Goal: Task Accomplishment & Management: Complete application form

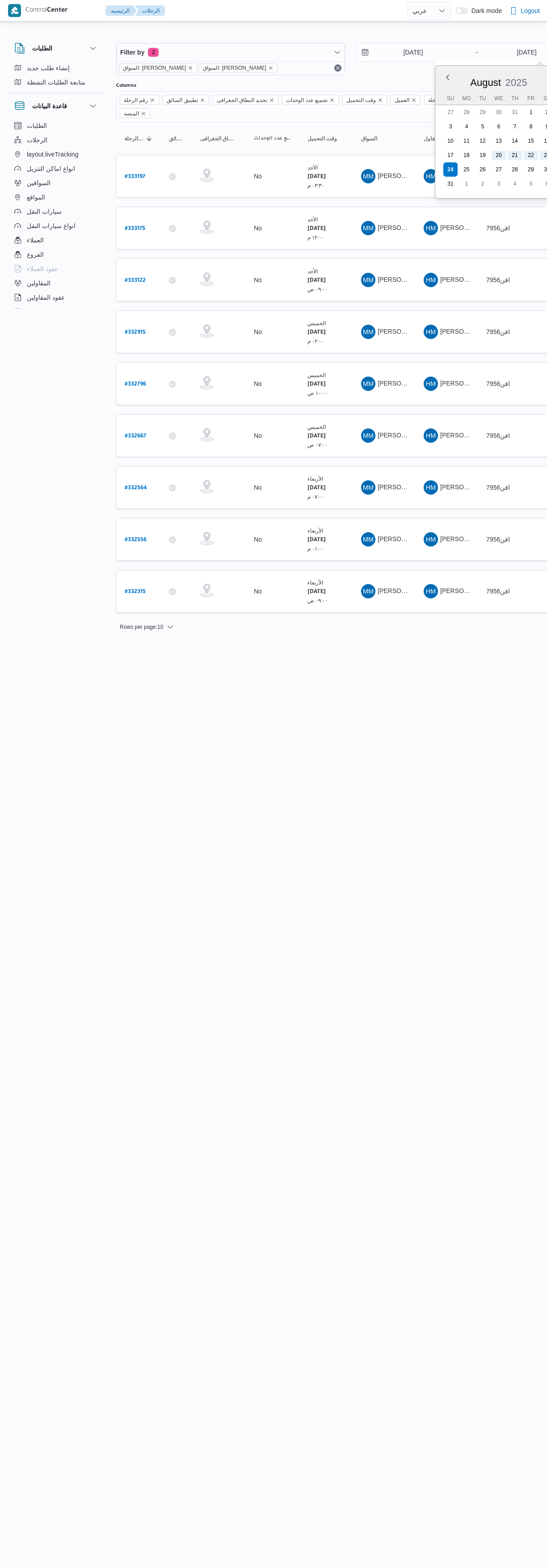
select select "ar"
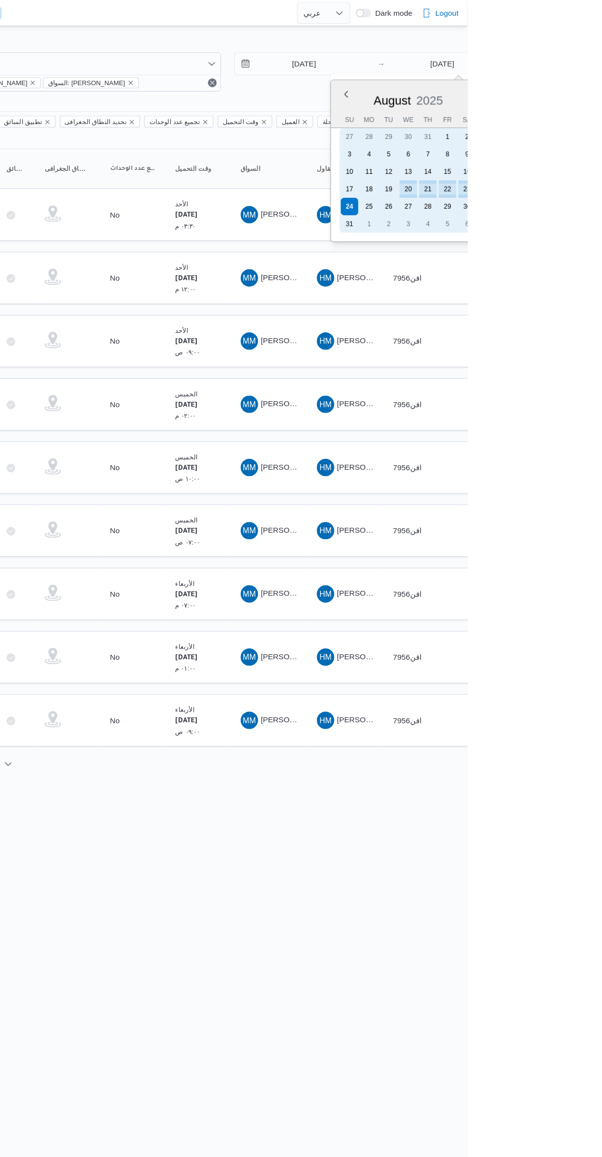
click at [512, 190] on div "25" at bounding box center [514, 187] width 16 height 16
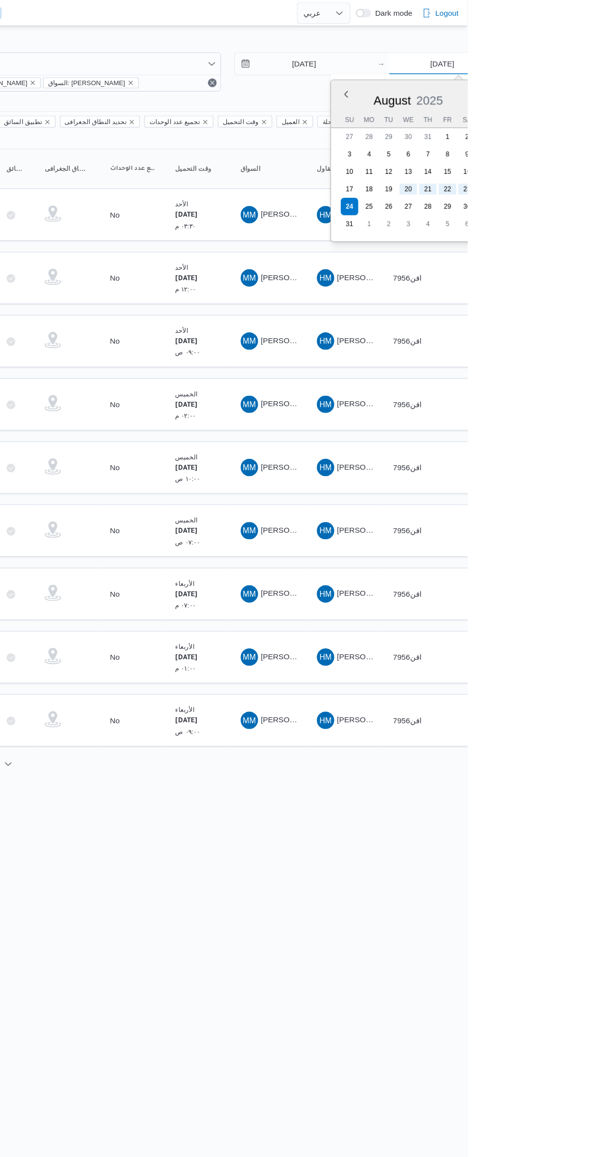
type input "25/8/2025"
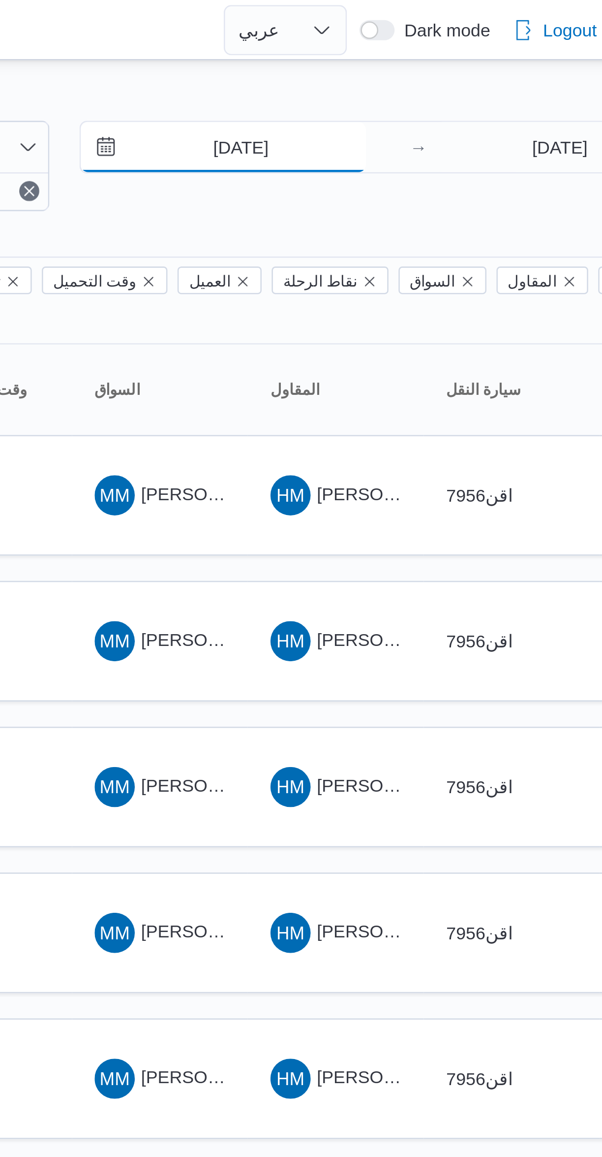
click at [469, 61] on input "20/8/2025" at bounding box center [448, 58] width 112 height 20
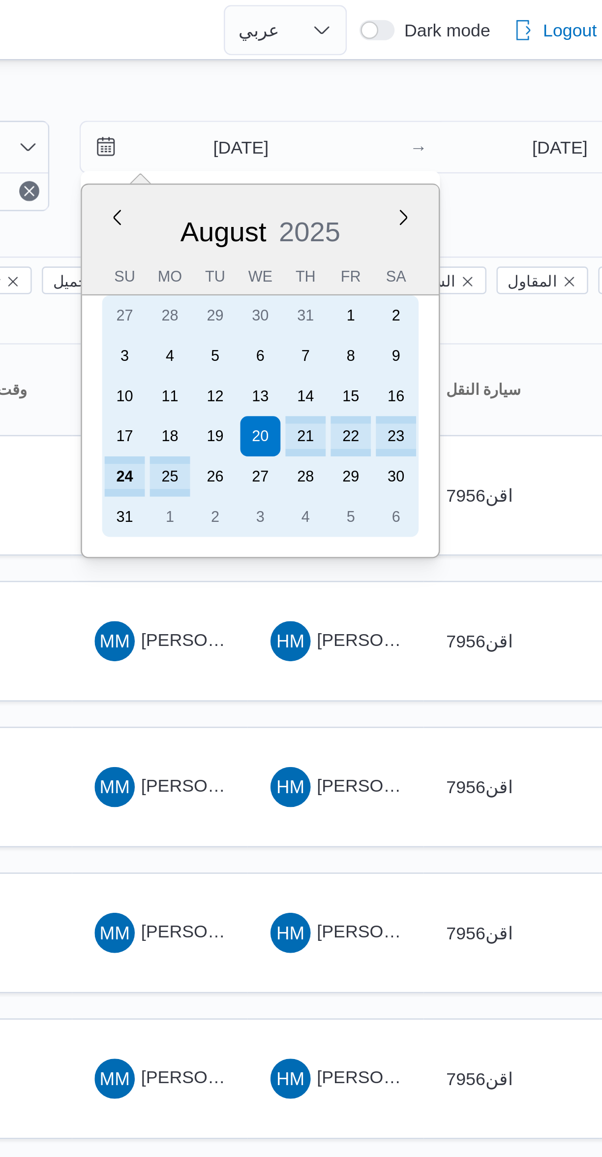
click at [410, 184] on div "24" at bounding box center [410, 187] width 16 height 16
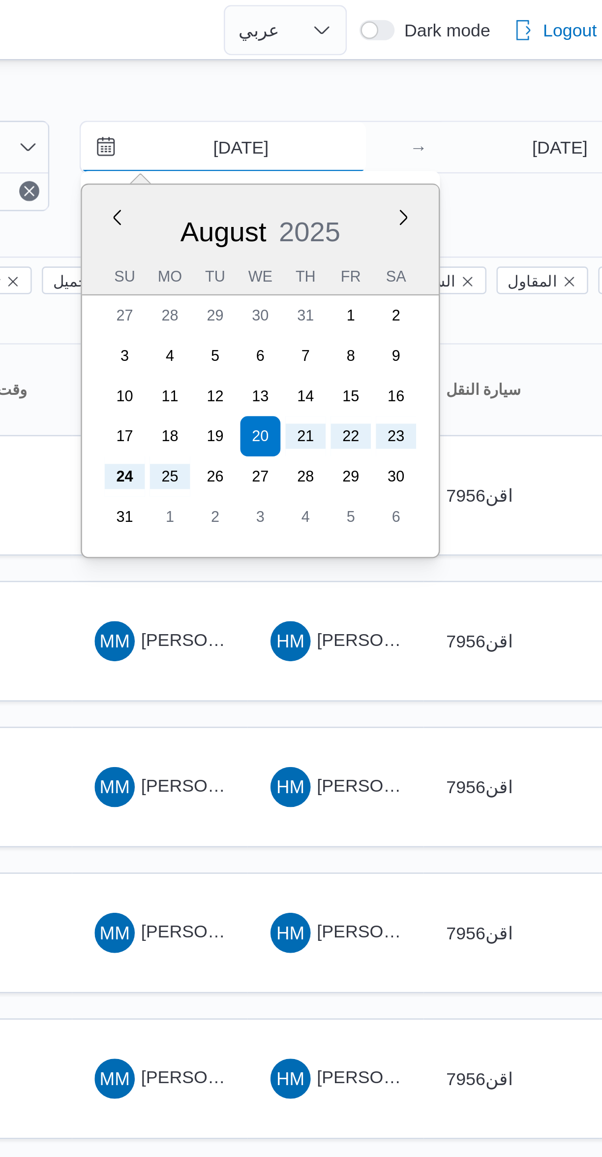
type input "[DATE]"
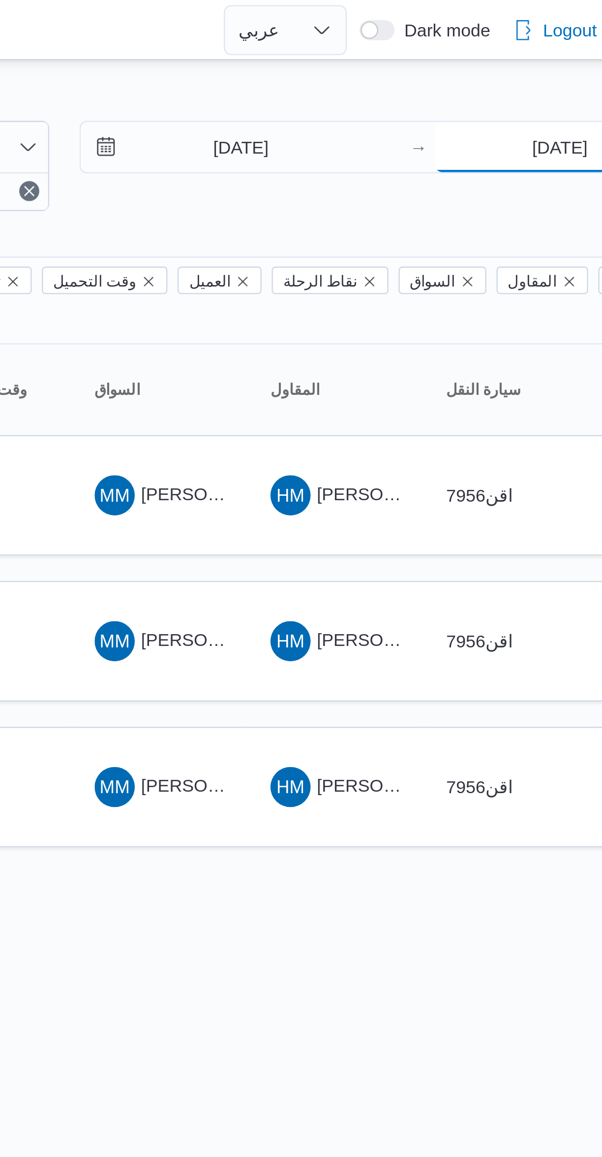
click at [568, 59] on input "[DATE]" at bounding box center [580, 58] width 98 height 20
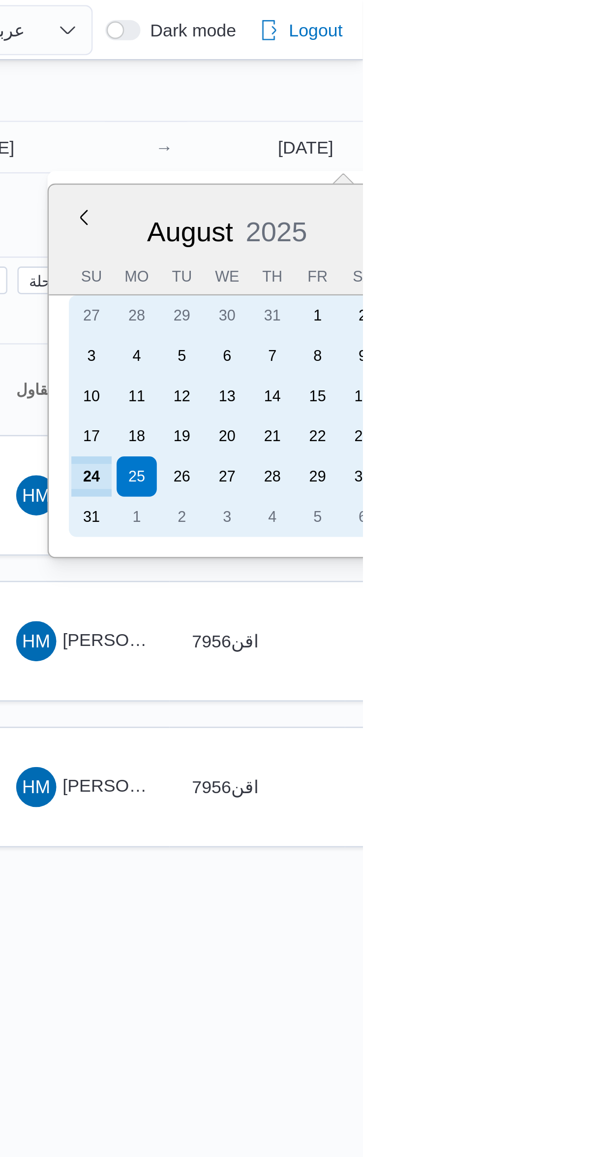
click at [498, 182] on div "24" at bounding box center [496, 187] width 16 height 16
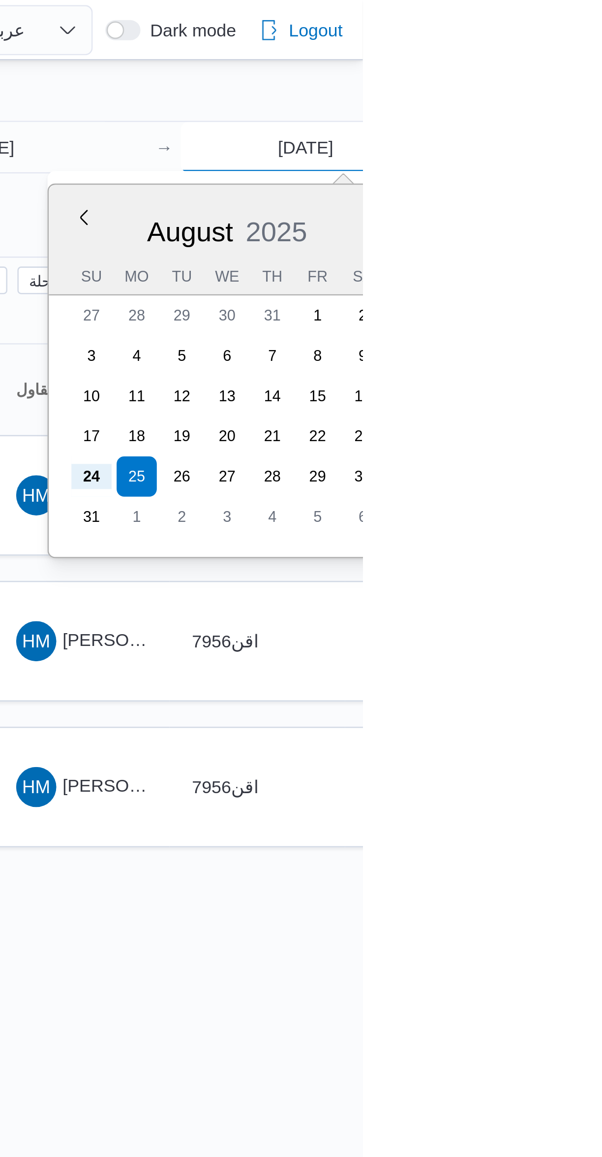
type input "[DATE]"
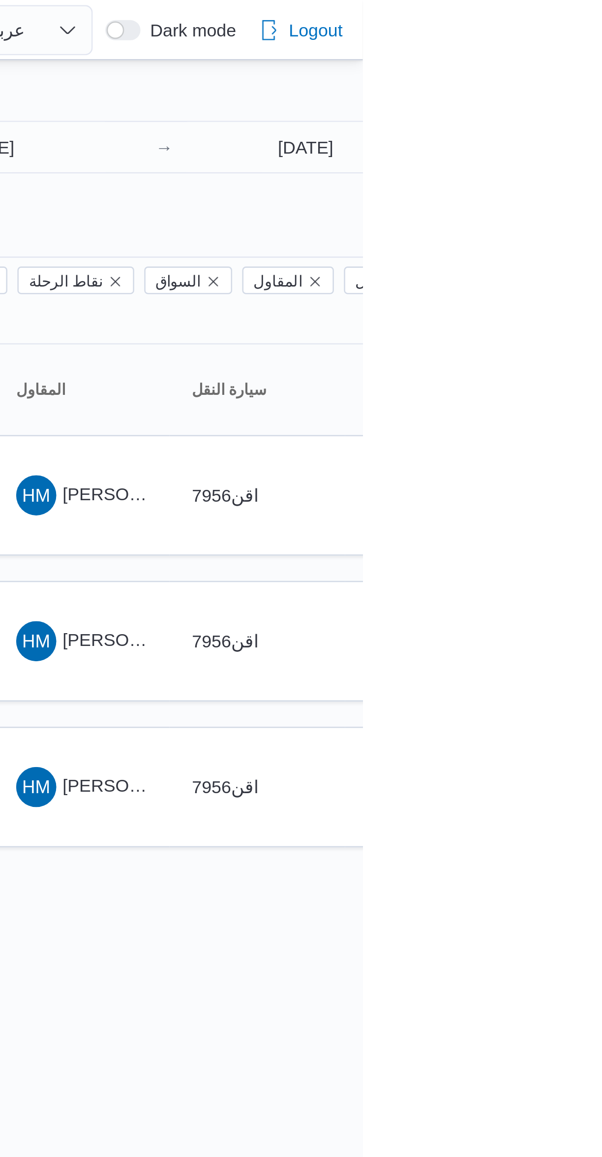
click at [602, 82] on div "Filter by 2 السواق: محمد مروان دياب السواق: محمد مروان دياب 24/8/2025 → 24/8/20…" at bounding box center [386, 64] width 528 height 47
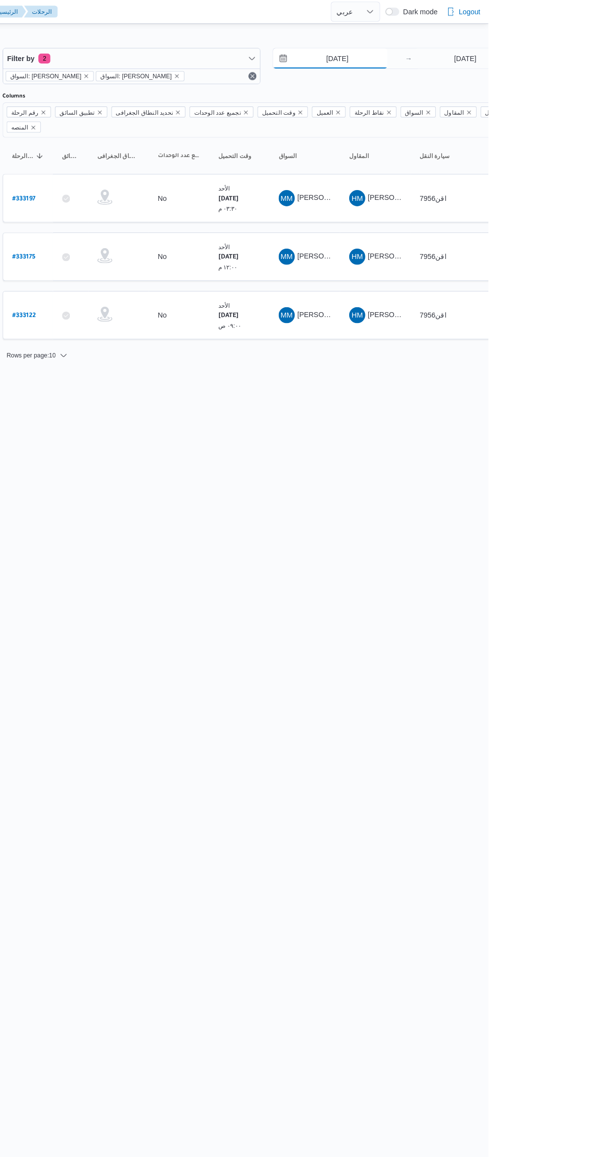
click at [463, 58] on input "24/8/2025" at bounding box center [448, 58] width 112 height 20
click at [443, 465] on html "Control Center الرئيسيه الرحلات English عربي Dark mode Logout الطلبات إنشاء طلب…" at bounding box center [301, 578] width 602 height 1157
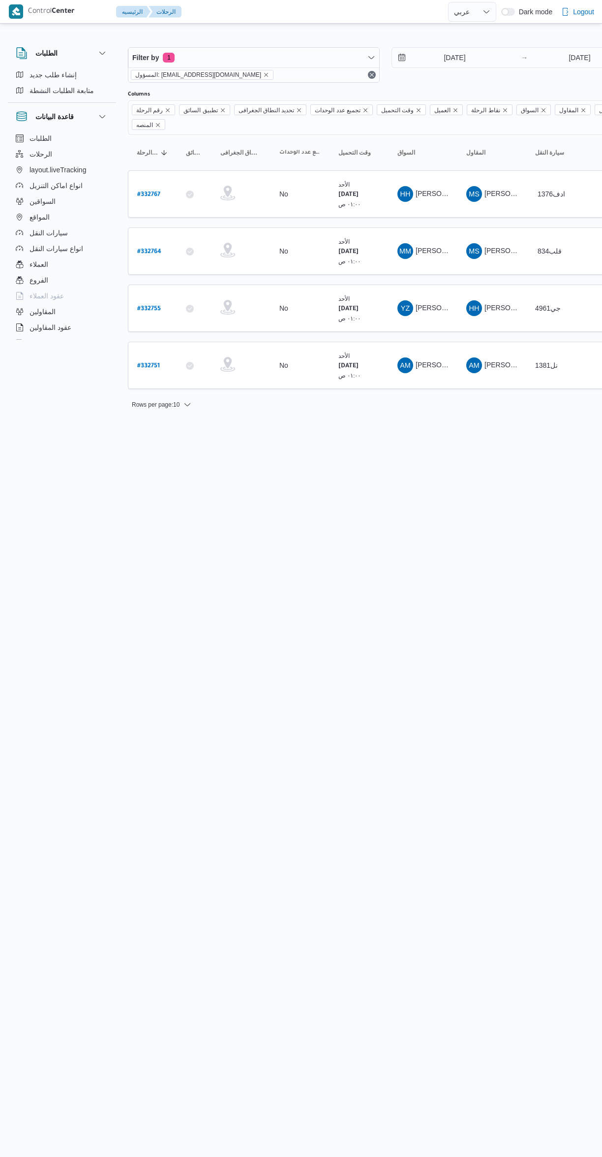
select select "ar"
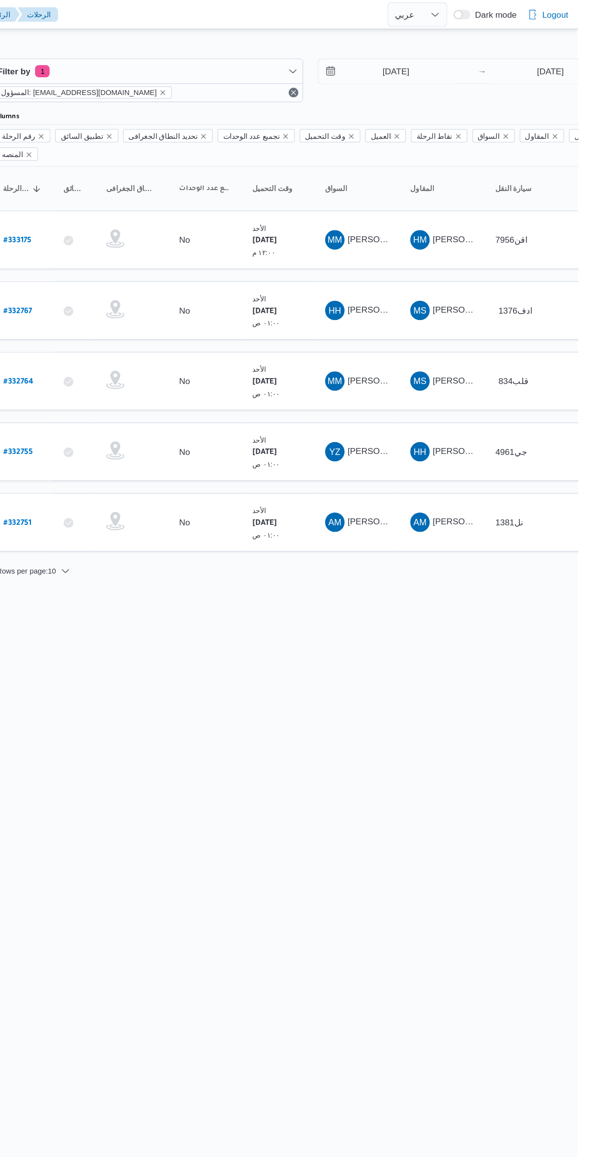
click at [440, 414] on span "AM احمد مجدي يوسف عبدالرحمن" at bounding box center [423, 422] width 51 height 16
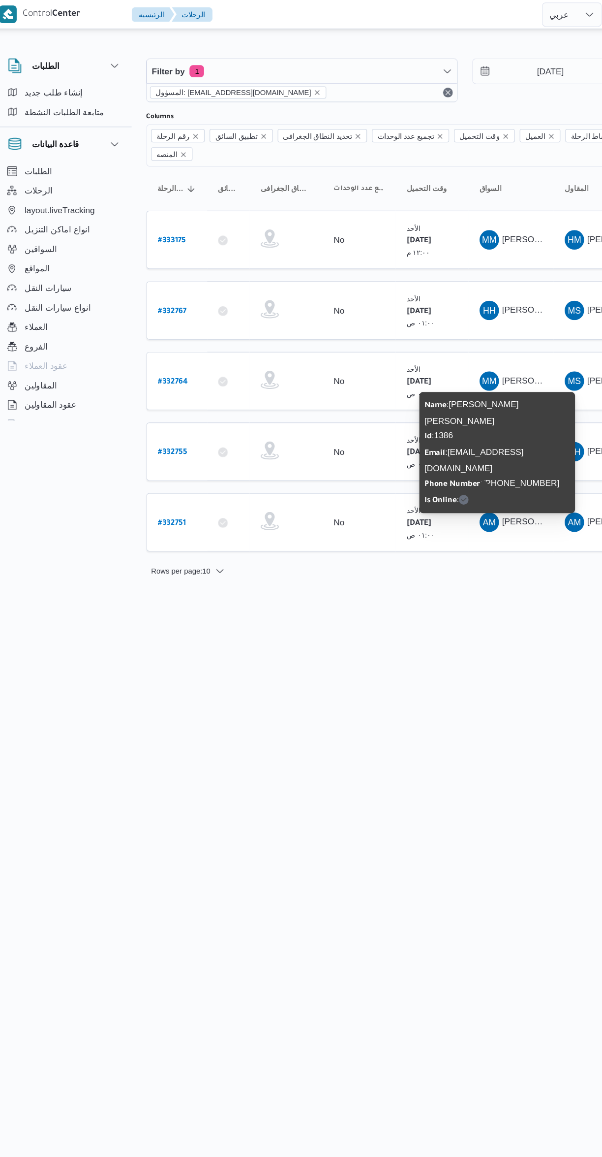
click at [153, 420] on b "# 332751" at bounding box center [148, 423] width 23 height 7
select select "ar"
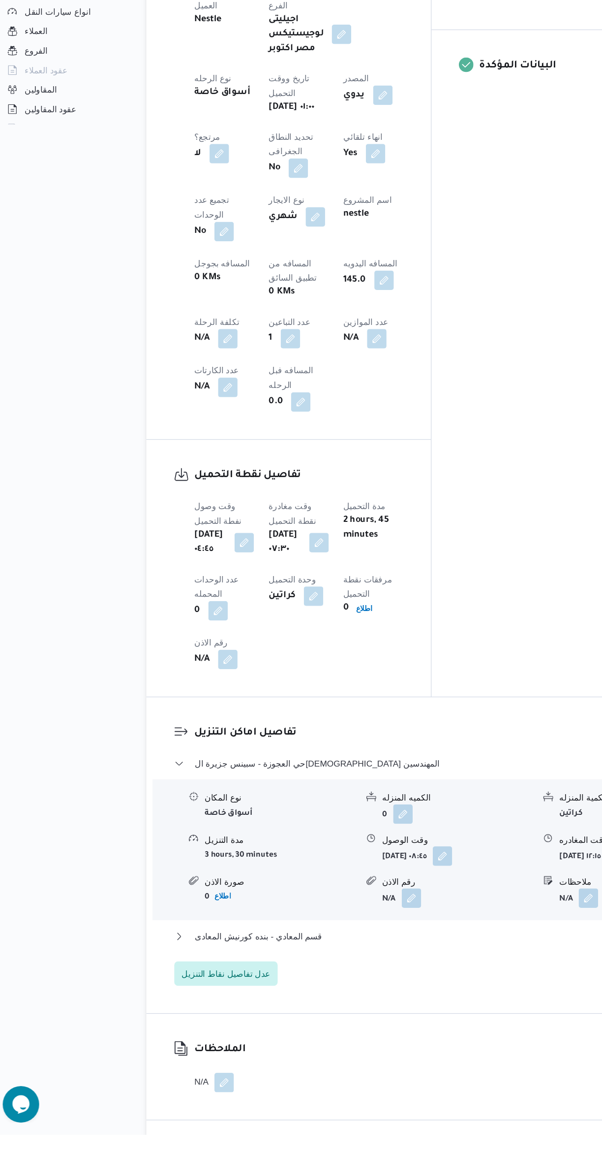
scroll to position [233, 0]
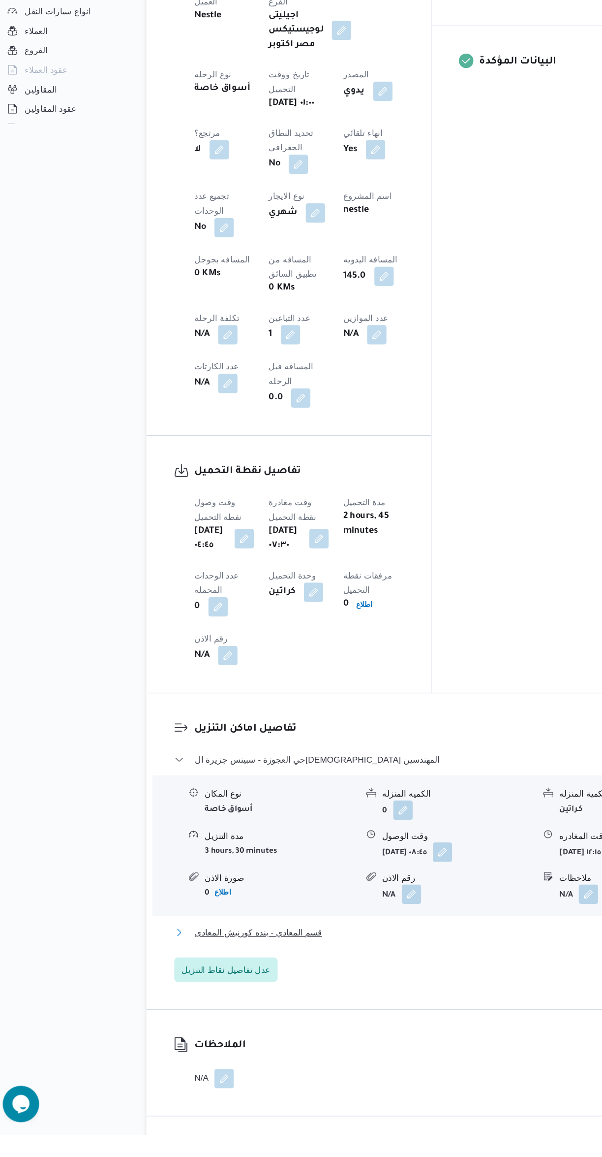
click at [339, 987] on button "قسم المعادي - بنده كورنيش المعادى" at bounding box center [360, 993] width 418 height 12
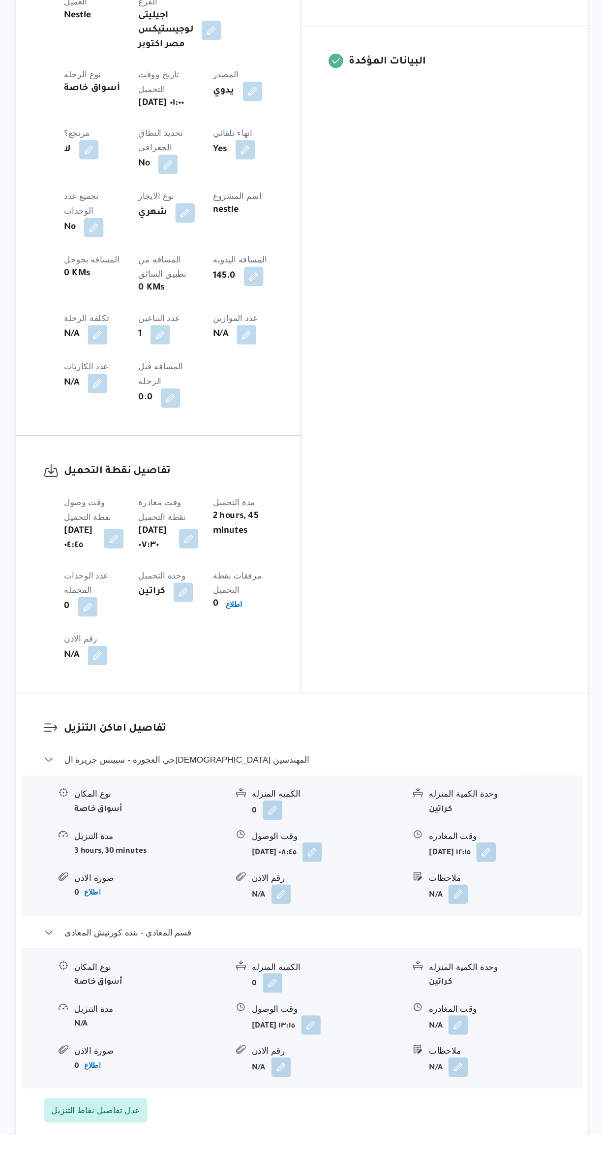
click at [480, 1060] on button "button" at bounding box center [486, 1068] width 16 height 16
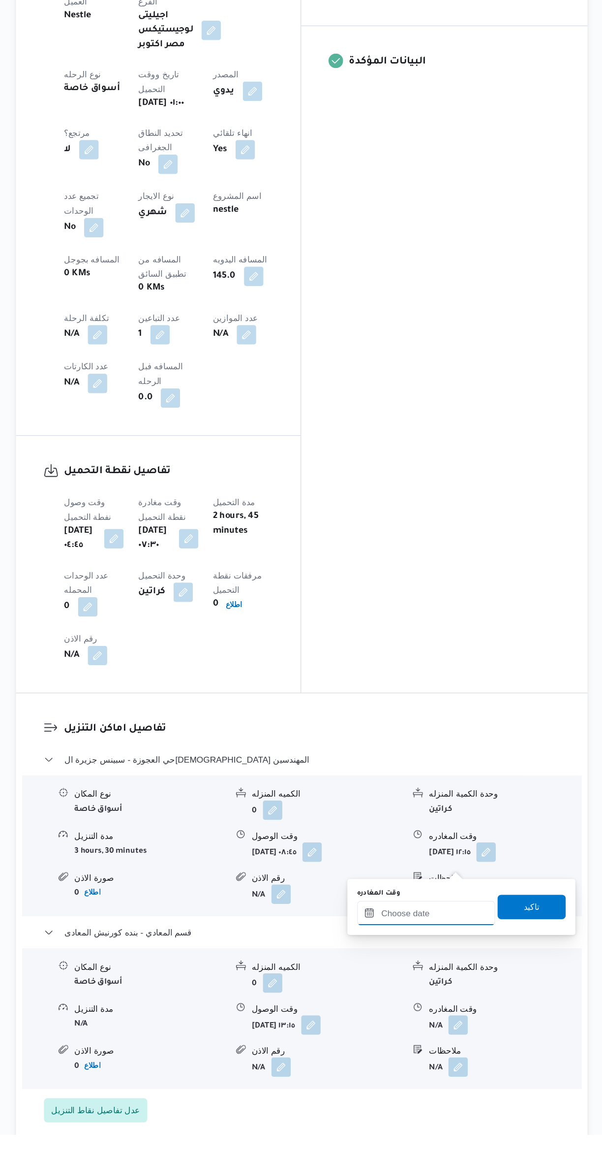
click at [451, 977] on input "وقت المغادره" at bounding box center [460, 978] width 112 height 20
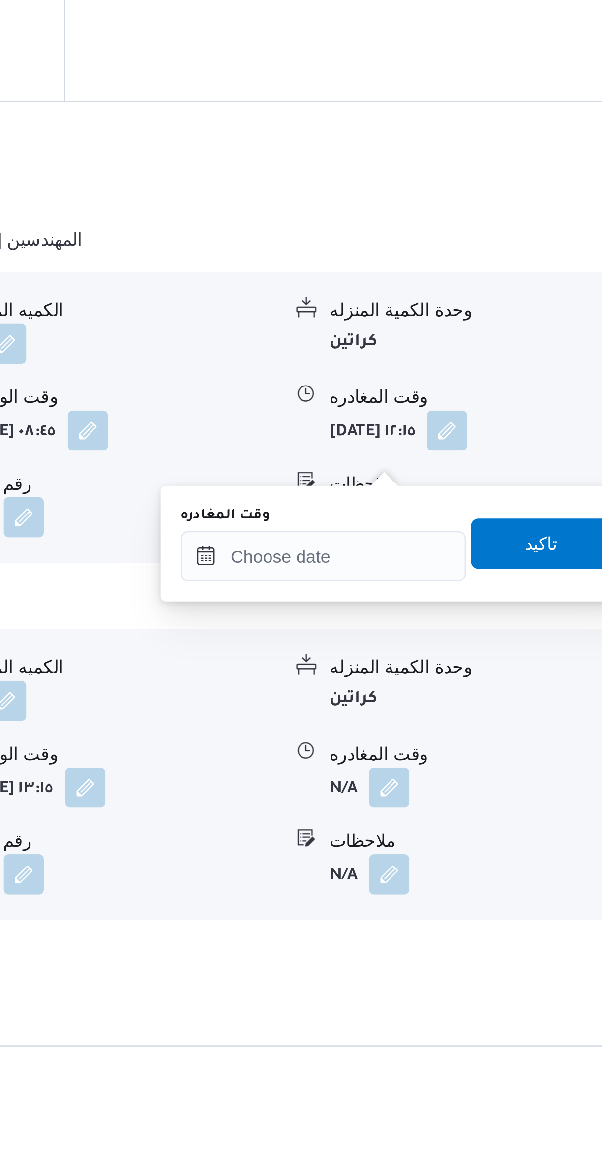
scroll to position [283, 0]
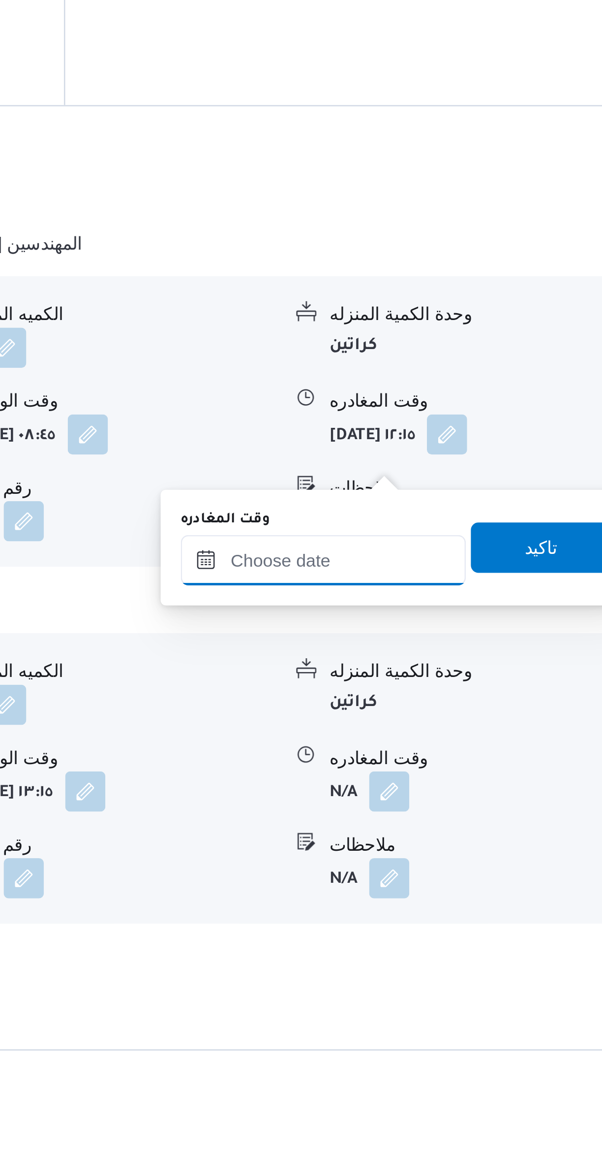
click at [458, 926] on input "وقت المغادره" at bounding box center [460, 928] width 112 height 20
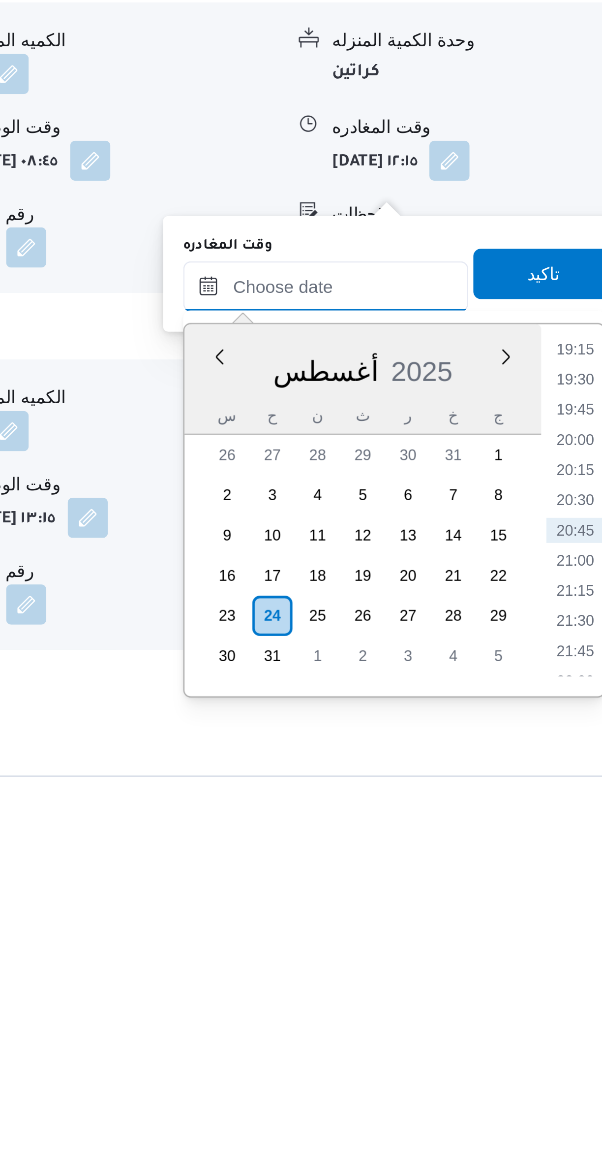
scroll to position [306, 0]
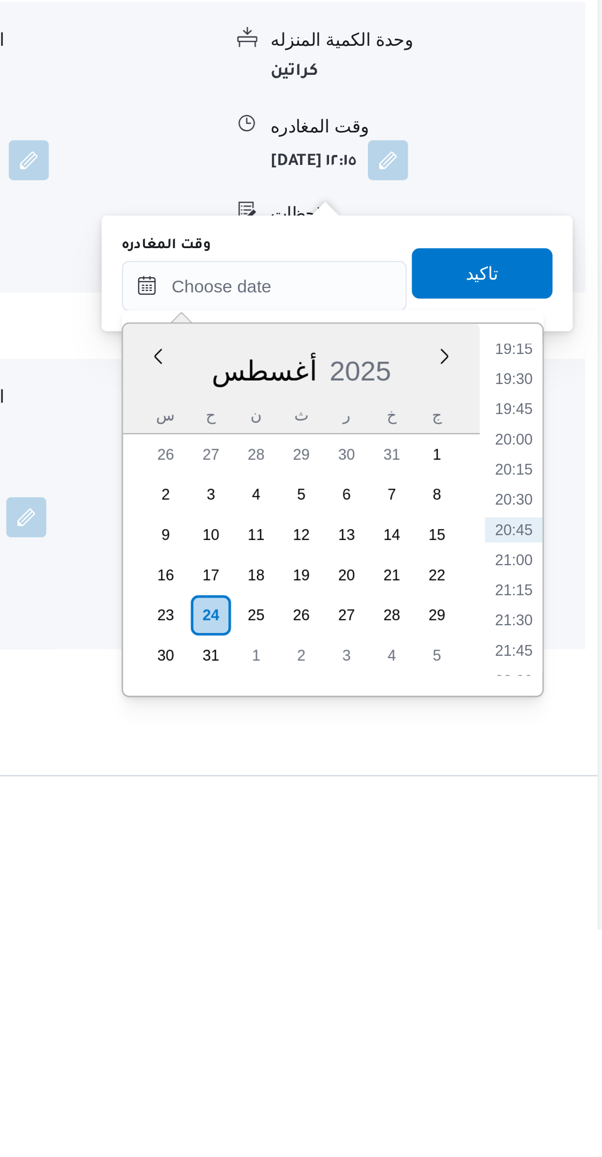
click at [560, 930] on li "19:15" at bounding box center [557, 929] width 23 height 10
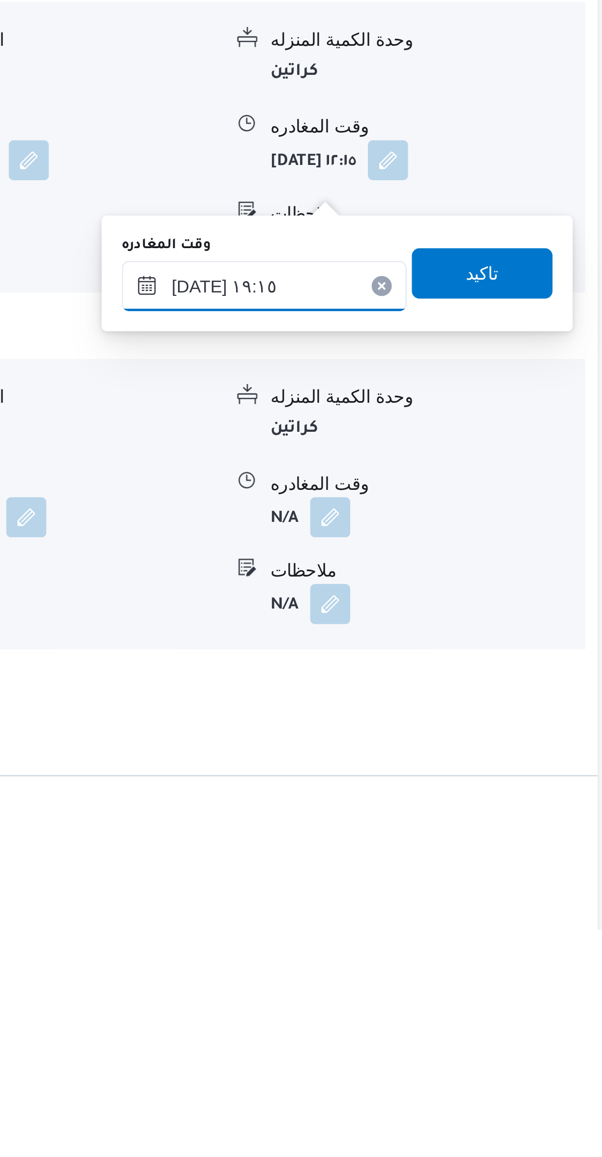
click at [484, 900] on input "٢٤/٠٨/٢٠٢٥ ١٩:١٥" at bounding box center [460, 905] width 112 height 20
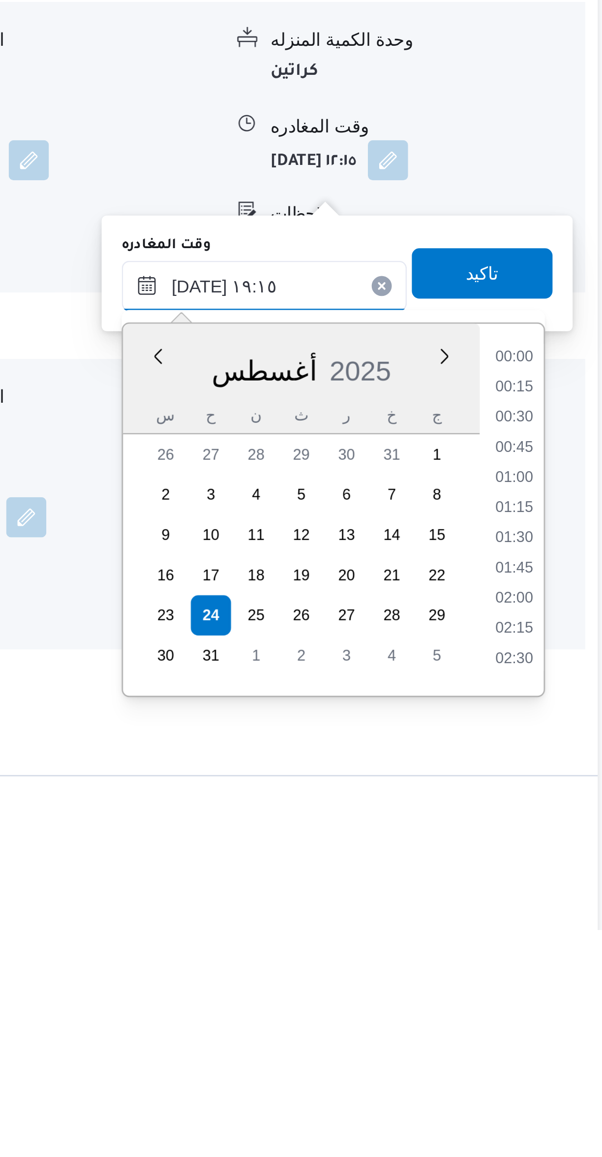
scroll to position [842, 0]
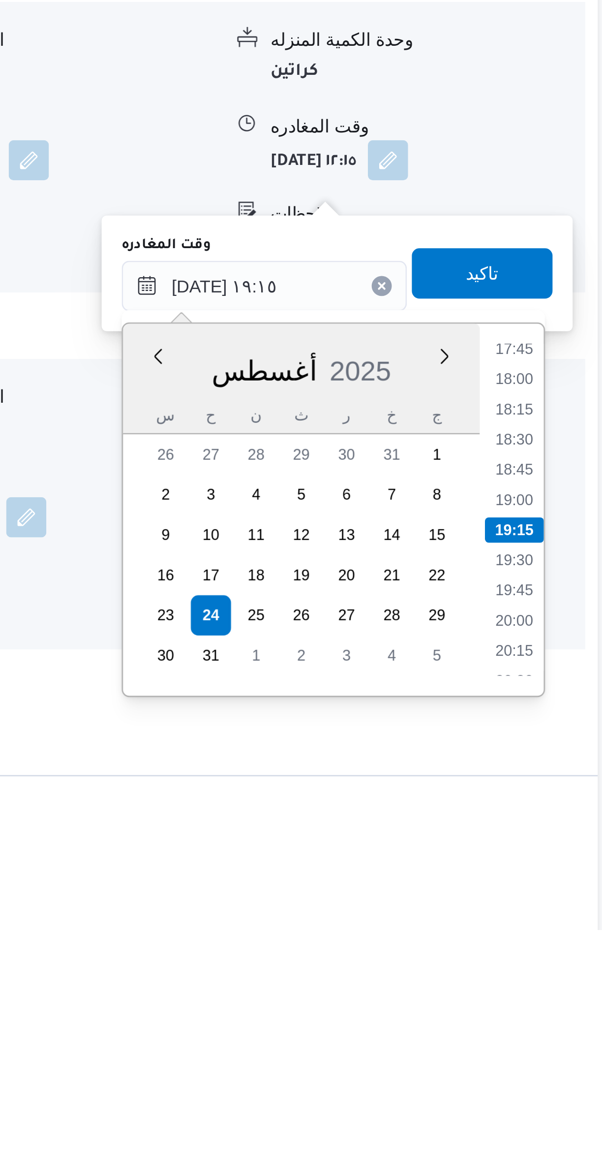
click at [553, 936] on li "18:00" at bounding box center [557, 941] width 23 height 10
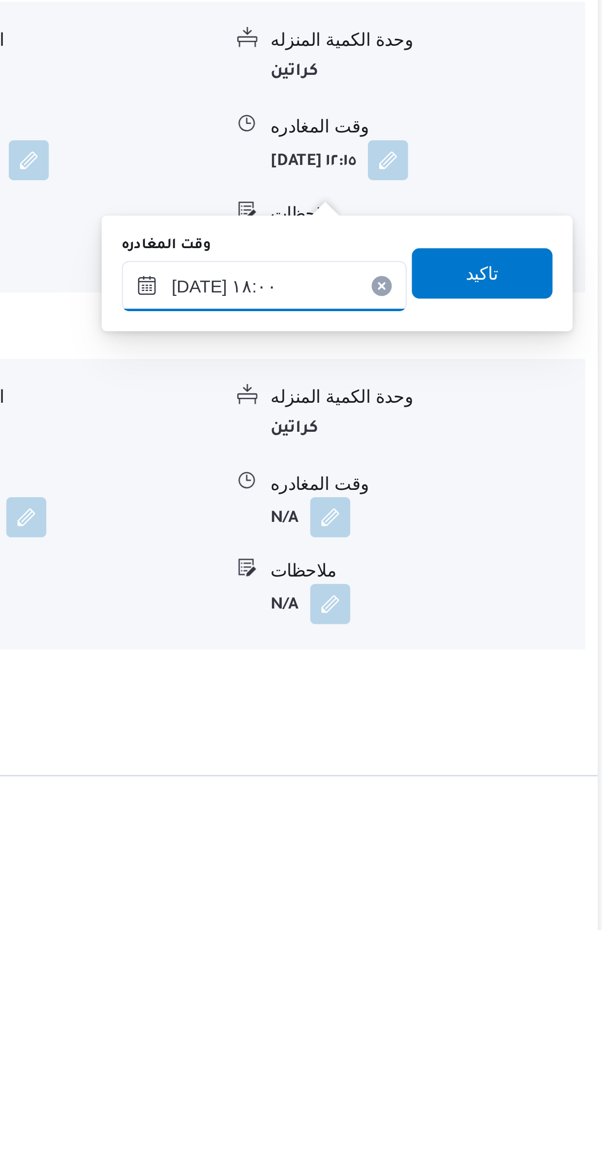
click at [476, 905] on input "٢٤/٠٨/٢٠٢٥ ١٨:٠٠" at bounding box center [460, 905] width 112 height 20
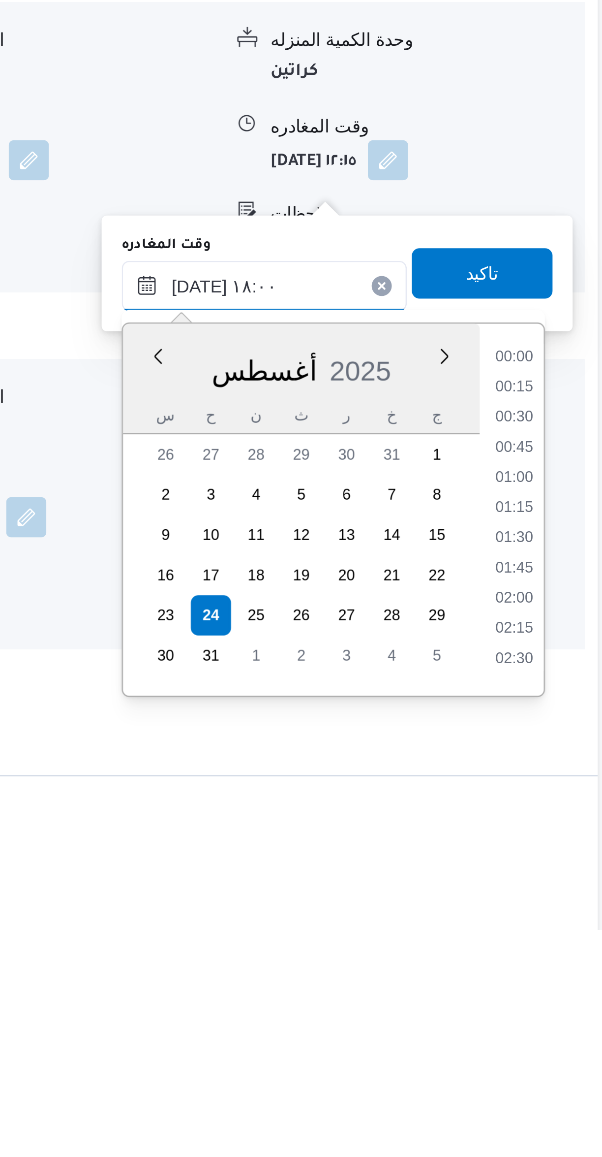
scroll to position [783, 0]
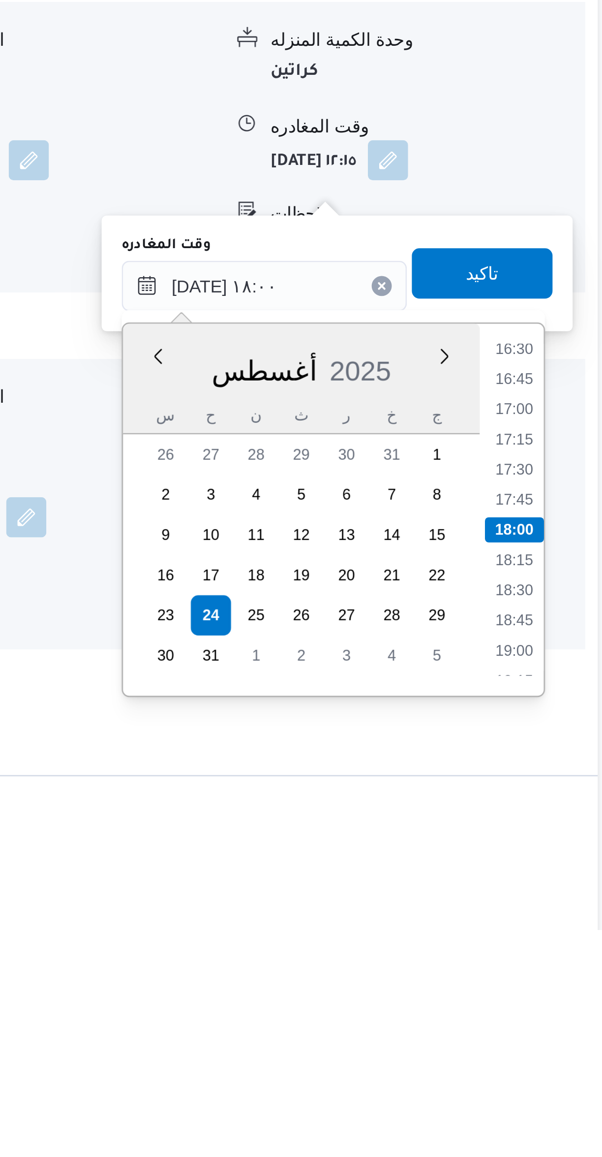
click at [554, 931] on li "16:30" at bounding box center [557, 929] width 23 height 10
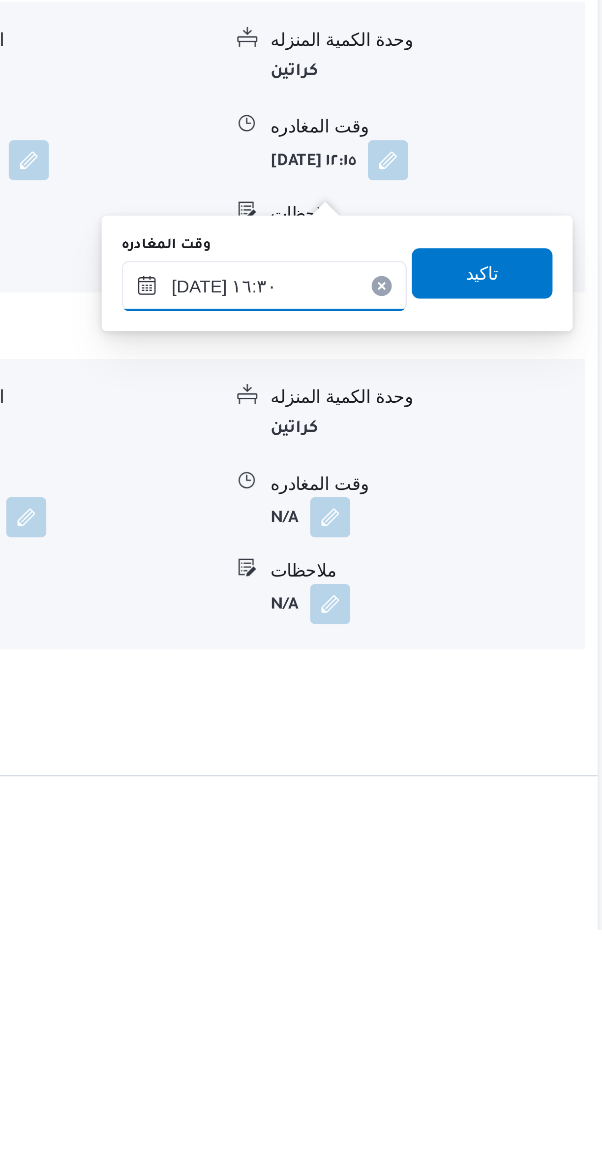
click at [469, 903] on input "٢٤/٠٨/٢٠٢٥ ١٦:٣٠" at bounding box center [460, 905] width 112 height 20
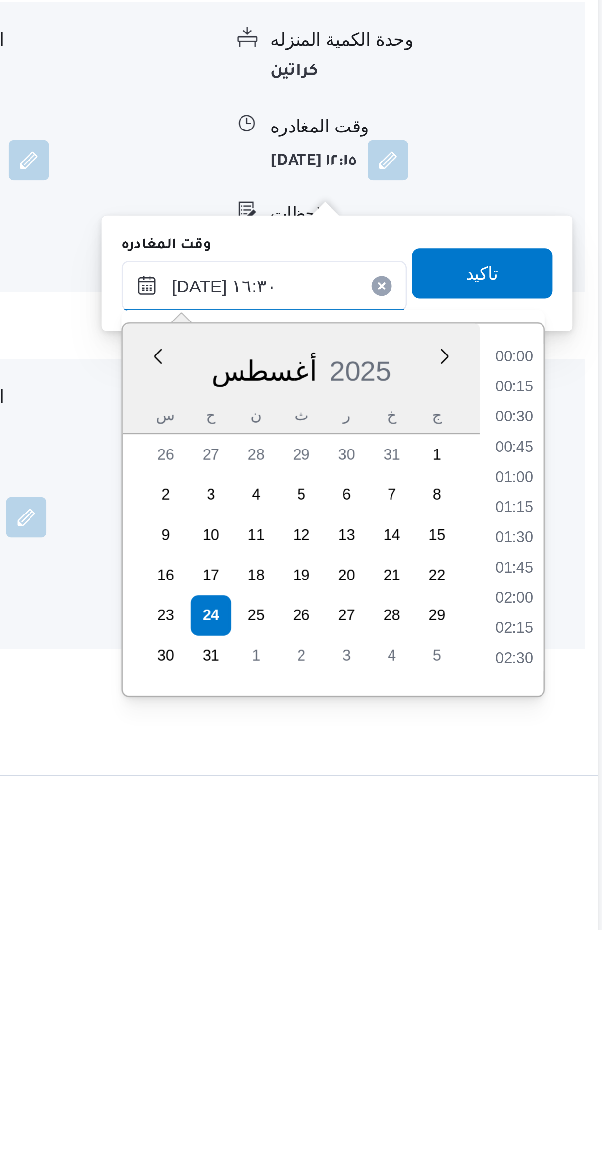
scroll to position [712, 0]
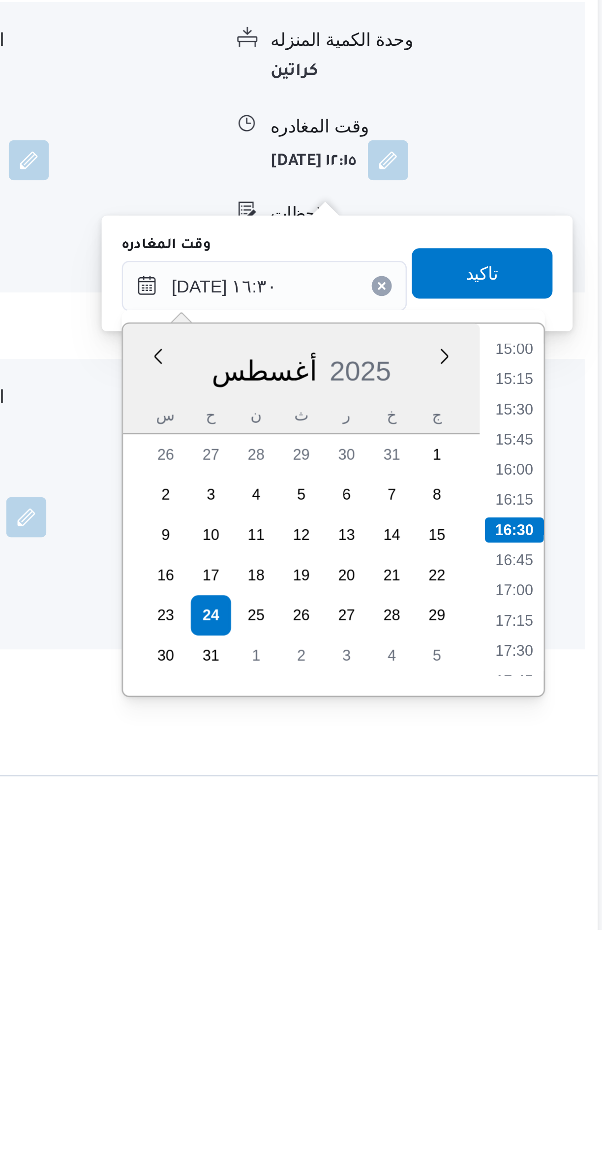
click at [563, 956] on li "15:30" at bounding box center [557, 953] width 23 height 10
type input "٢٤/٠٨/٢٠٢٥ ١٥:٣٠"
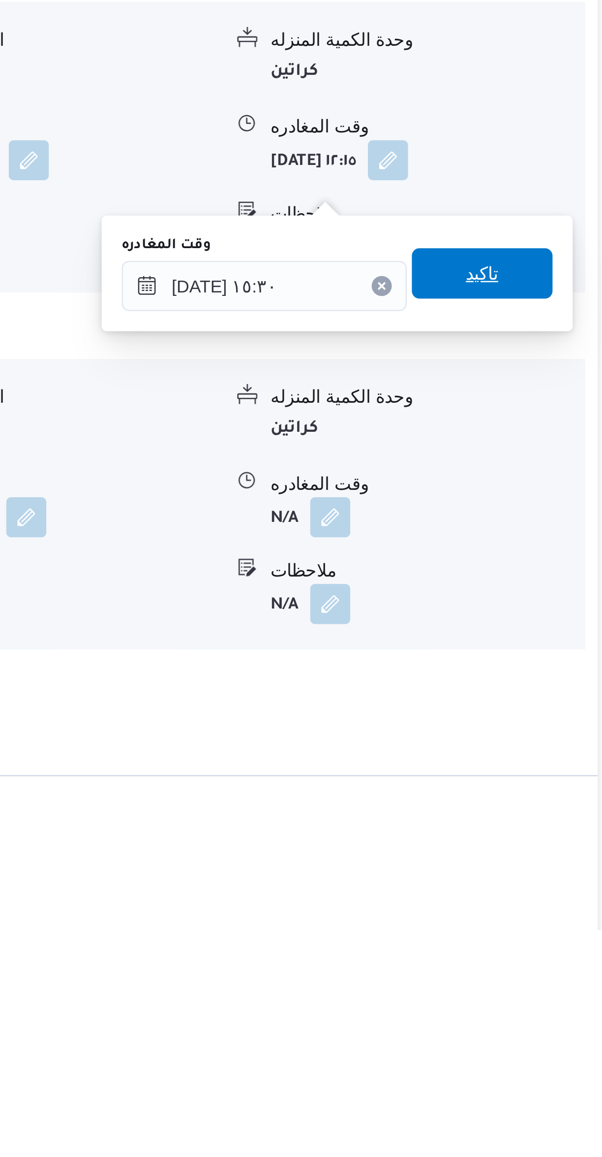
click at [558, 899] on span "تاكيد" at bounding box center [545, 900] width 55 height 20
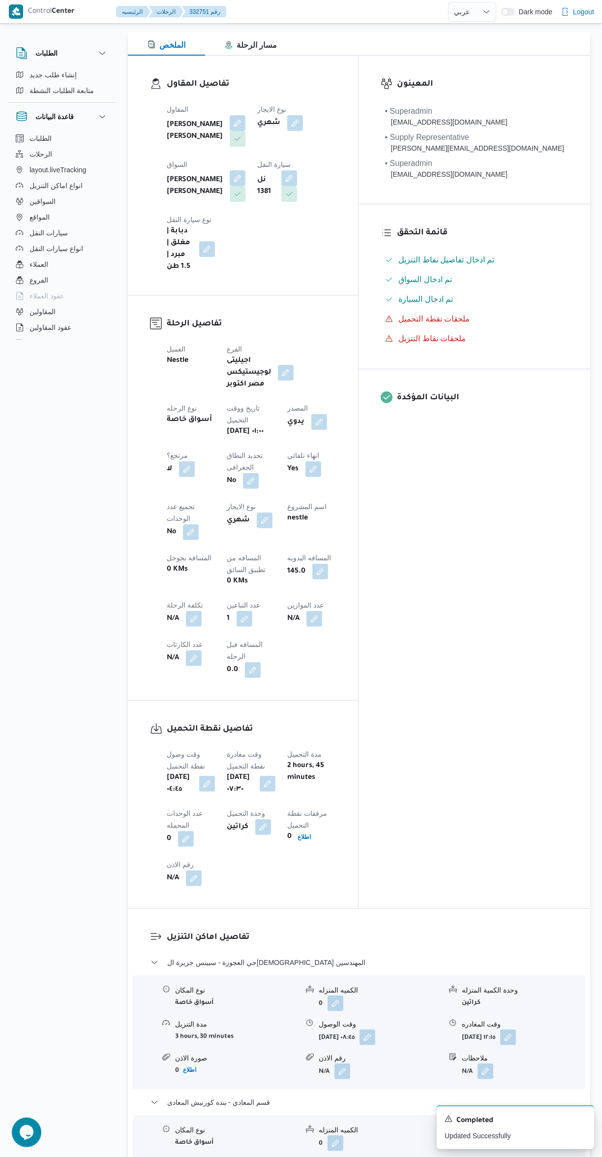
scroll to position [0, 0]
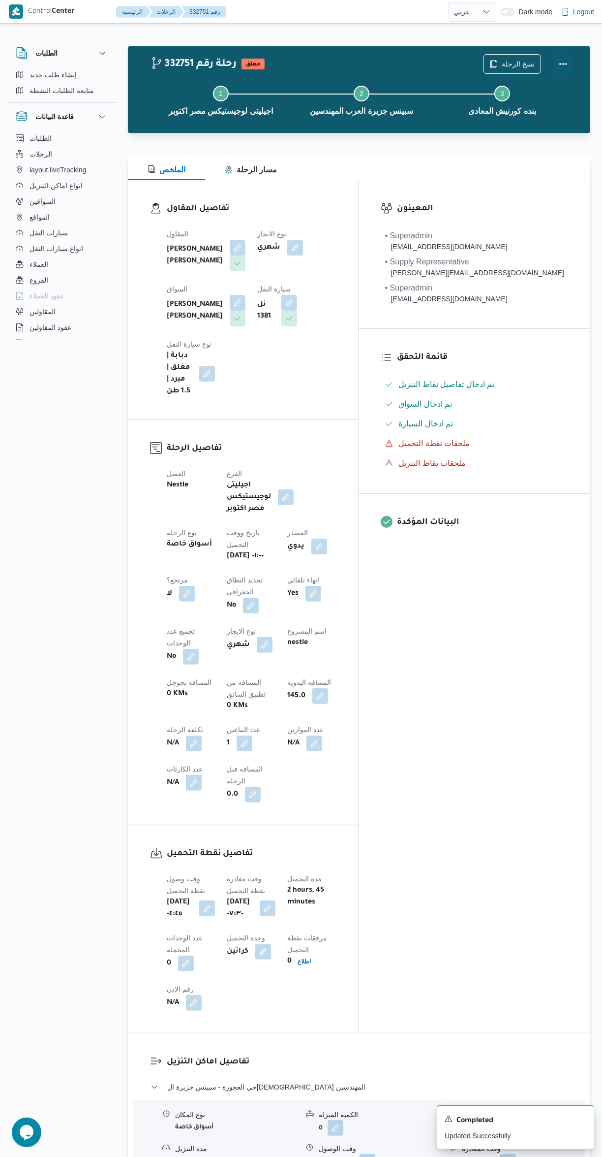
click at [561, 67] on button "Actions" at bounding box center [563, 64] width 20 height 20
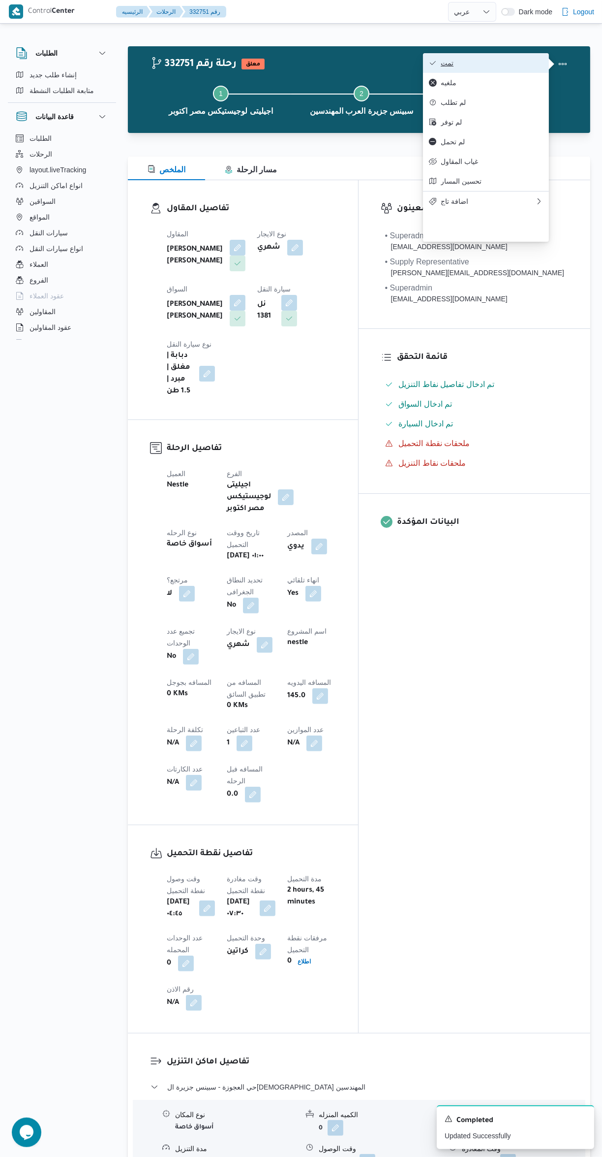
click at [508, 66] on span "تمت" at bounding box center [492, 63] width 102 height 8
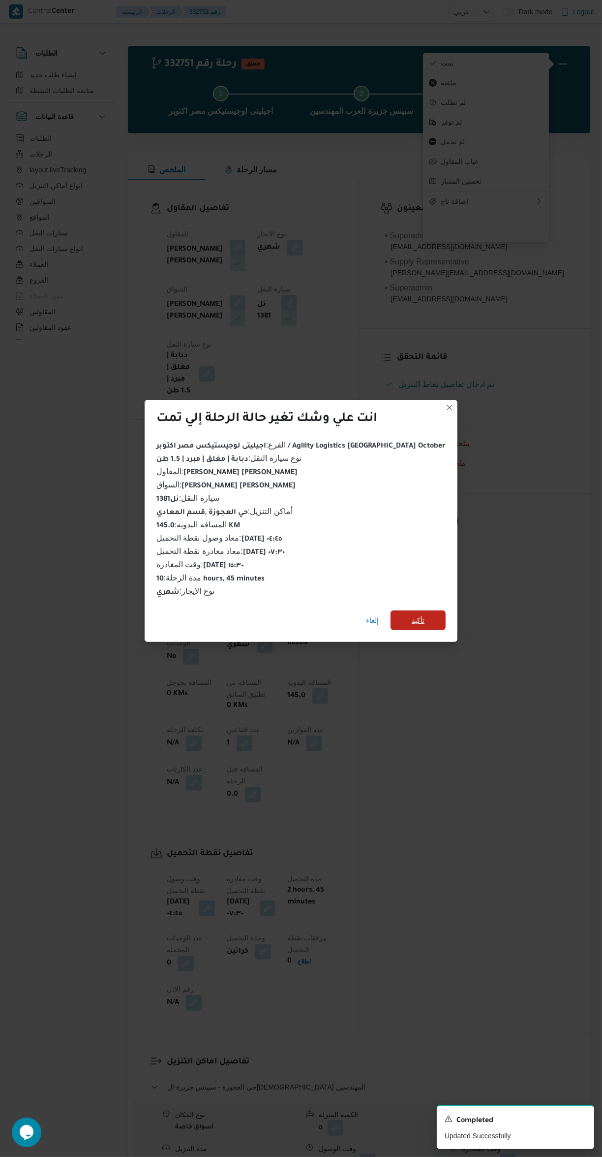
click at [416, 611] on span "تأكيد" at bounding box center [418, 620] width 55 height 20
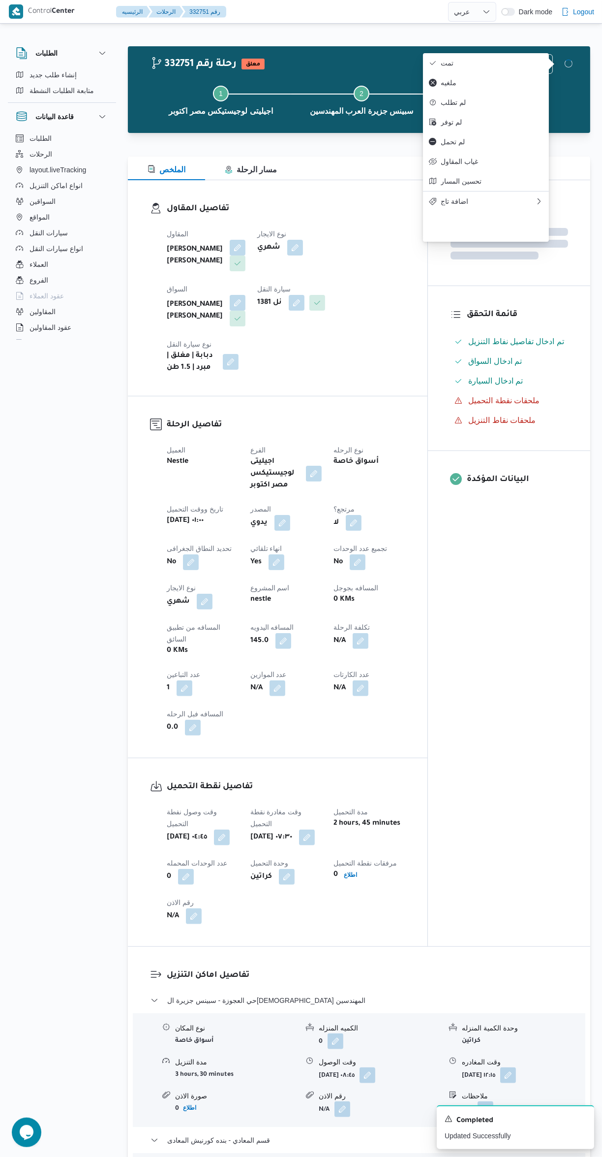
click at [514, 707] on div "المعينون قائمة التحقق تم ادخال تفاصيل نفاط التنزيل تم ادخال السواق تم ادخال الس…" at bounding box center [509, 563] width 162 height 766
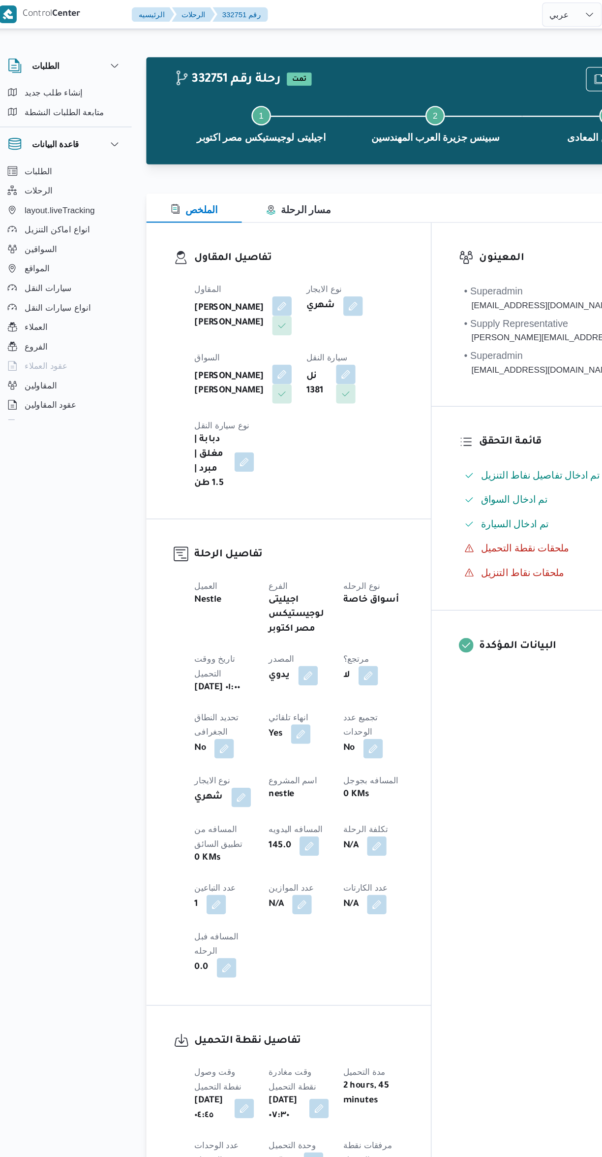
select select "ar"
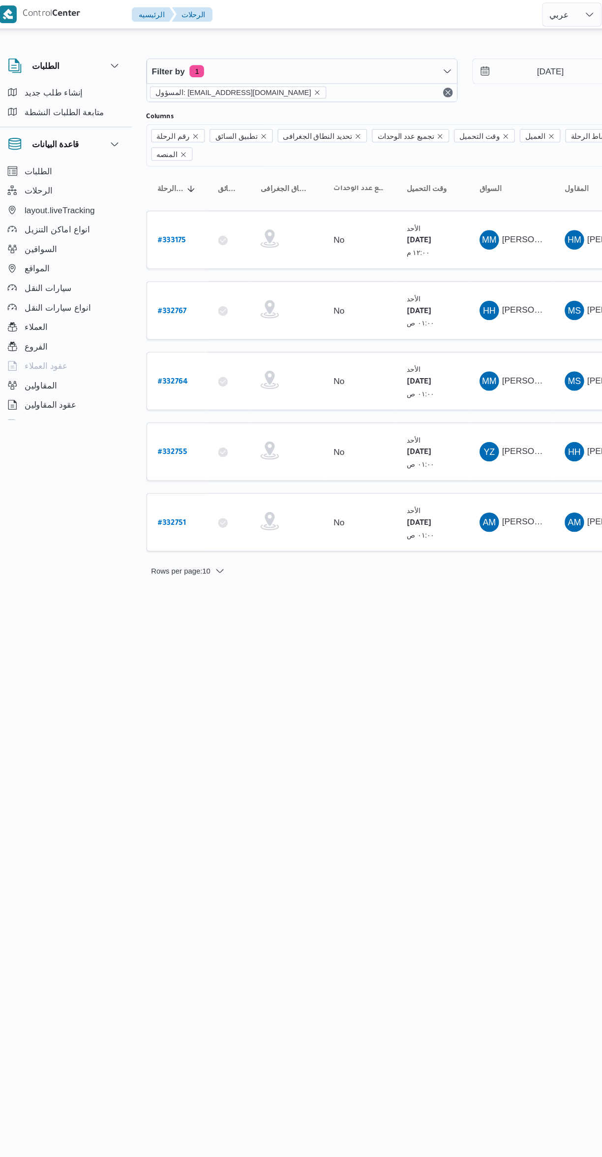
click at [156, 306] on b "# 332764" at bounding box center [149, 309] width 24 height 7
select select "ar"
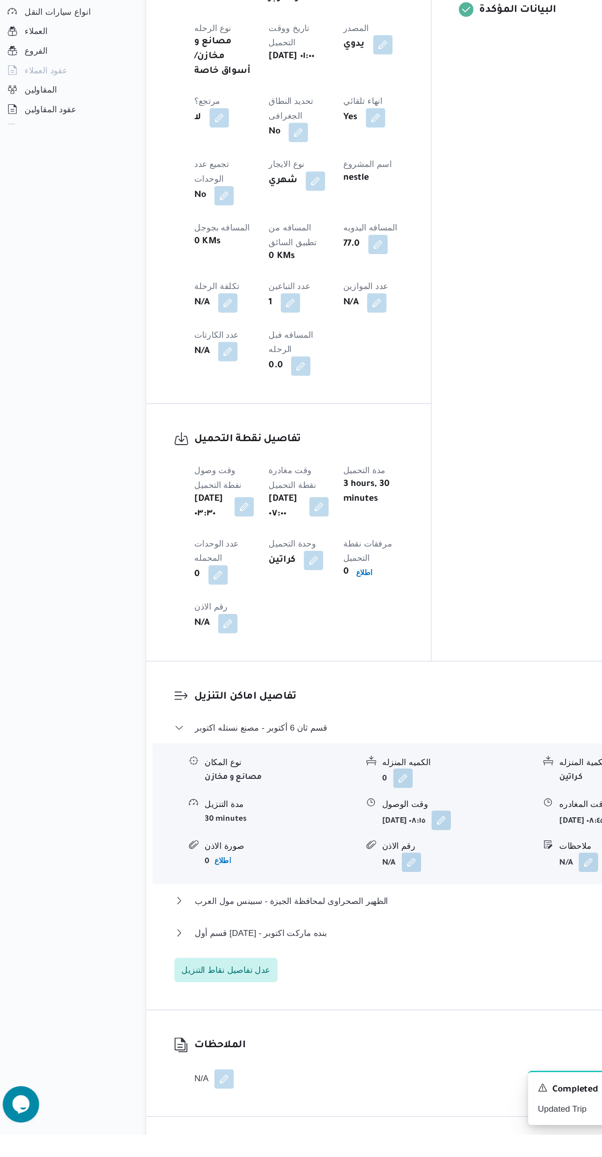
scroll to position [286, 0]
click at [357, 988] on button "قسم أول 6 أكتوبر - بنده ماركت اكتوبر" at bounding box center [360, 994] width 418 height 12
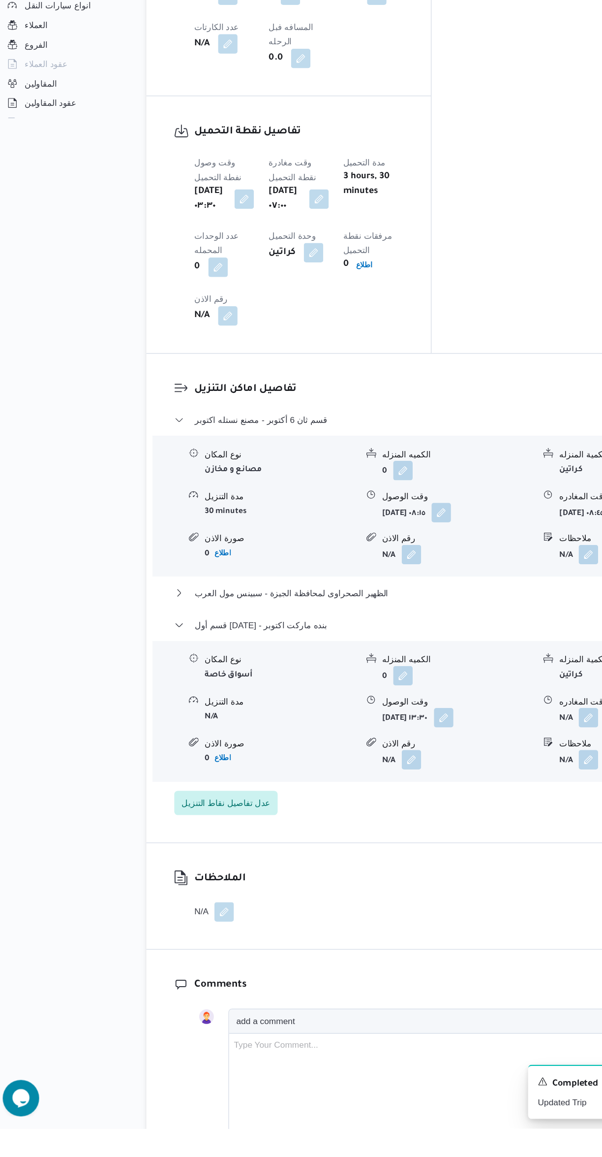
scroll to position [532, 0]
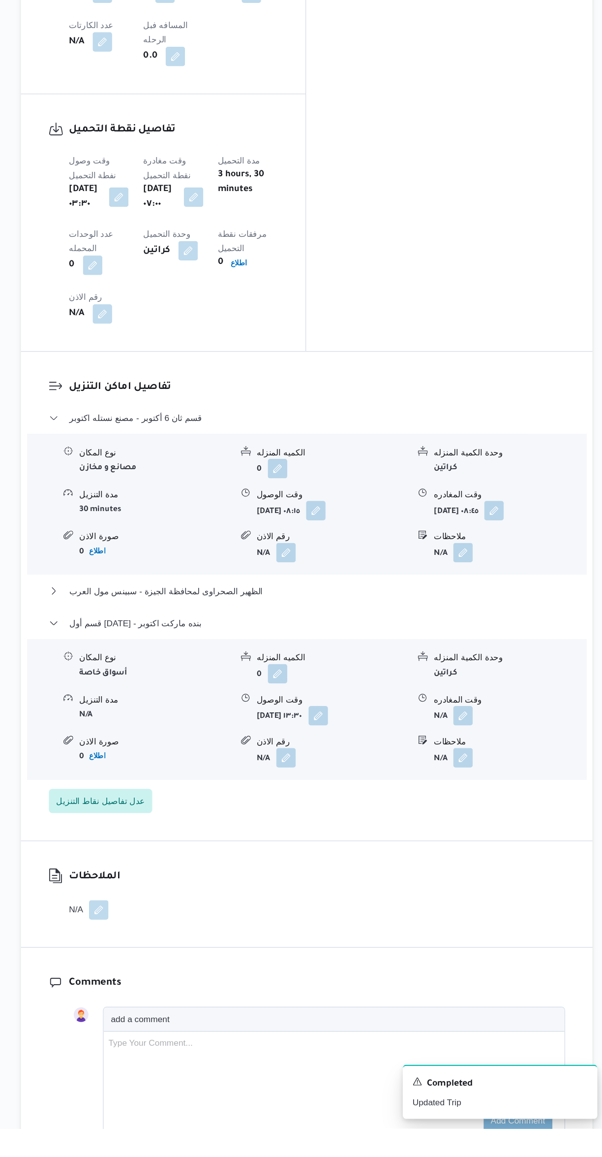
click at [489, 815] on button "button" at bounding box center [486, 823] width 16 height 16
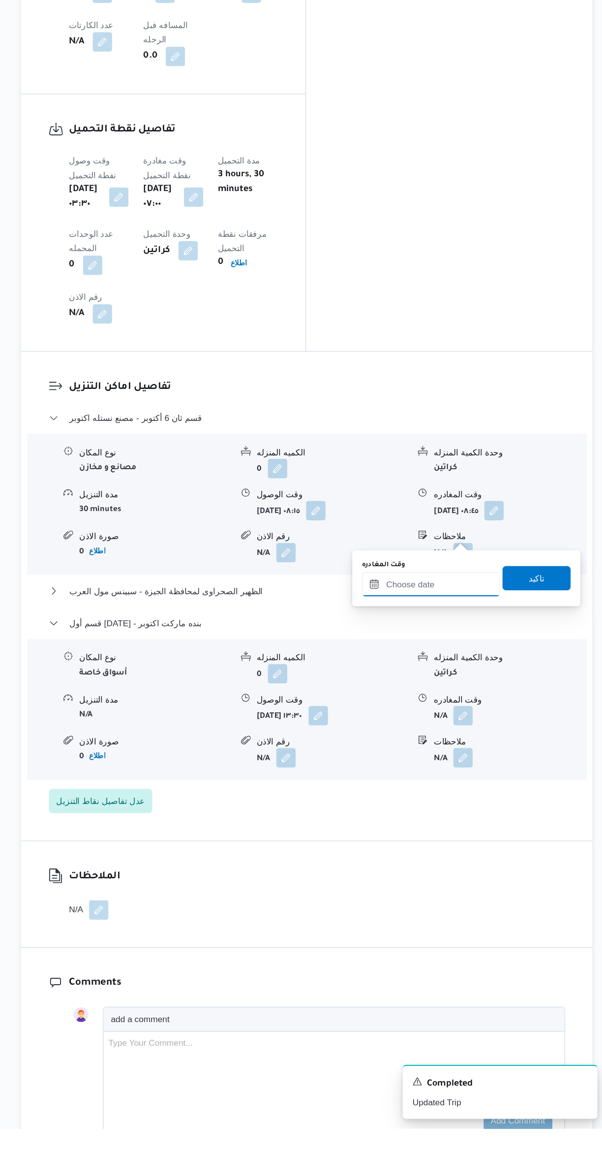
click at [456, 716] on input "وقت المغادره" at bounding box center [460, 717] width 112 height 20
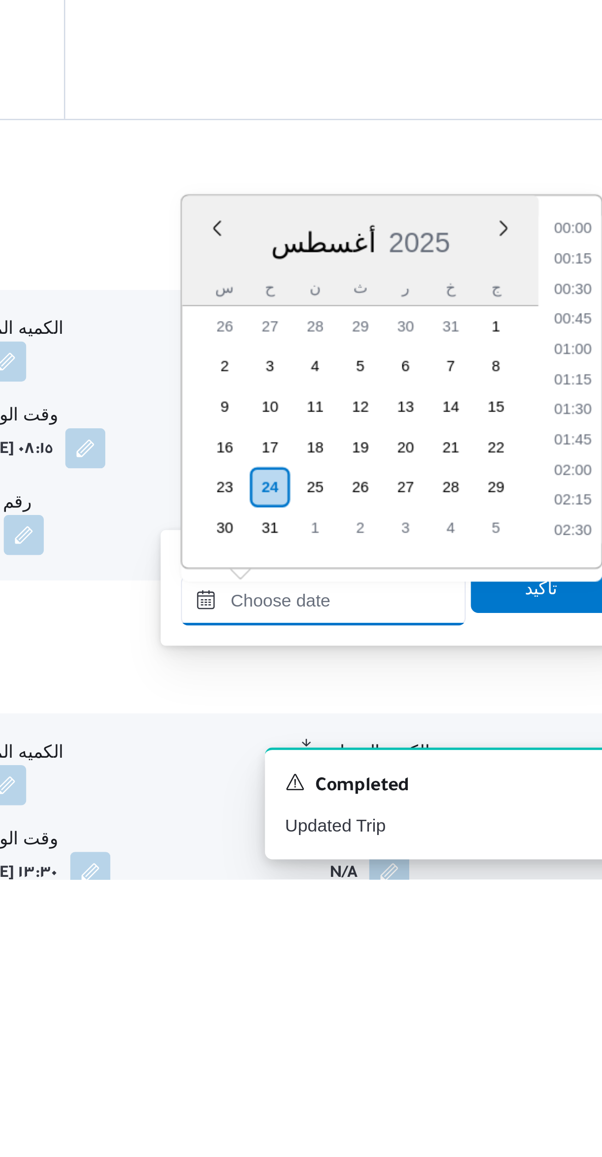
scroll to position [912, 0]
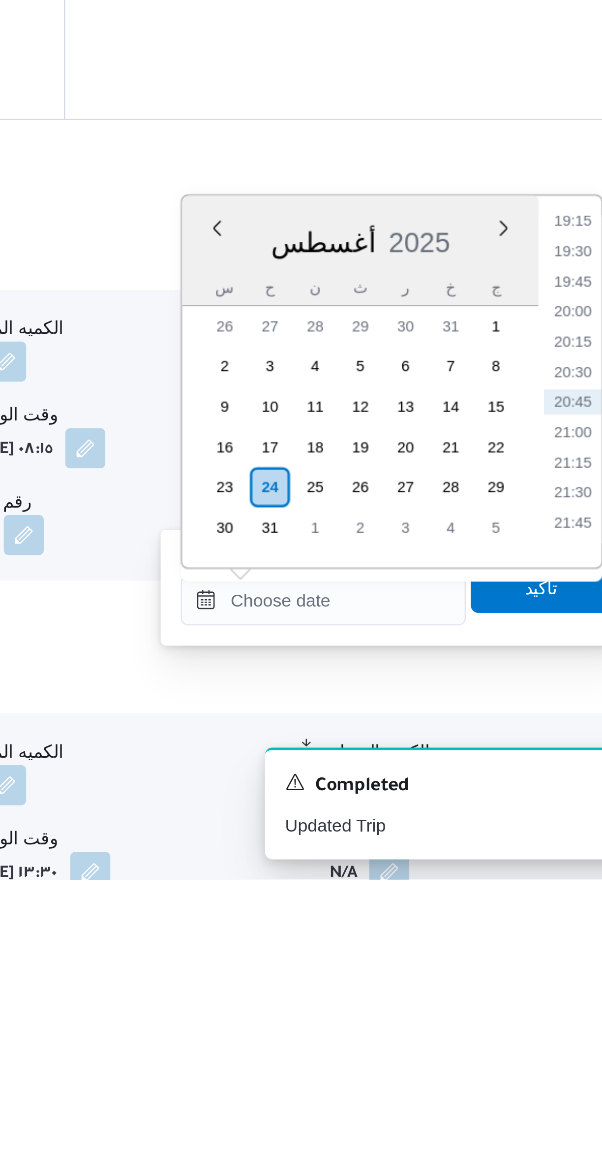
click at [554, 907] on li "19:30" at bounding box center [557, 911] width 23 height 10
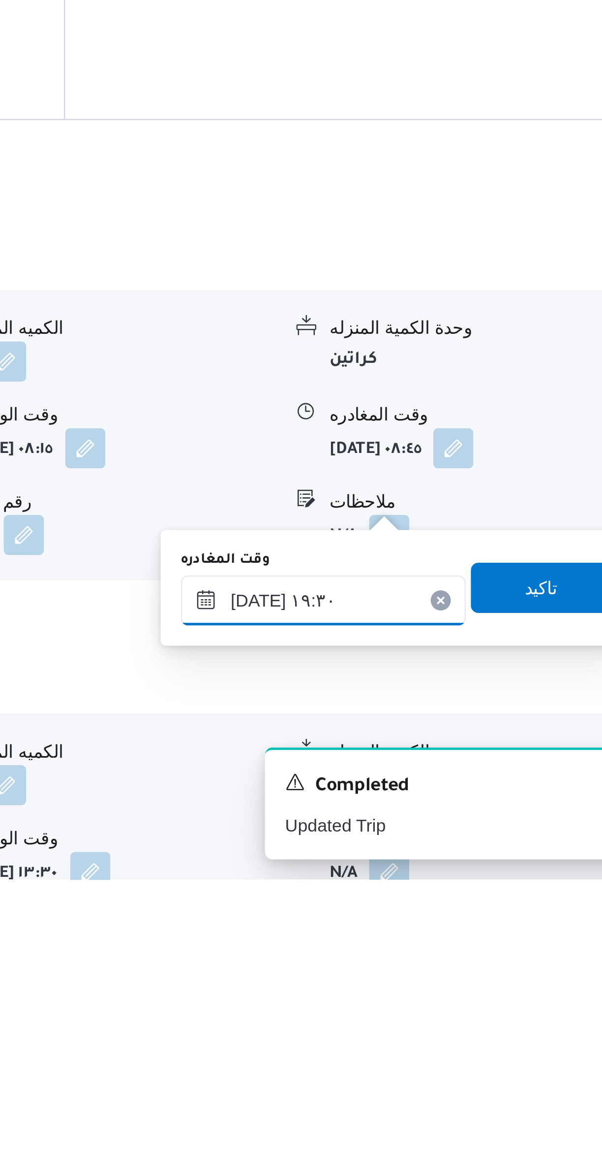
scroll to position [202, 0]
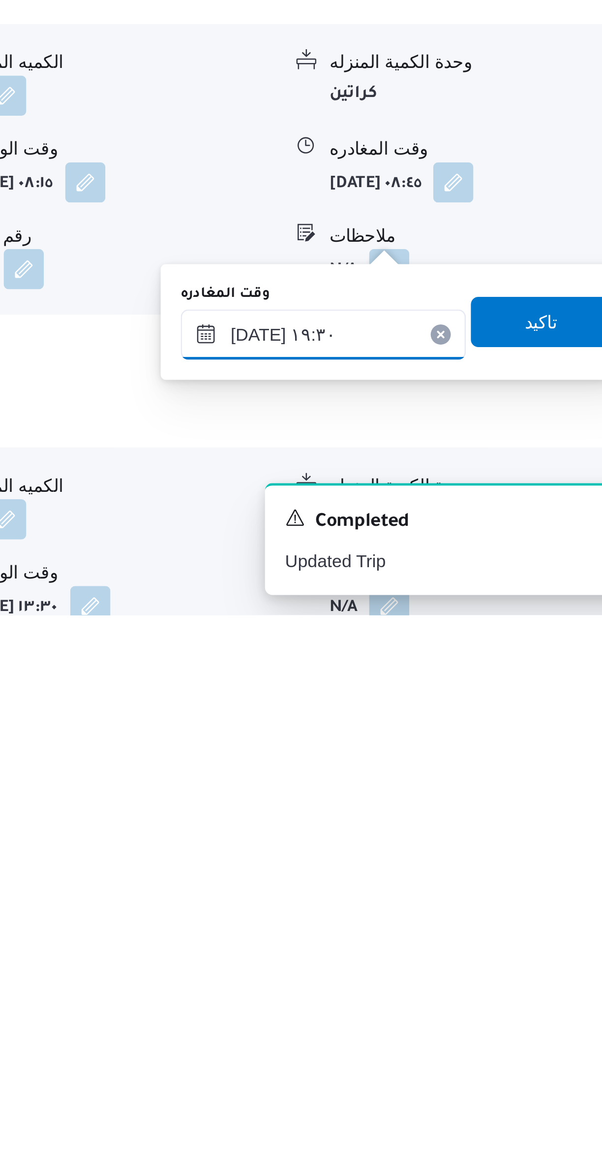
click at [471, 1042] on input "٢٤/٠٨/٢٠٢٥ ١٩:٣٠" at bounding box center [460, 1047] width 112 height 20
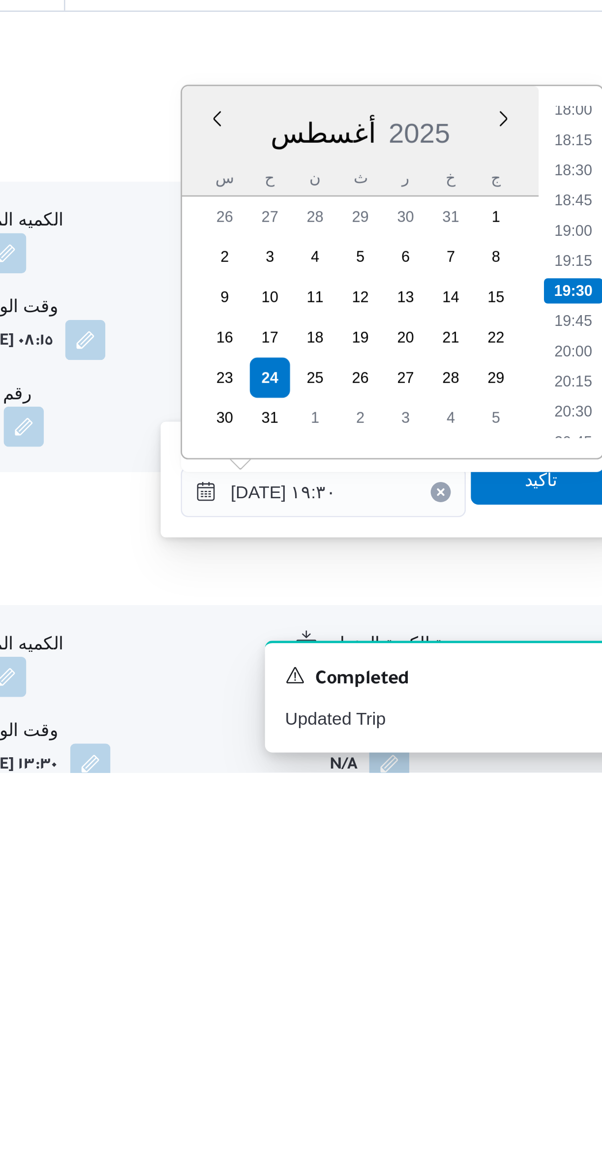
click at [556, 898] on li "18:00" at bounding box center [557, 897] width 23 height 10
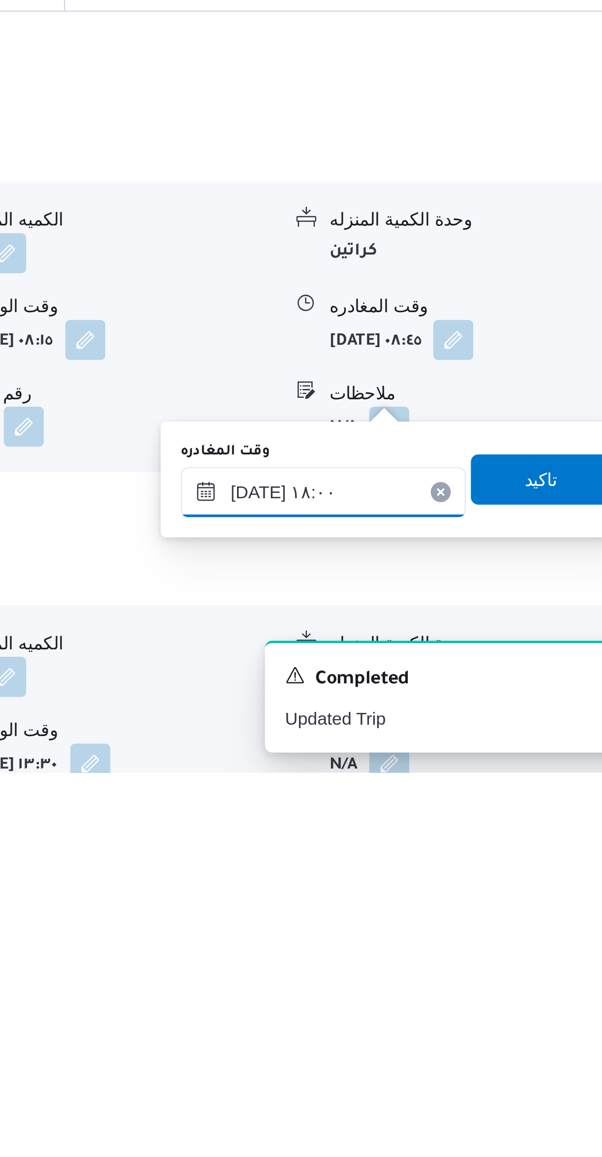
click at [476, 1047] on input "٢٤/٠٨/٢٠٢٥ ١٨:٠٠" at bounding box center [460, 1047] width 112 height 20
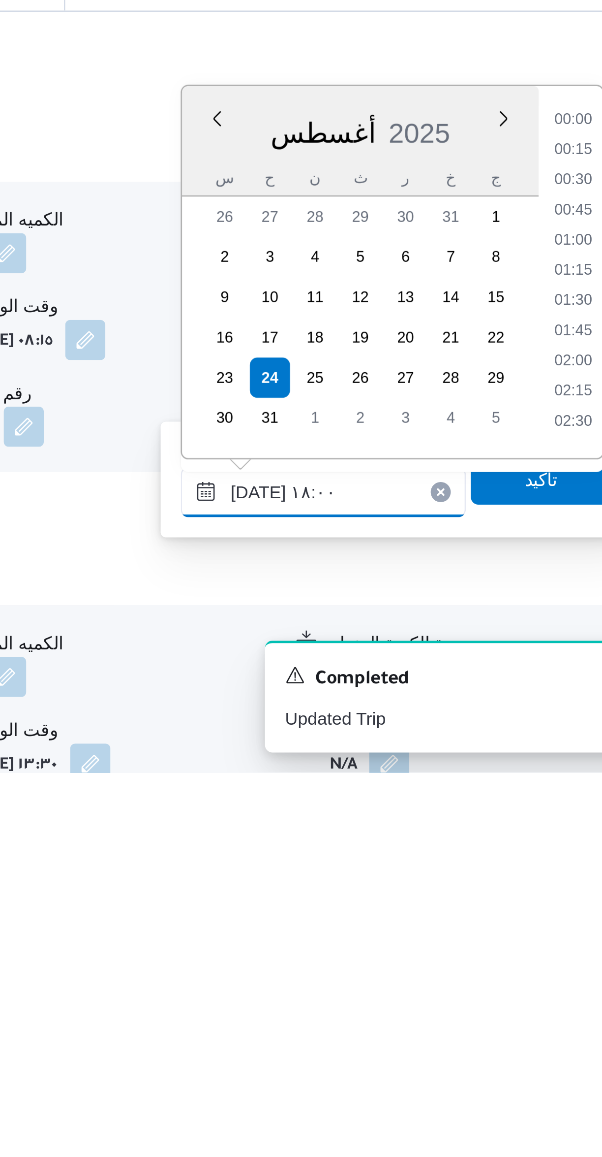
scroll to position [783, 0]
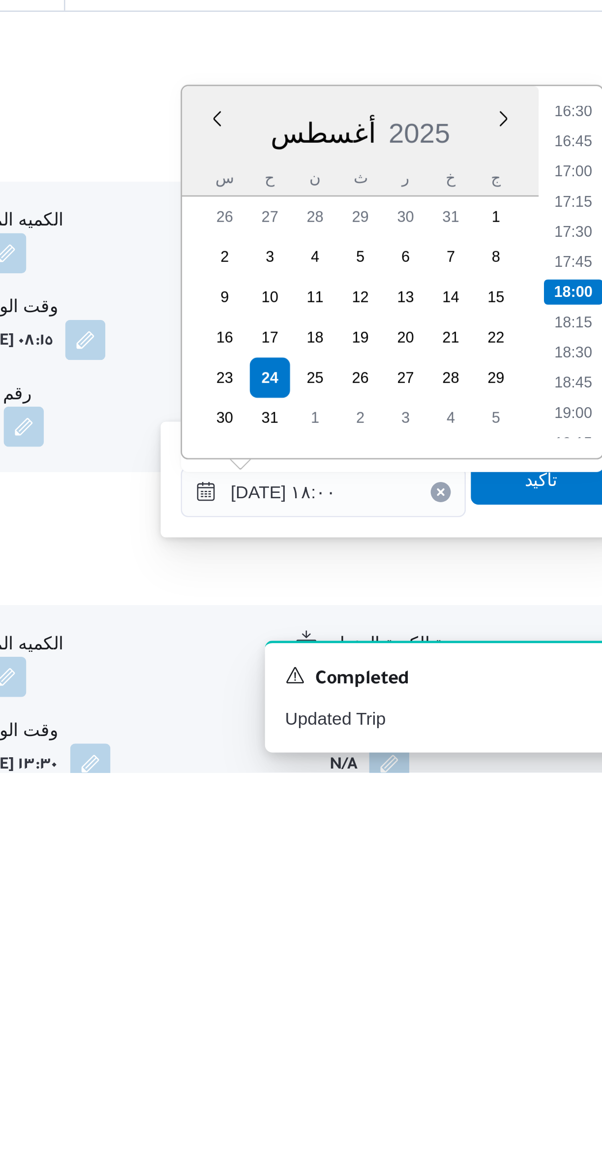
click at [556, 897] on li "16:30" at bounding box center [557, 898] width 23 height 10
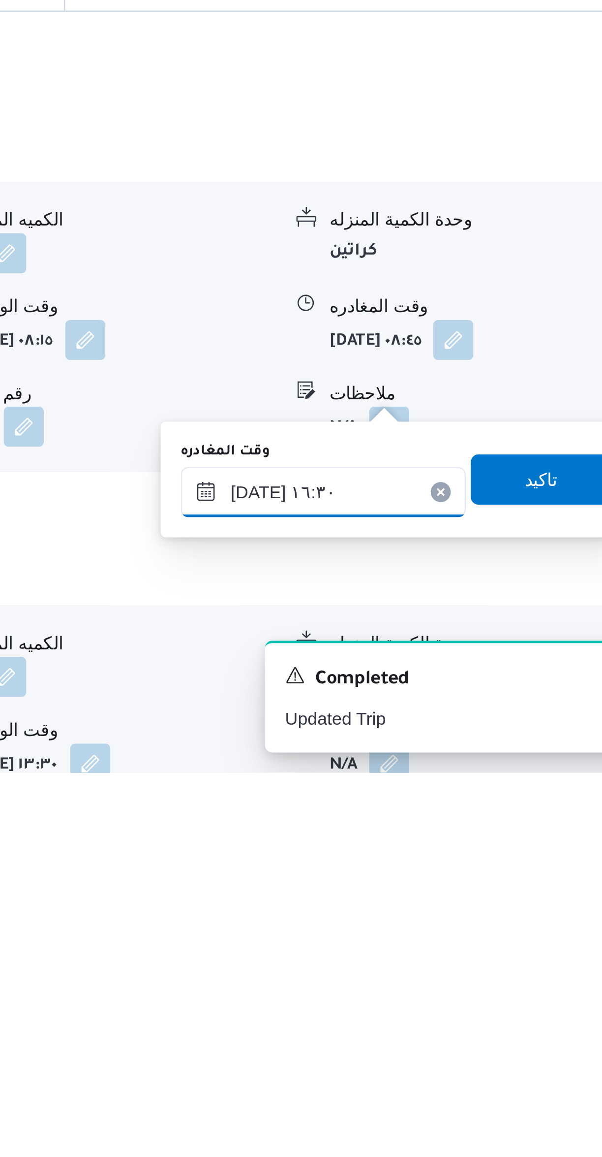
click at [481, 1045] on input "٢٤/٠٨/٢٠٢٥ ١٦:٣٠" at bounding box center [460, 1047] width 112 height 20
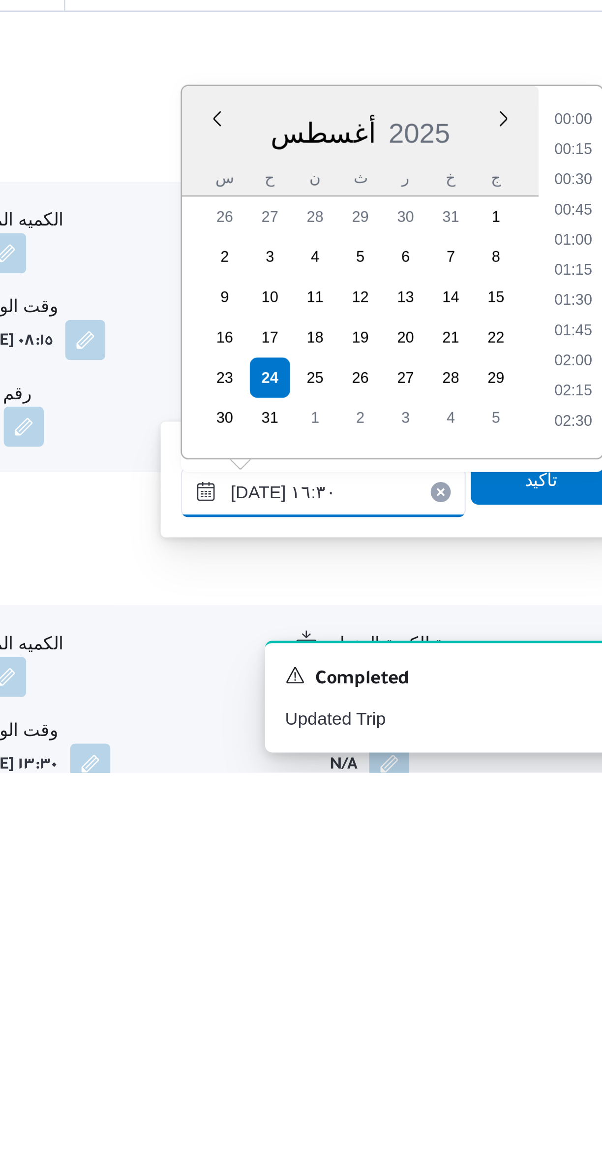
scroll to position [712, 0]
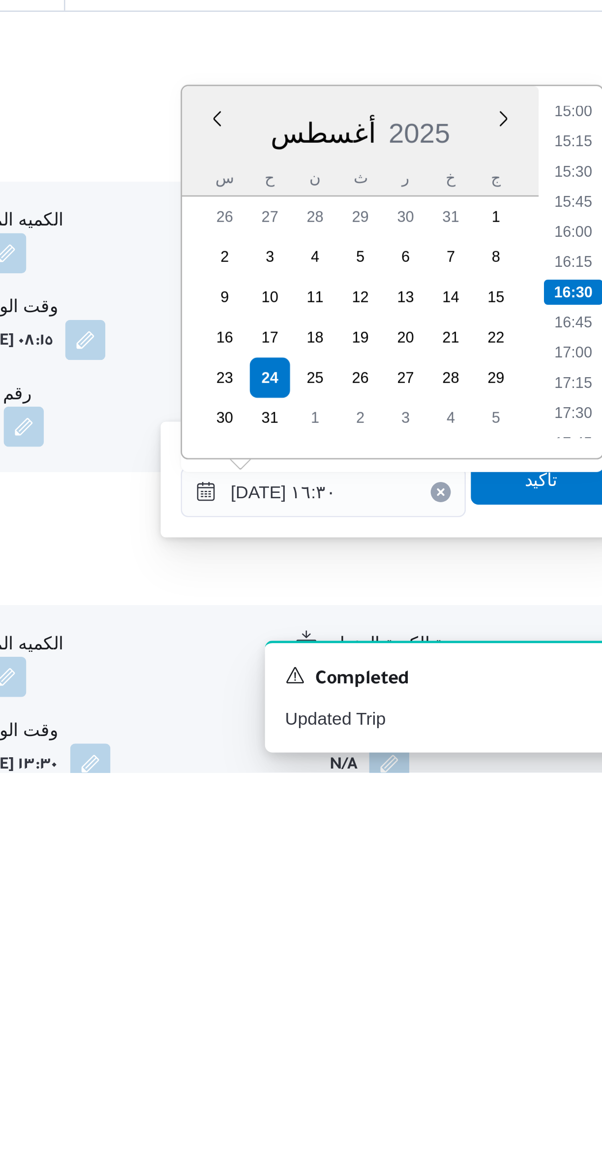
click at [557, 944] on li "16:00" at bounding box center [557, 945] width 23 height 10
type input "٢٤/٠٨/٢٠٢٥ ١٦:٠٠"
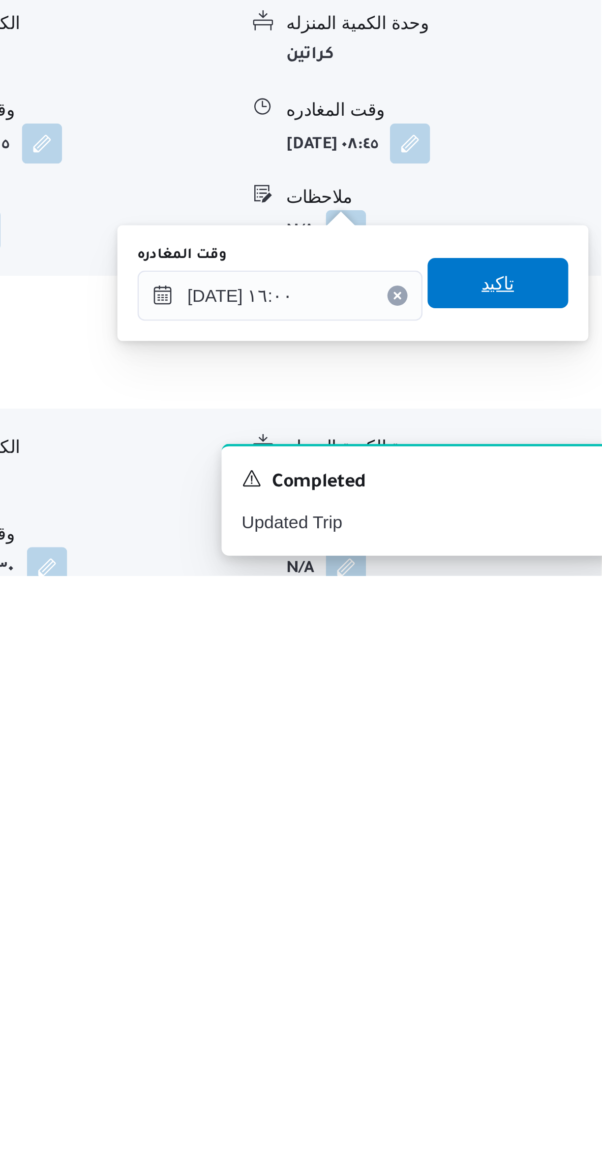
click at [547, 1038] on span "تاكيد" at bounding box center [545, 1042] width 55 height 20
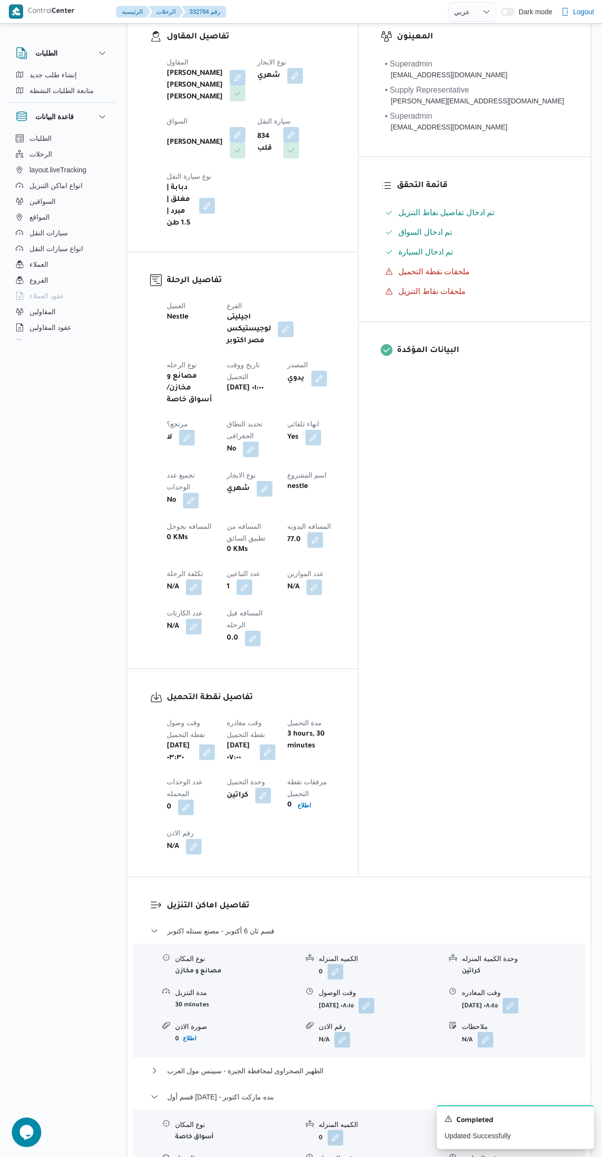
scroll to position [0, 0]
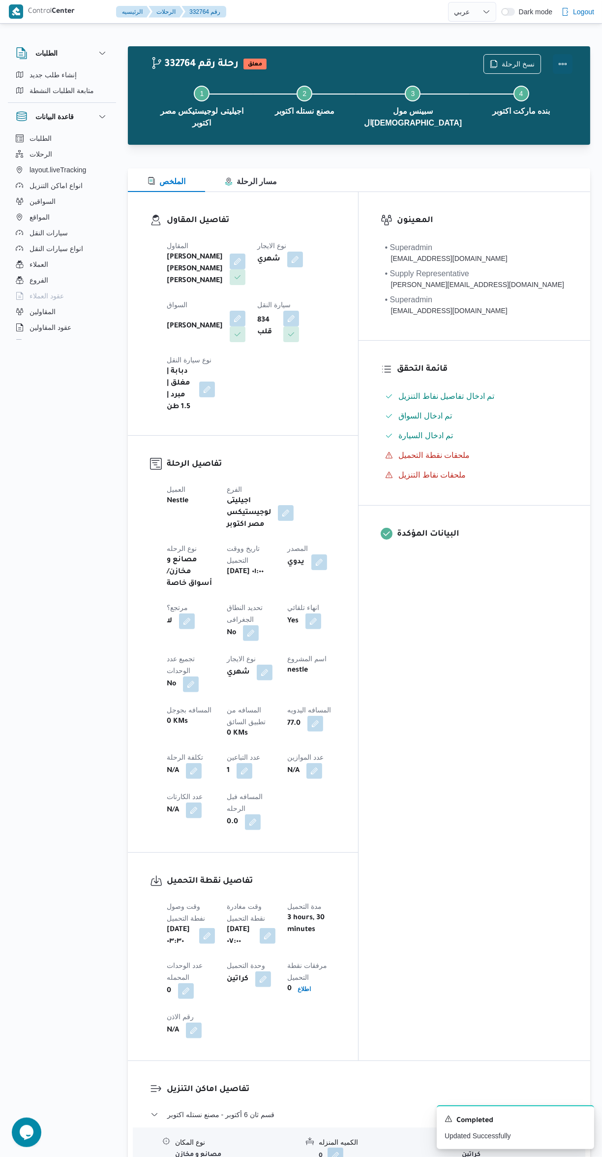
click at [562, 64] on button "Actions" at bounding box center [563, 64] width 20 height 20
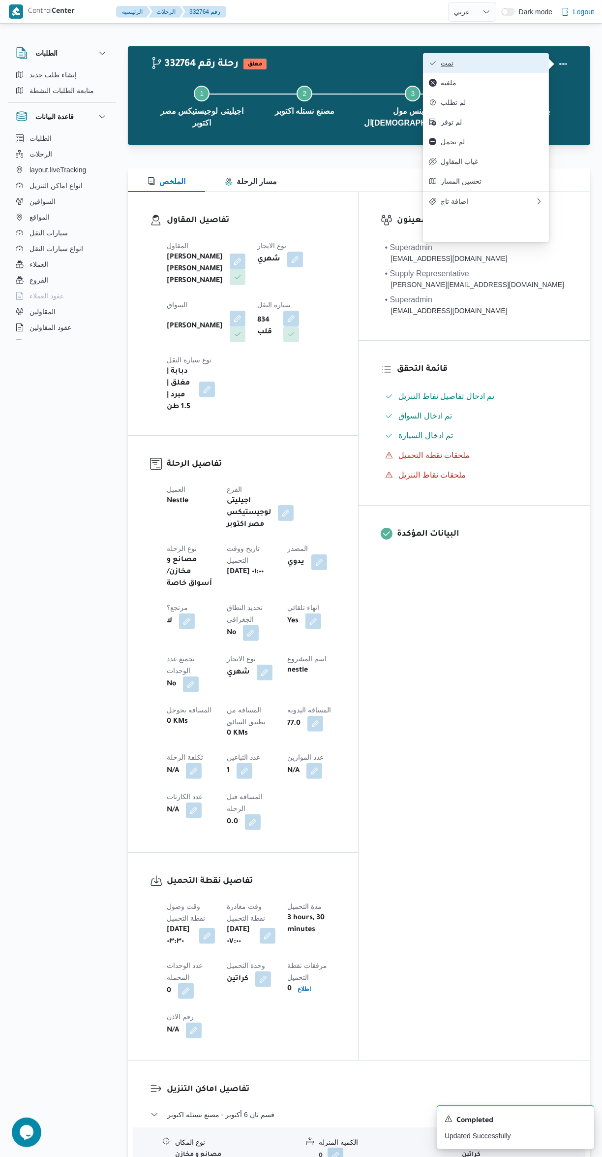
click at [511, 59] on span "تمت" at bounding box center [492, 63] width 102 height 8
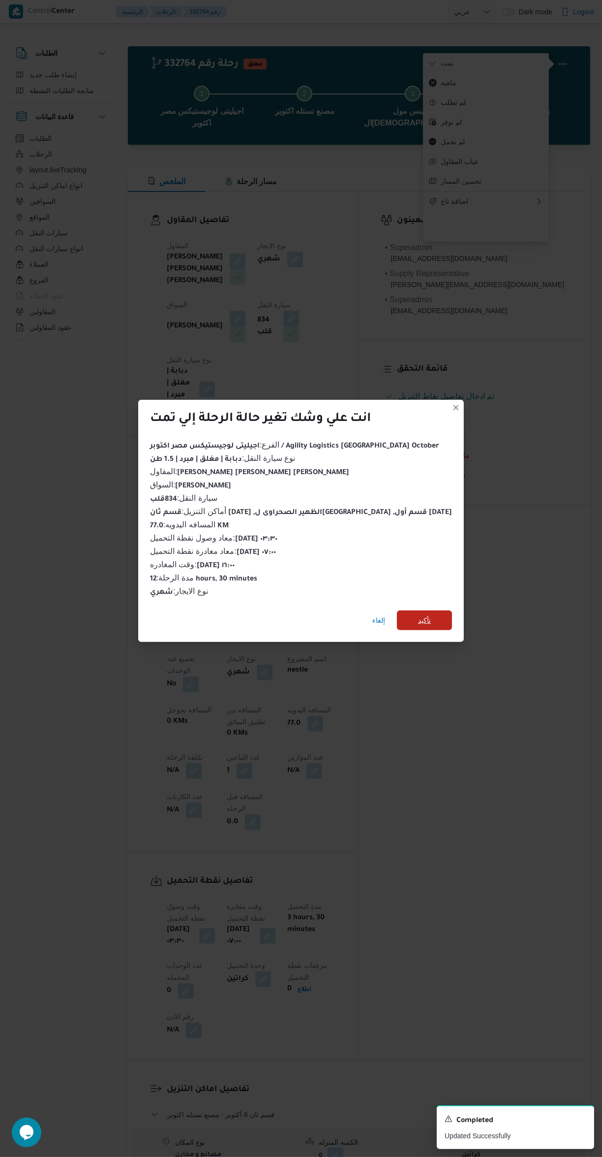
click at [433, 610] on span "تأكيد" at bounding box center [424, 620] width 55 height 20
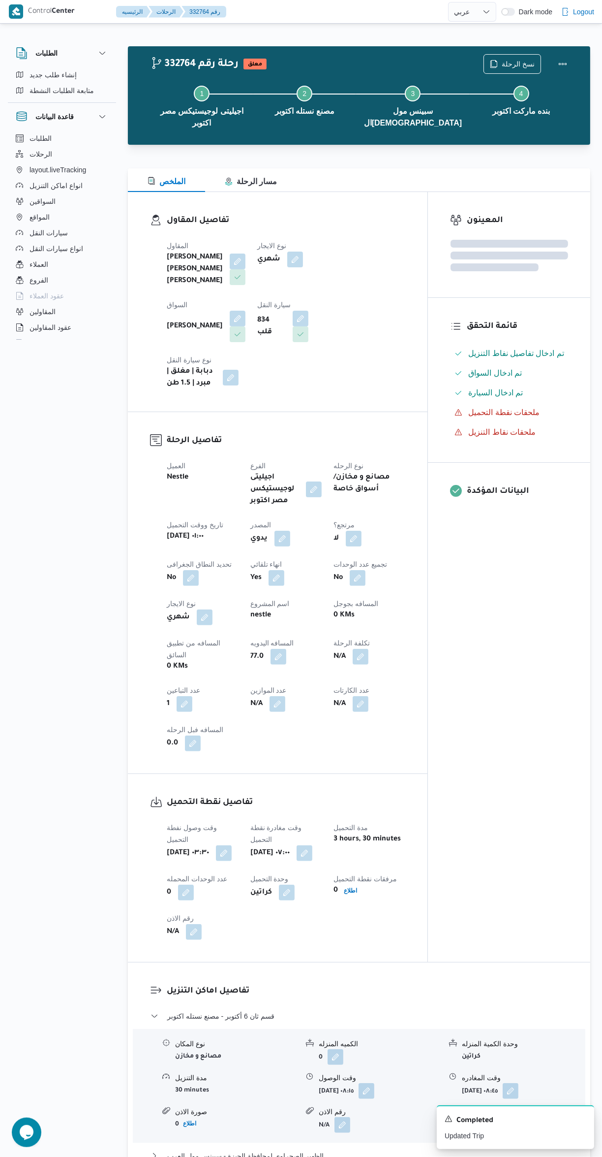
click at [503, 713] on div "المعينون قائمة التحقق تم ادخال تفاصيل نفاط التنزيل تم ادخال السواق تم ادخال الس…" at bounding box center [509, 577] width 162 height 770
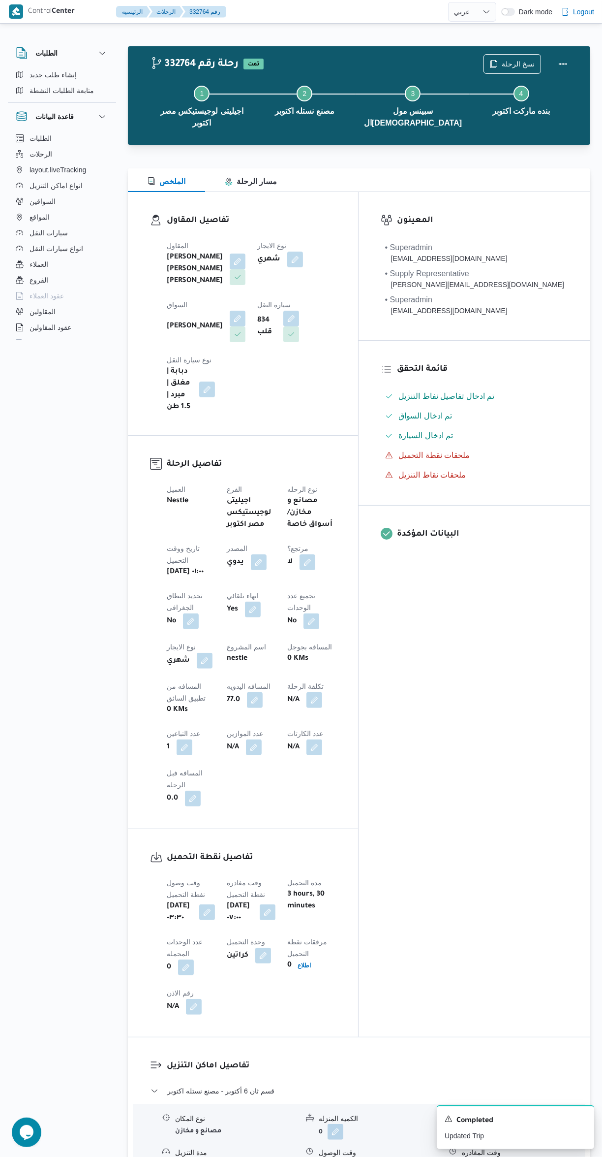
select select "ar"
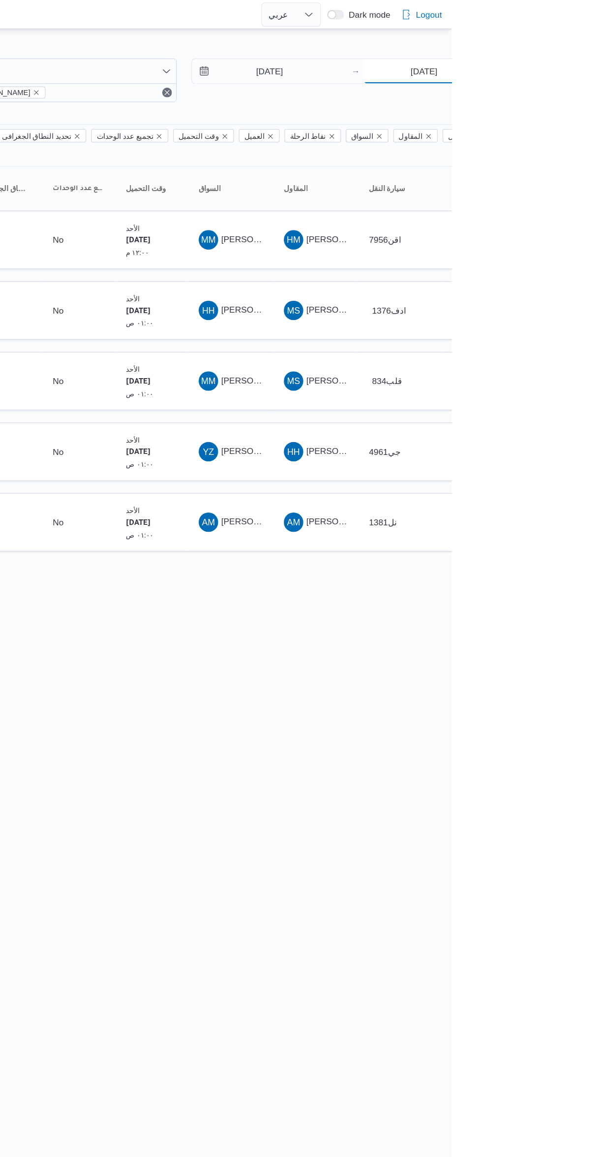
click at [583, 59] on input "24/8/2025" at bounding box center [580, 58] width 98 height 20
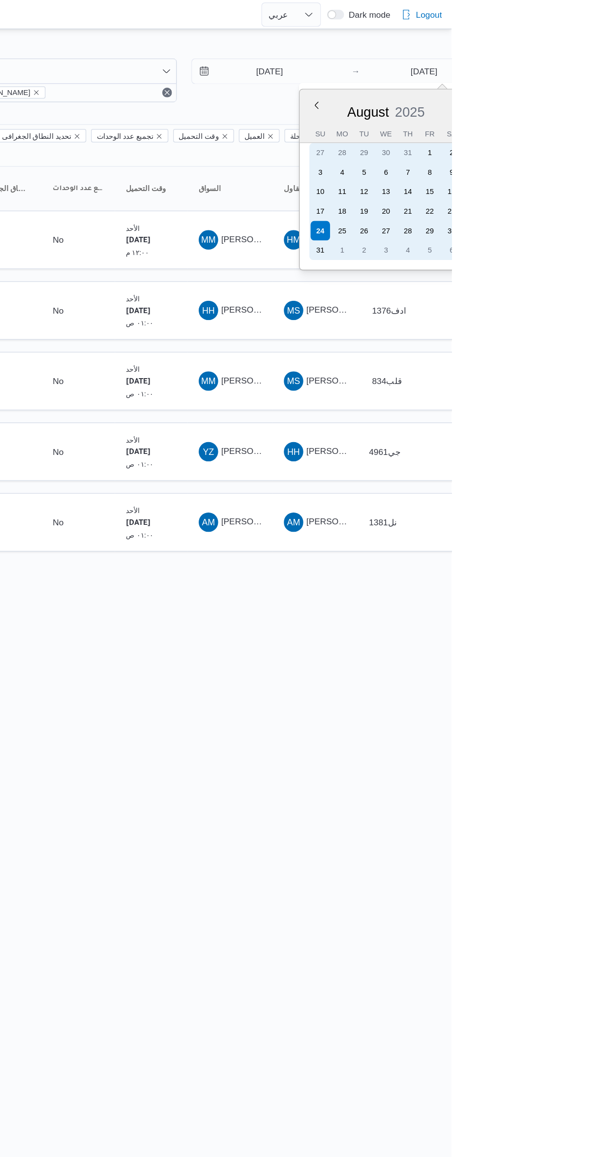
click at [512, 187] on div "25" at bounding box center [514, 187] width 16 height 16
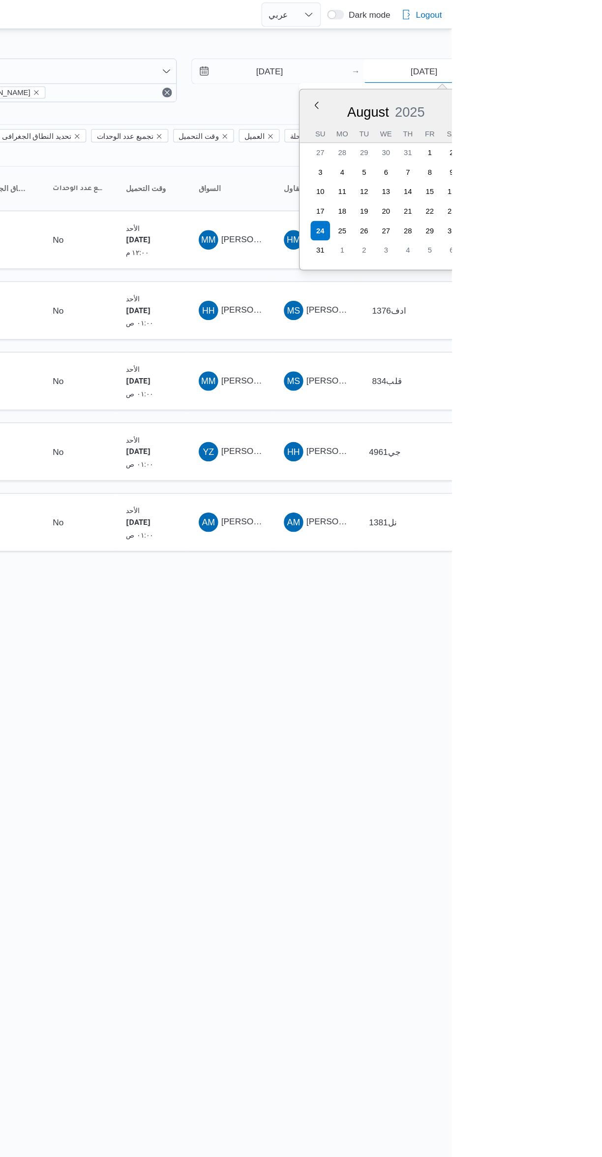
type input "25/8/2025"
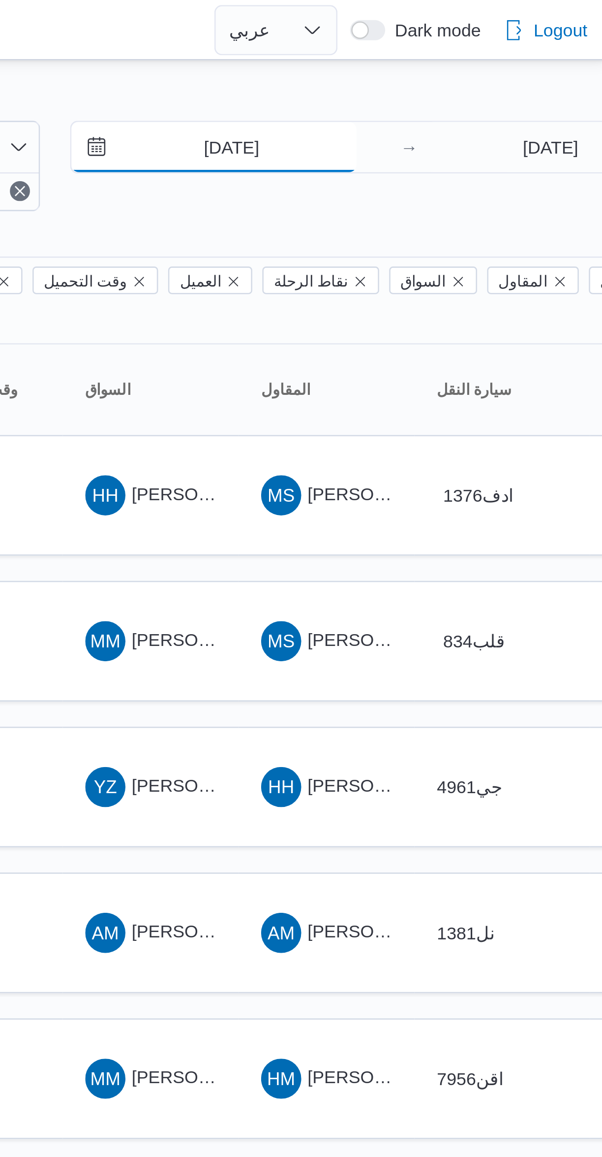
click at [461, 58] on input "24/8/2025" at bounding box center [448, 58] width 112 height 20
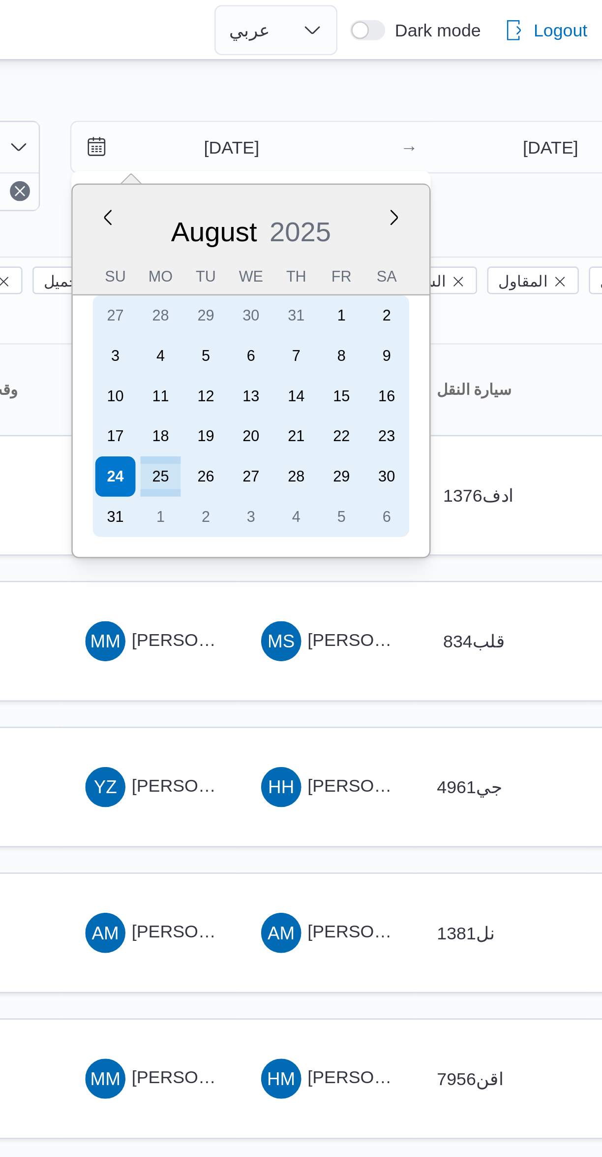
click at [428, 184] on div "25" at bounding box center [427, 187] width 16 height 16
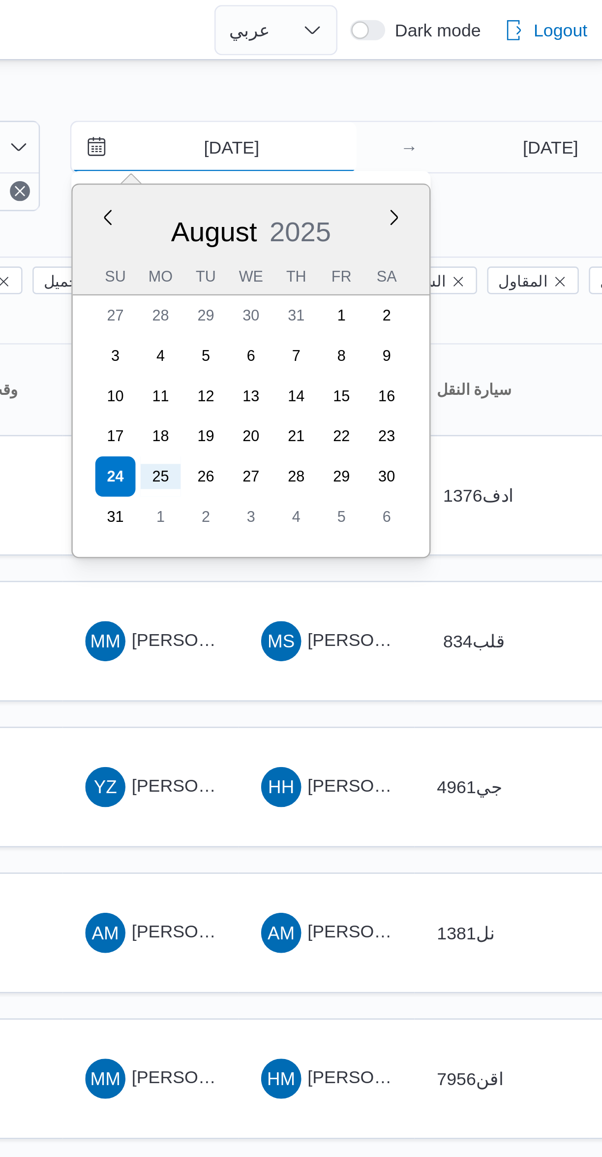
type input "25/8/2025"
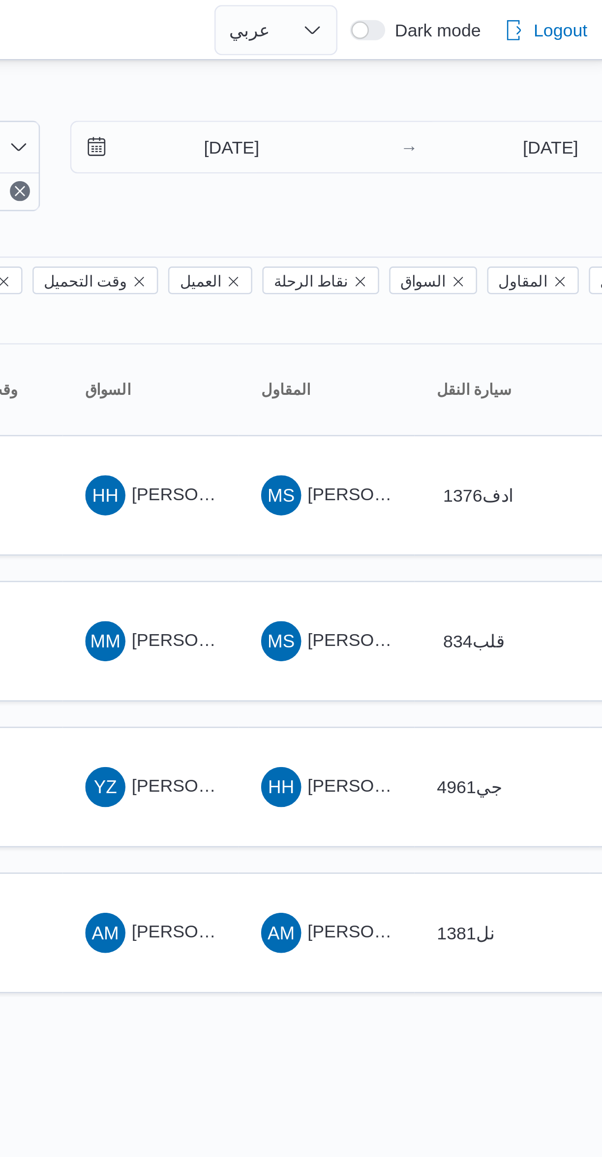
click at [565, 77] on div "25/8/2025 → 25/8/2025" at bounding box center [518, 64] width 252 height 35
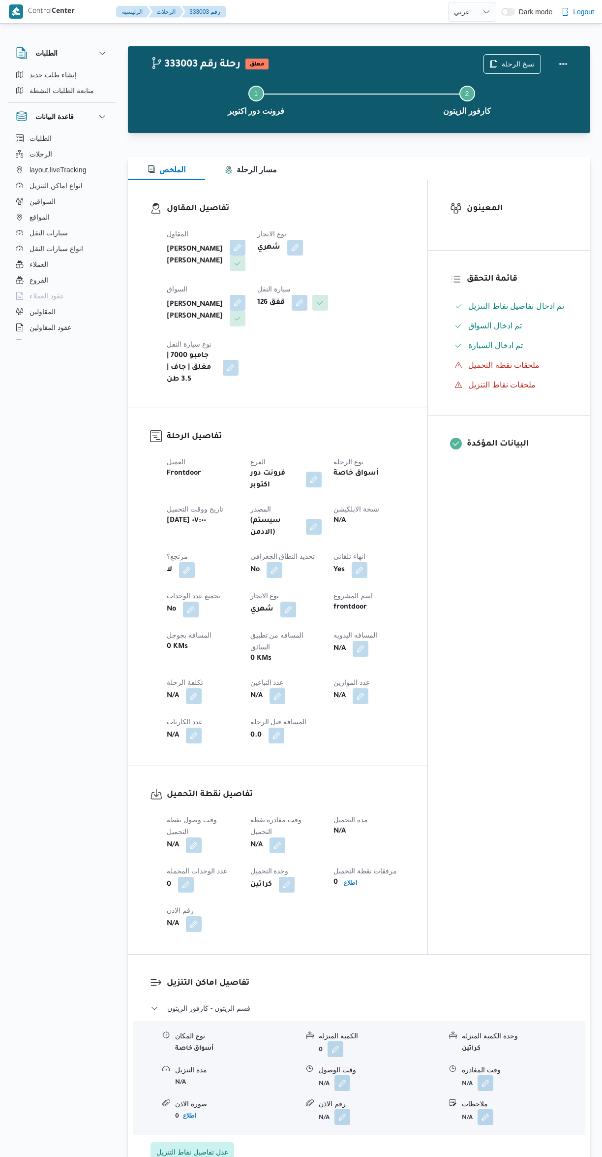
select select "ar"
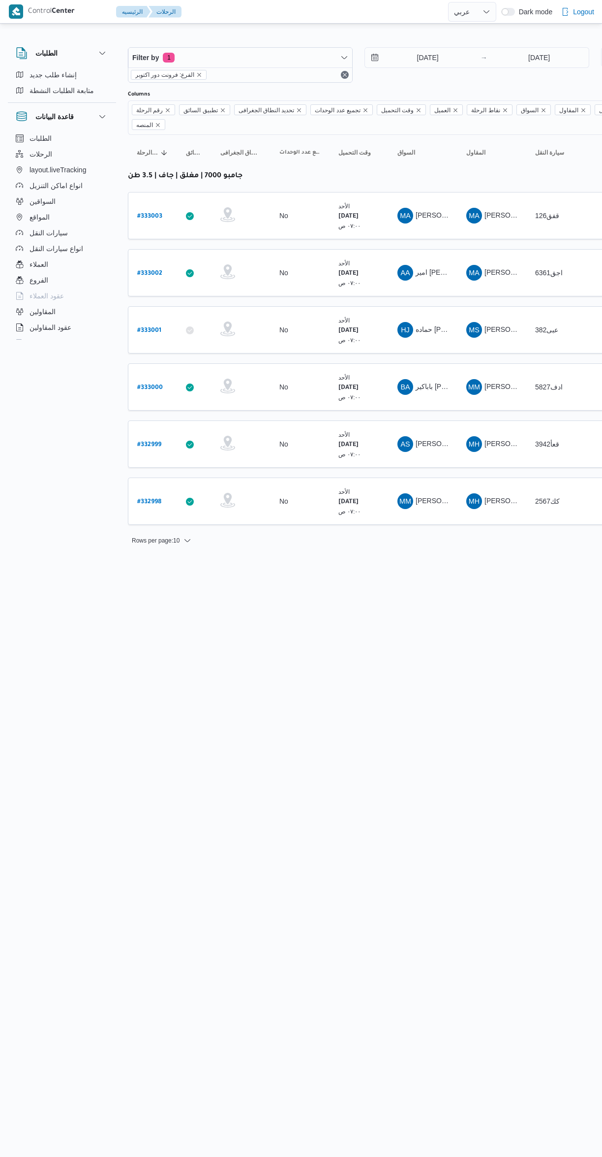
select select "ar"
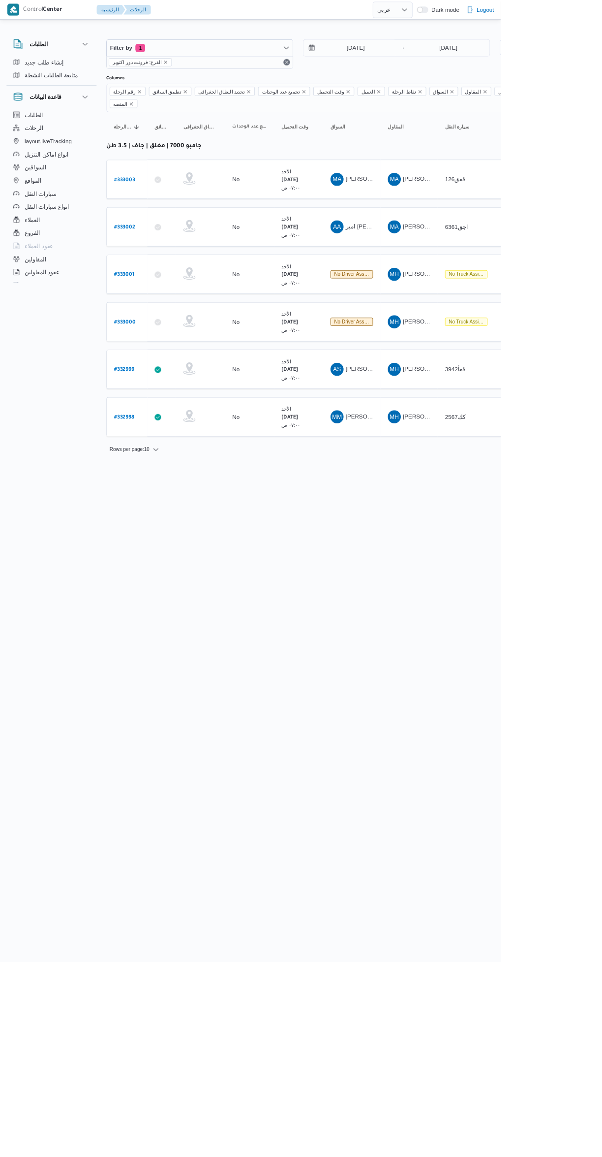
click at [151, 441] on b "# 332999" at bounding box center [149, 444] width 24 height 7
select select "ar"
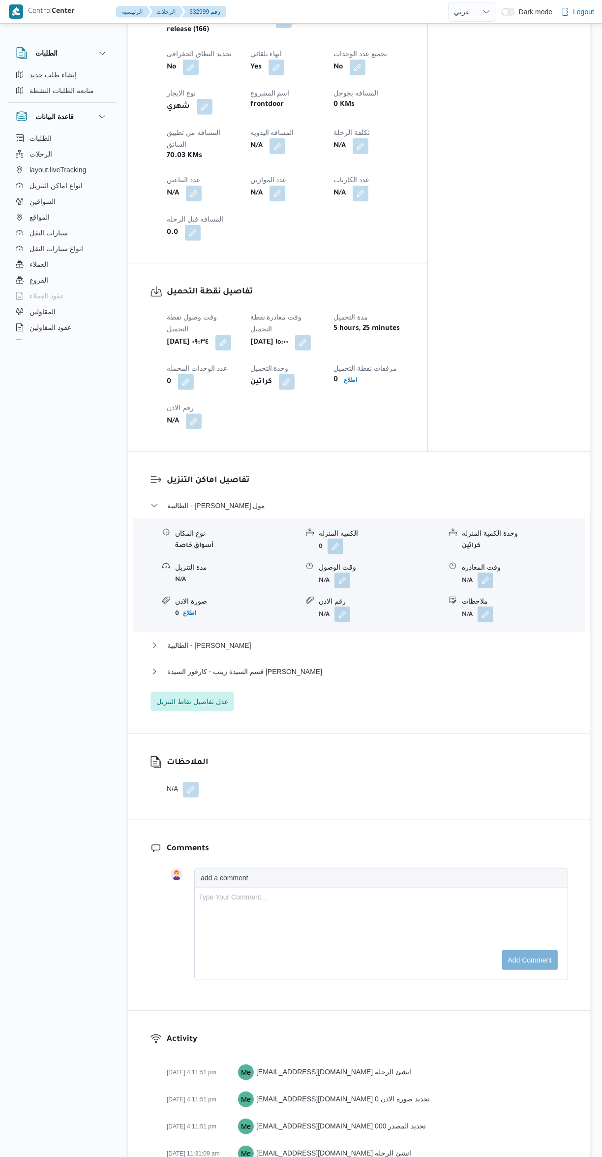
scroll to position [558, 0]
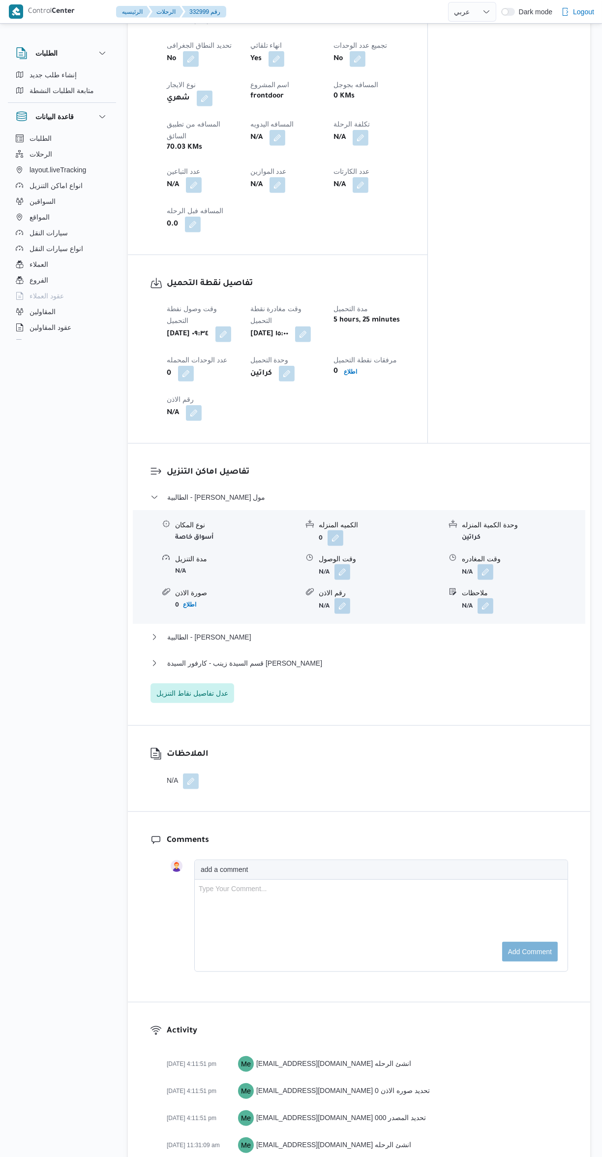
click at [311, 326] on button "button" at bounding box center [303, 334] width 16 height 16
click at [290, 308] on input "٢٤/٠٨/٢٠٢٥ ١٥:٠٠" at bounding box center [296, 301] width 112 height 20
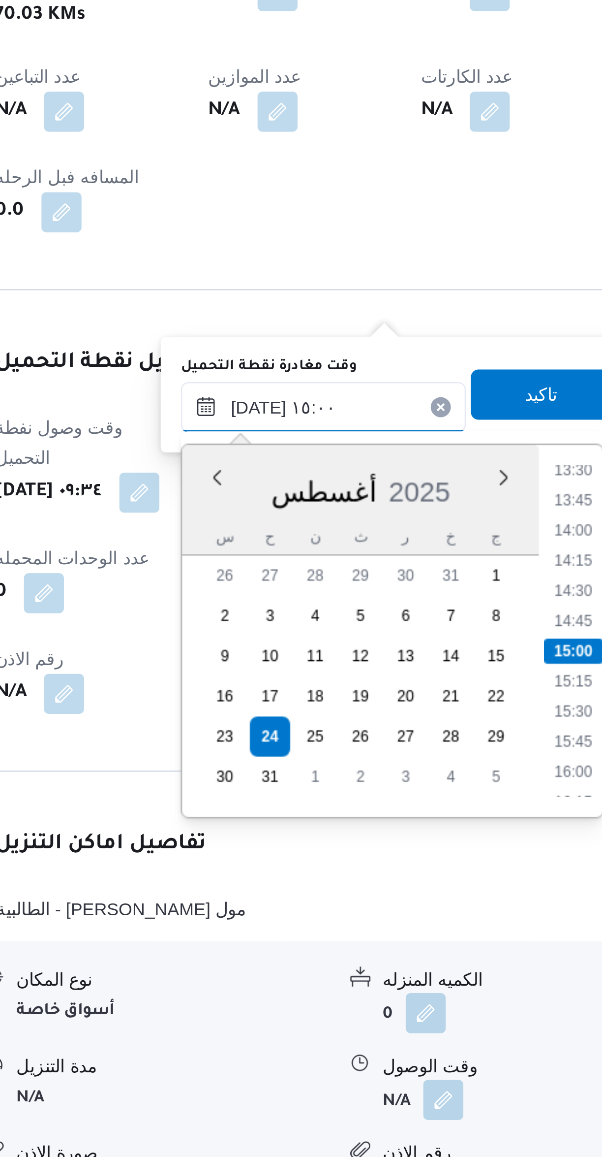
scroll to position [110, 0]
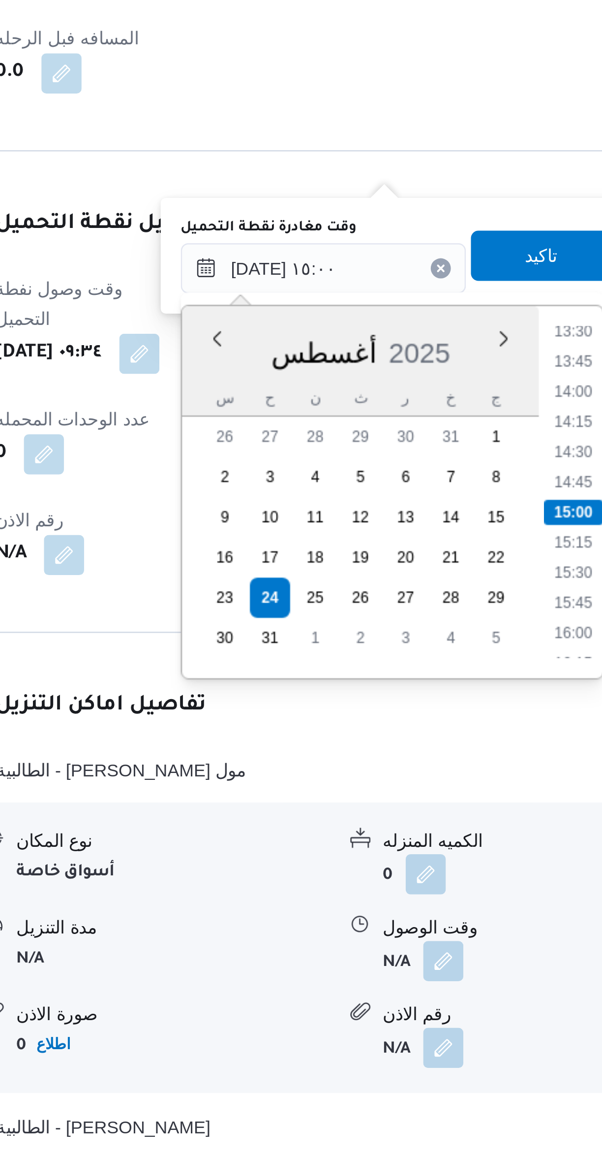
click at [390, 794] on li "14:00" at bounding box center [393, 797] width 23 height 10
type input "٢٤/٠٨/٢٠٢٥ ١٤:٠٠"
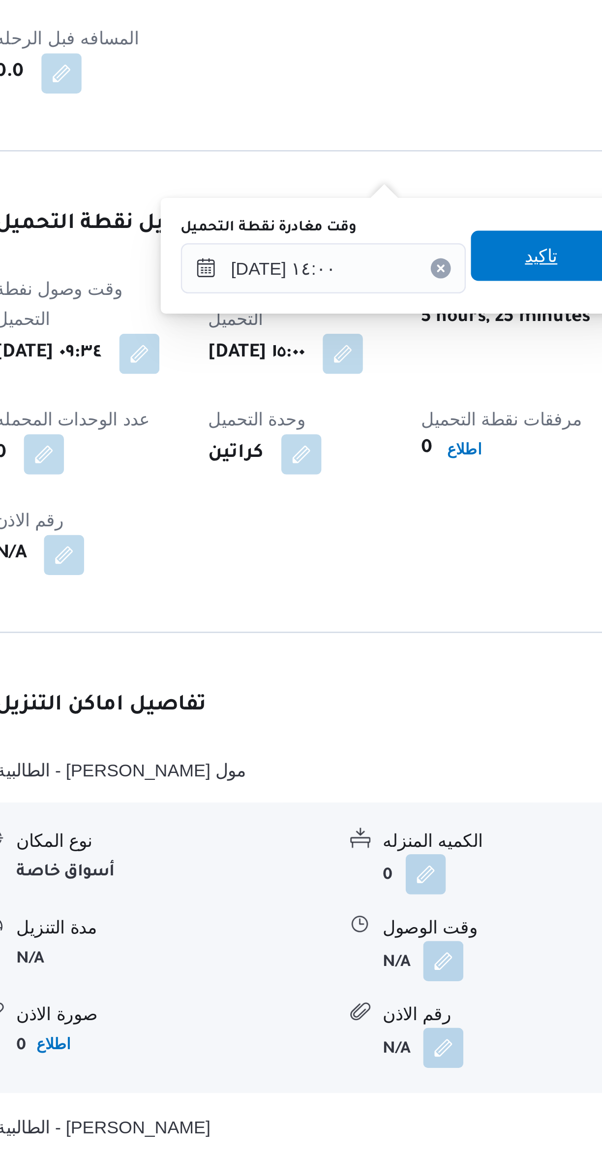
click at [385, 747] on span "تاكيد" at bounding box center [380, 744] width 55 height 20
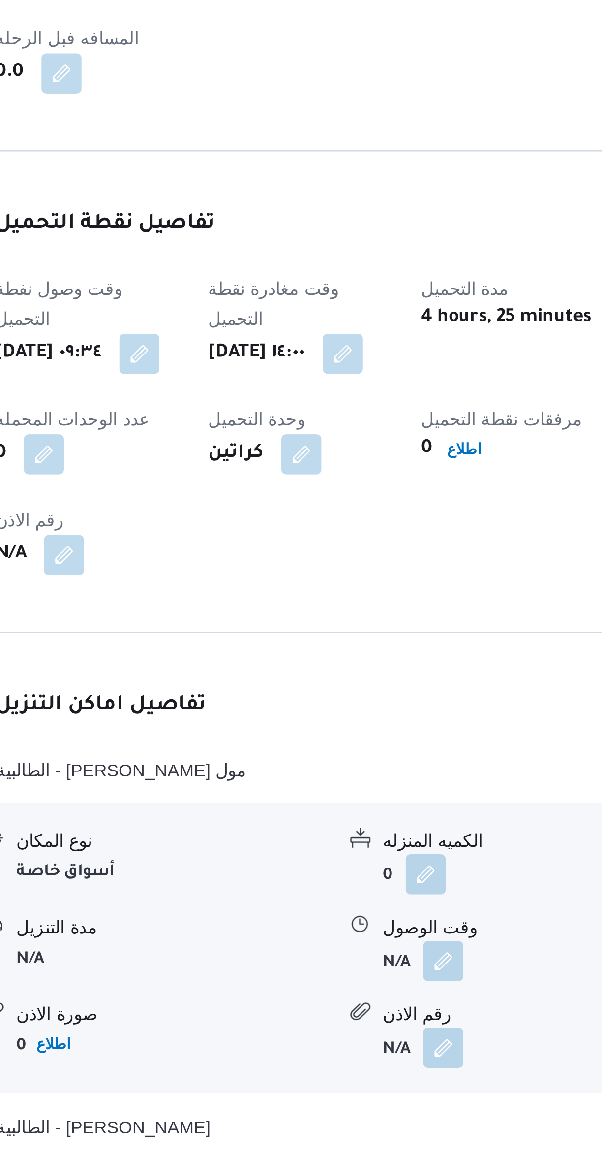
select select "ar"
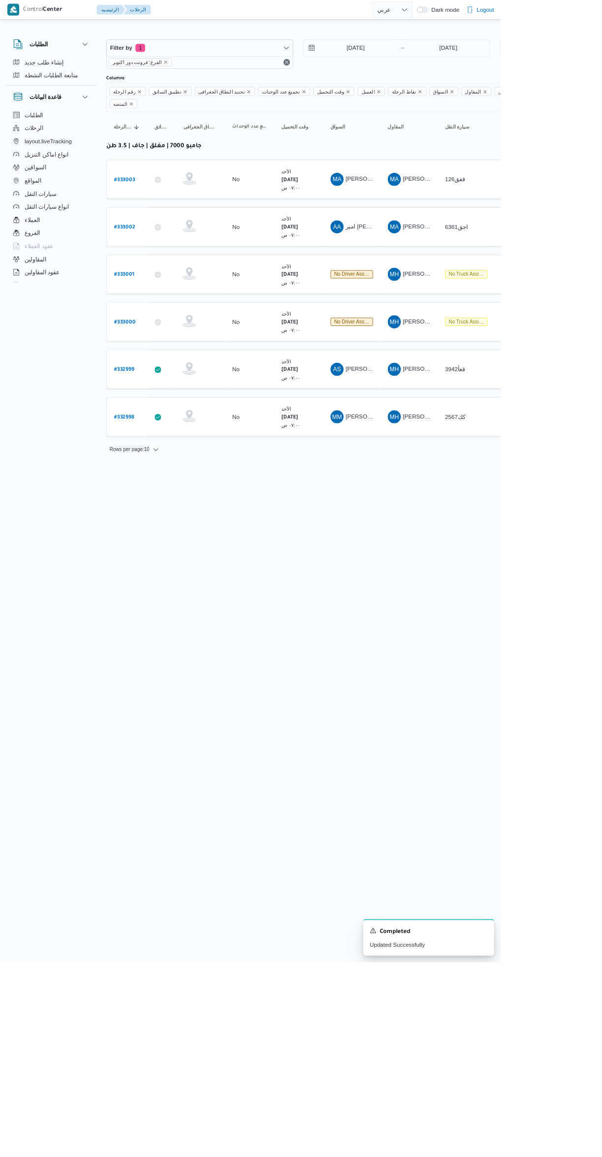
click at [153, 270] on b "# 333002" at bounding box center [149, 273] width 25 height 7
select select "ar"
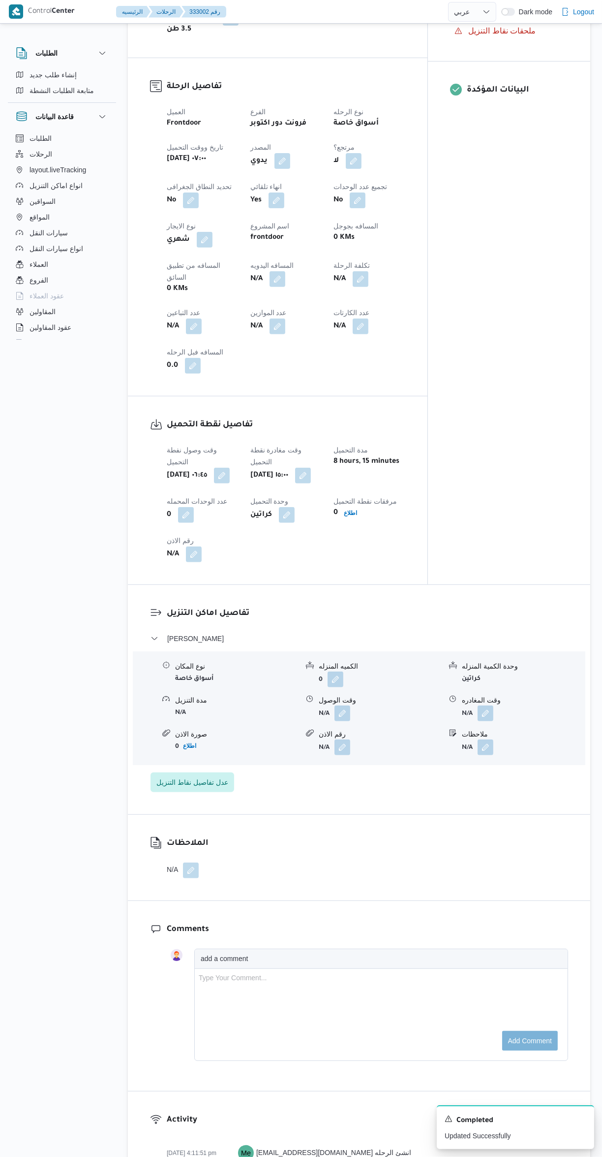
scroll to position [359, 0]
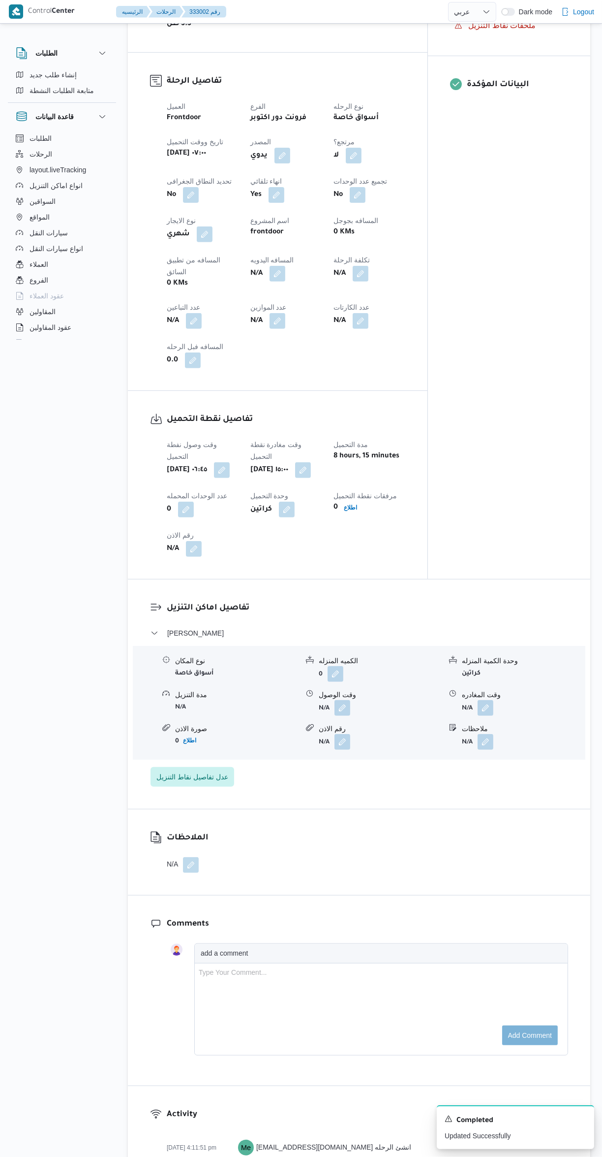
click at [311, 462] on button "button" at bounding box center [303, 470] width 16 height 16
click at [293, 464] on input "٢٤/٠٨/٢٠٢٥ ١٥:٠٠" at bounding box center [296, 464] width 112 height 20
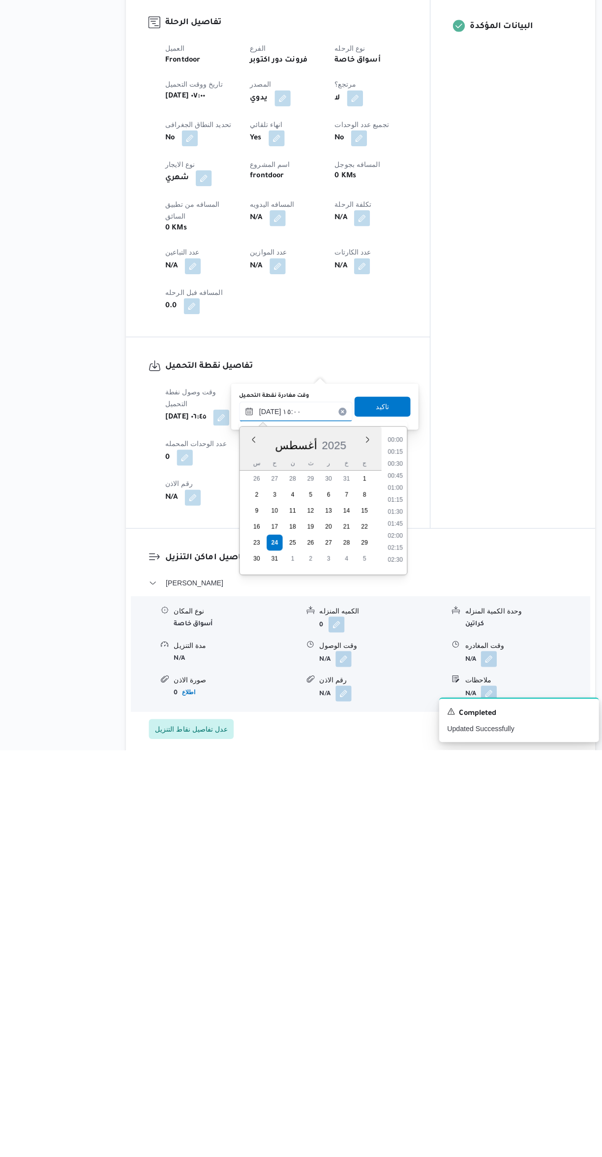
scroll to position [641, 0]
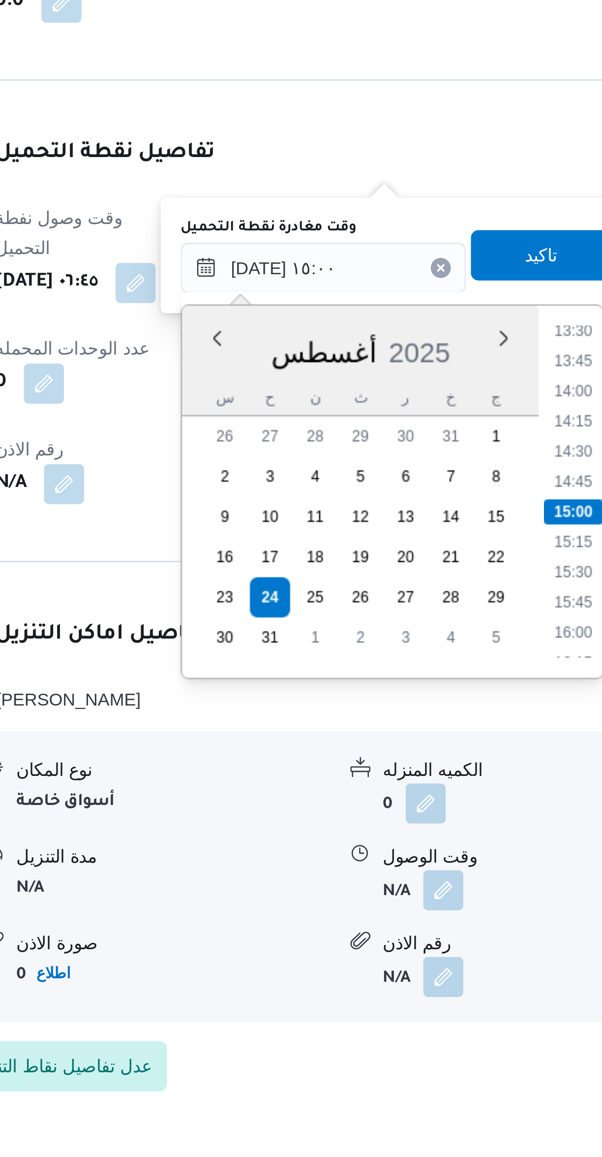
click at [388, 871] on li "14:00" at bounding box center [393, 872] width 23 height 10
type input "٢٤/٠٨/٢٠٢٥ ١٤:٠٠"
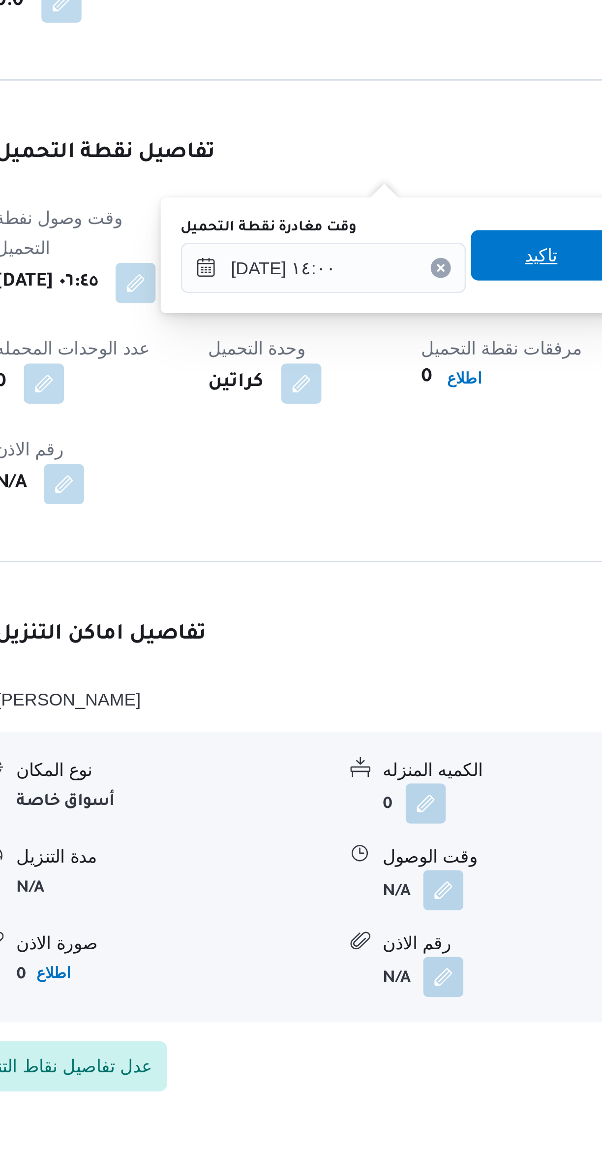
click at [382, 818] on span "تاكيد" at bounding box center [380, 819] width 55 height 20
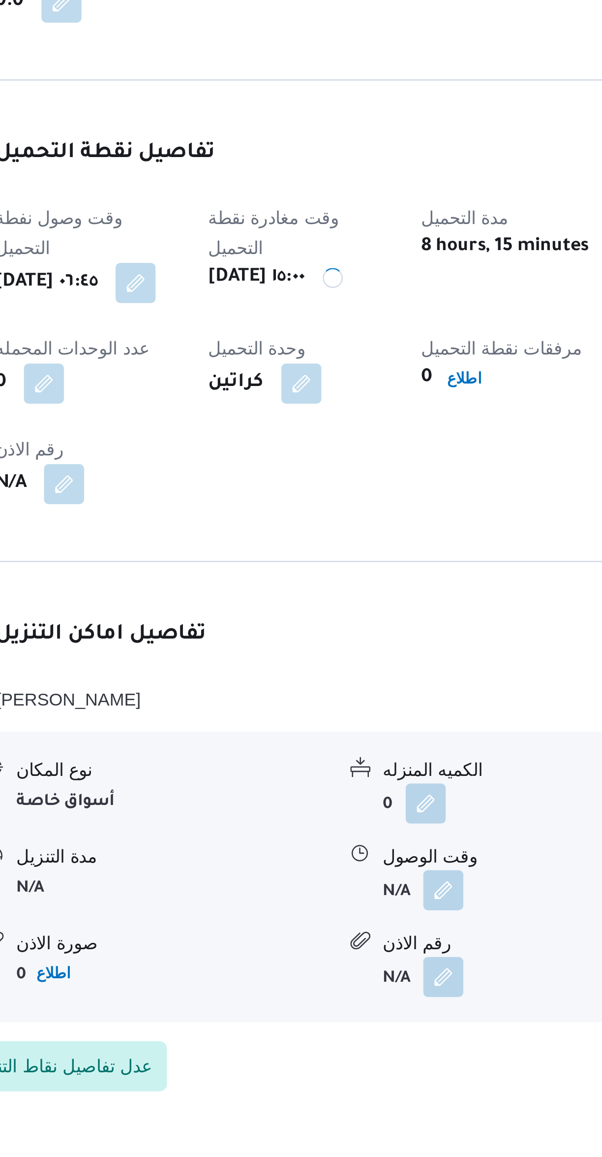
scroll to position [0, 0]
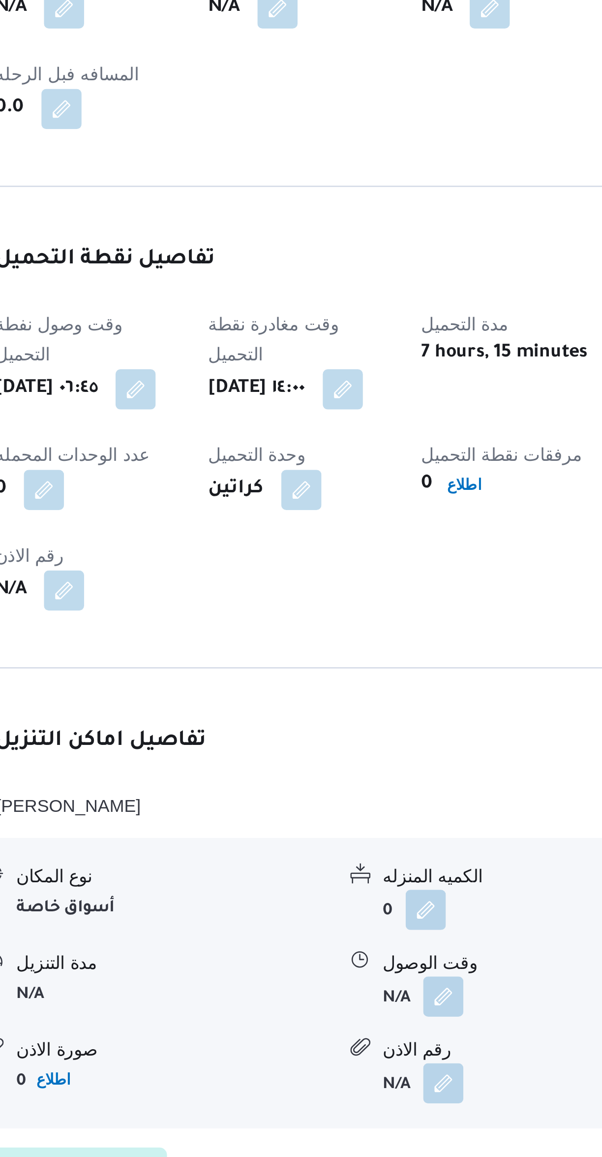
select select "ar"
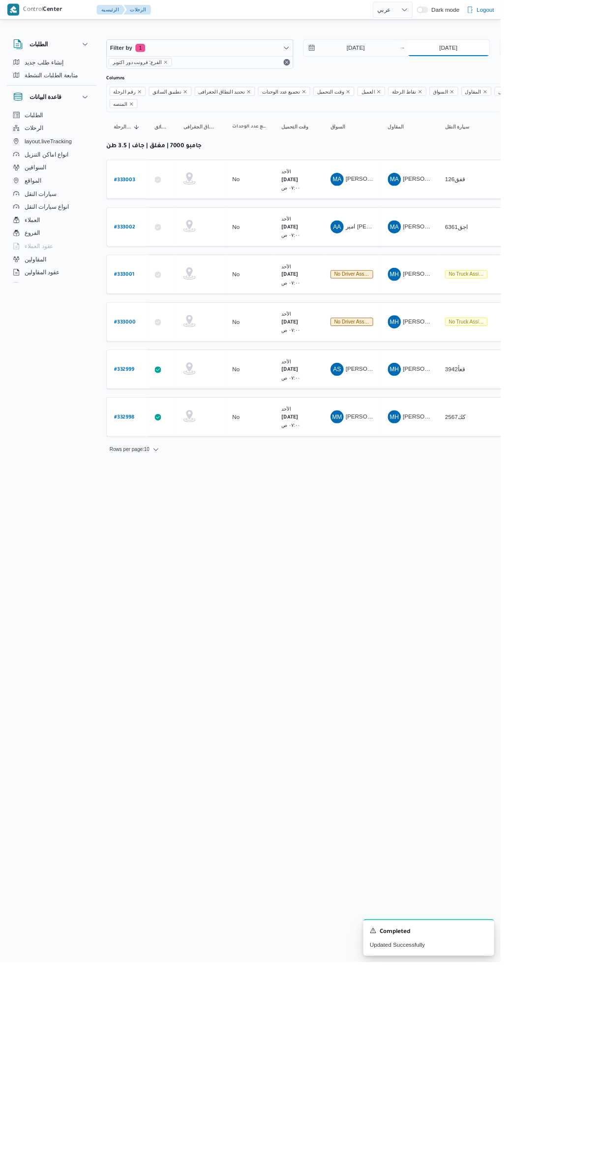
click at [560, 54] on input "24/8/2025" at bounding box center [540, 58] width 98 height 20
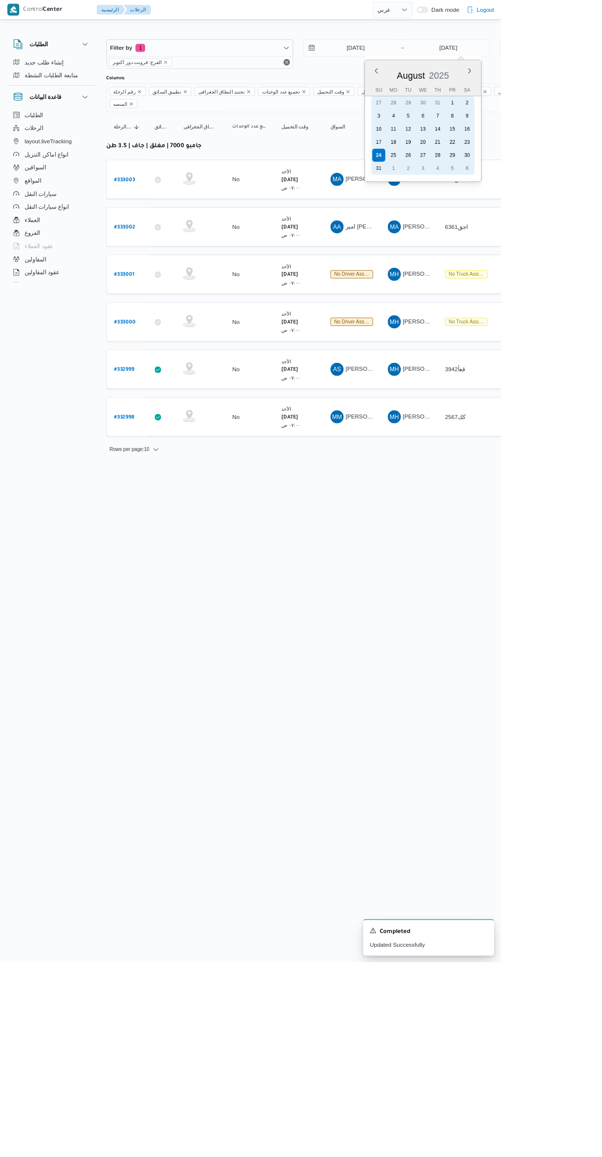
click at [481, 188] on div "25" at bounding box center [474, 187] width 16 height 16
type input "25/8/2025"
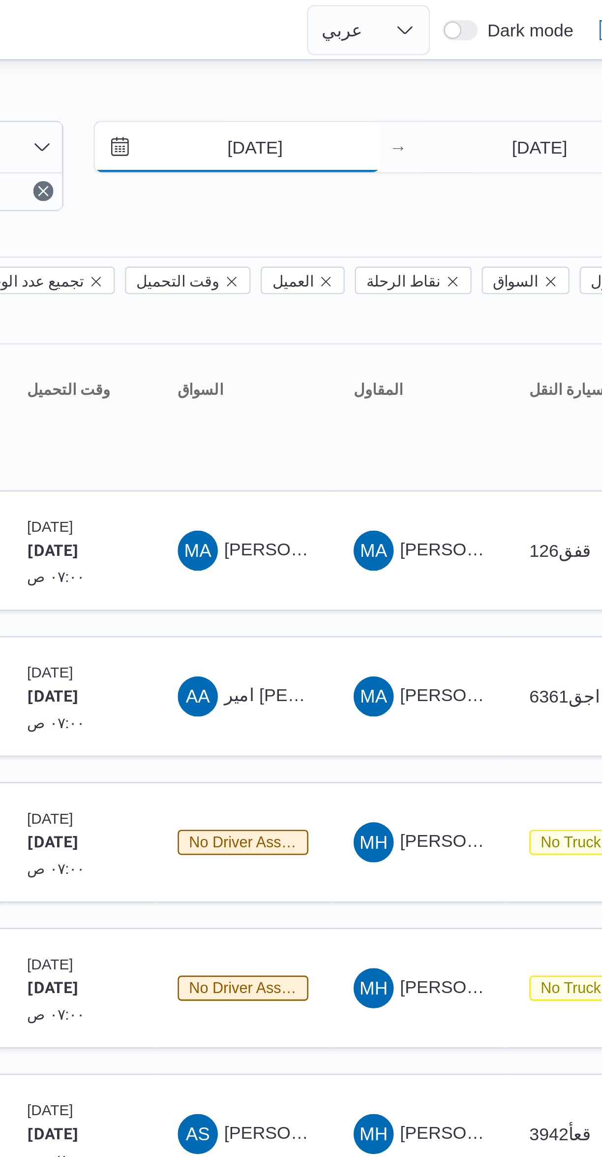
click at [441, 59] on input "24/8/2025" at bounding box center [421, 58] width 112 height 20
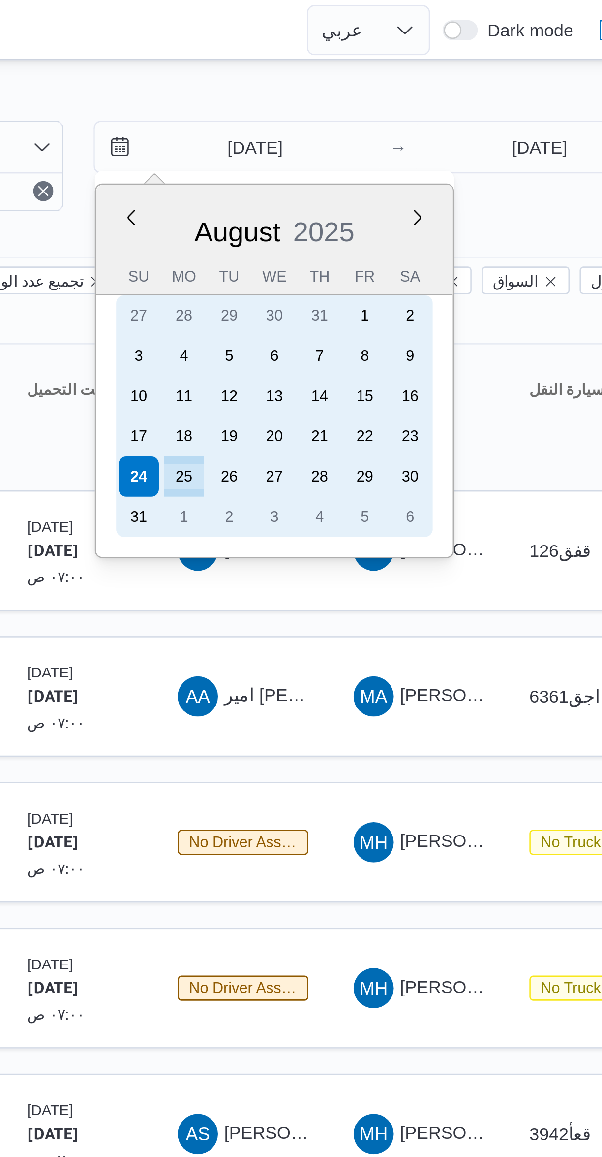
click at [405, 185] on div "25" at bounding box center [400, 187] width 16 height 16
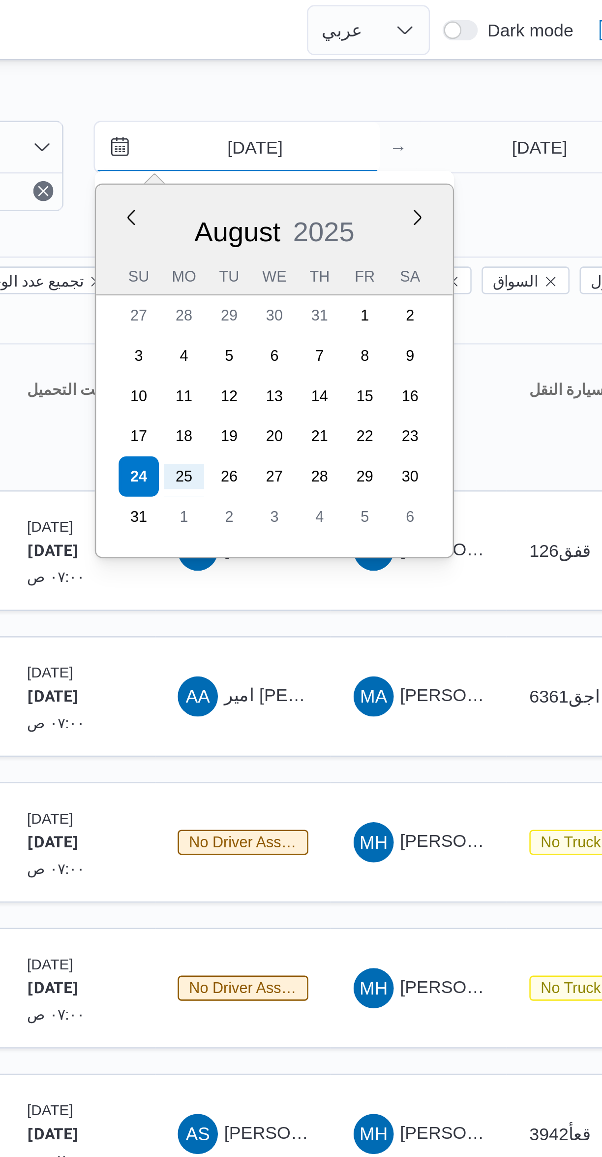
type input "25/8/2025"
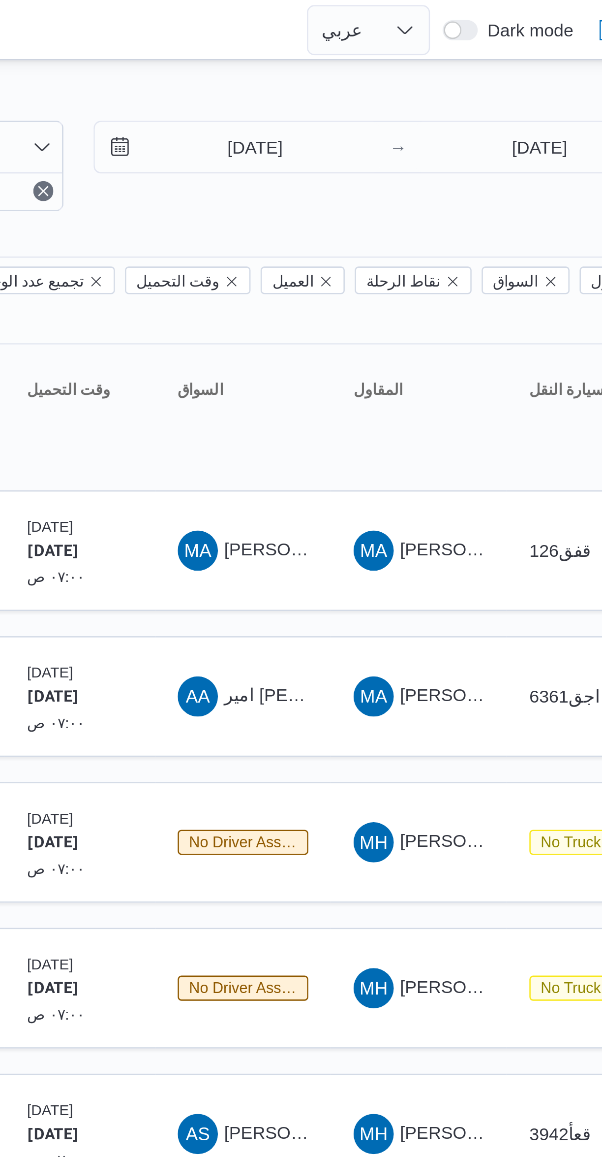
click at [515, 25] on div at bounding box center [301, 24] width 602 height 16
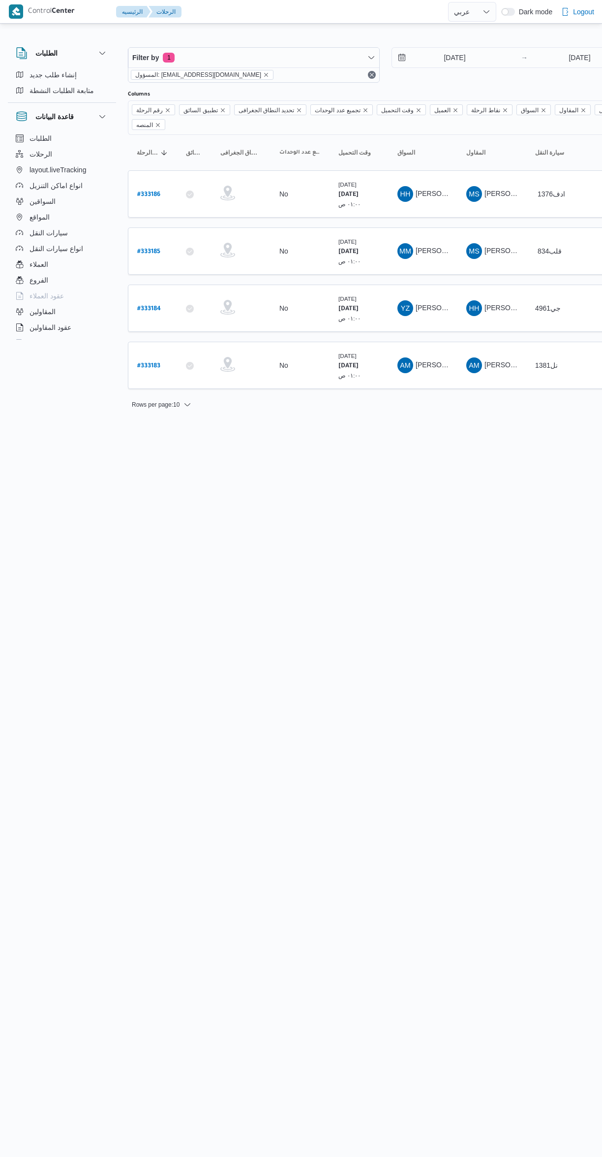
select select "ar"
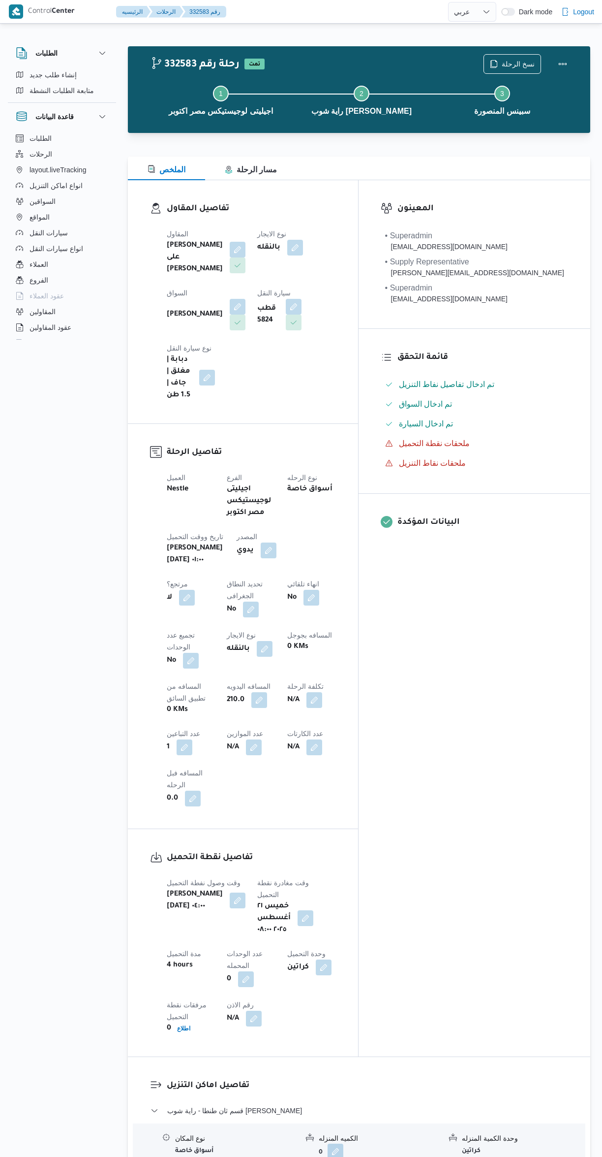
select select "ar"
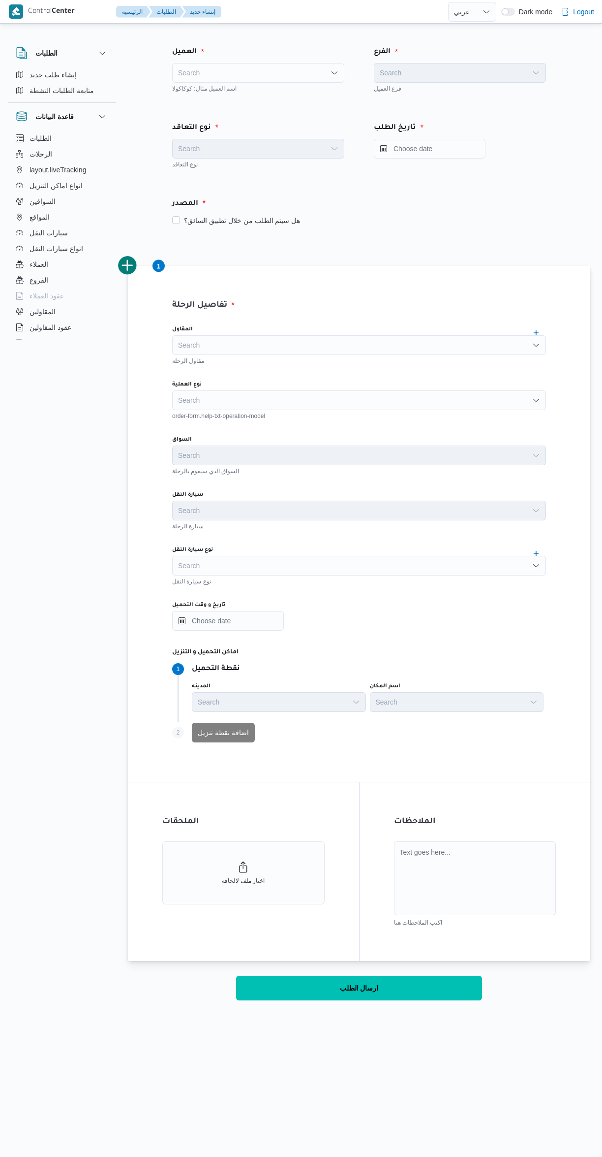
select select "ar"
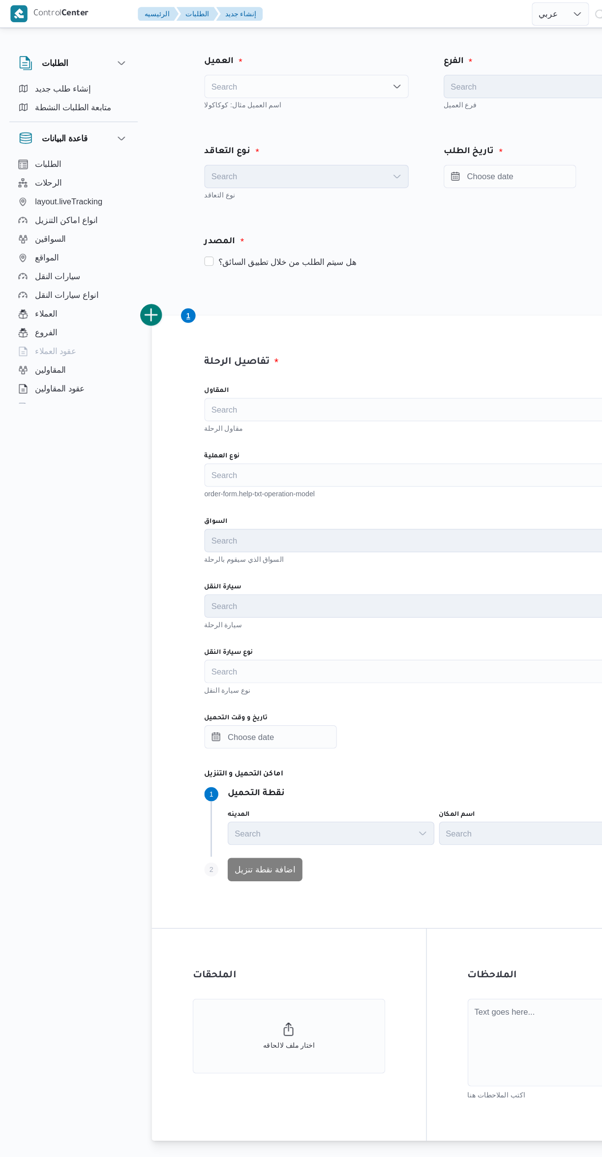
click at [292, 72] on div "Search" at bounding box center [258, 73] width 172 height 20
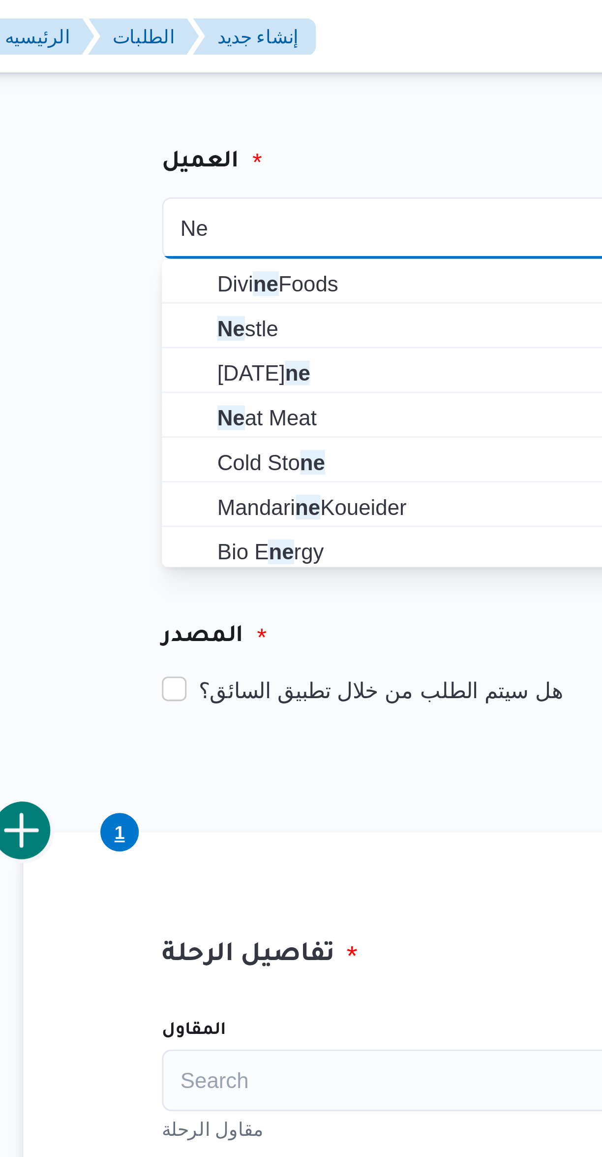
type input "Ne"
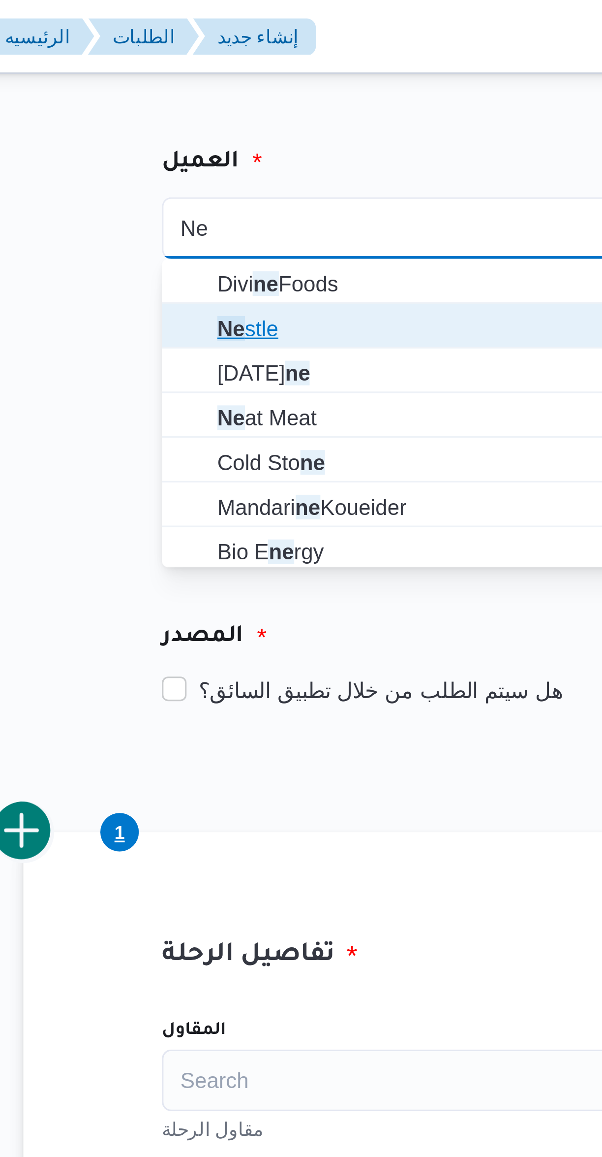
click at [240, 104] on span "Ne stle" at bounding box center [264, 105] width 149 height 12
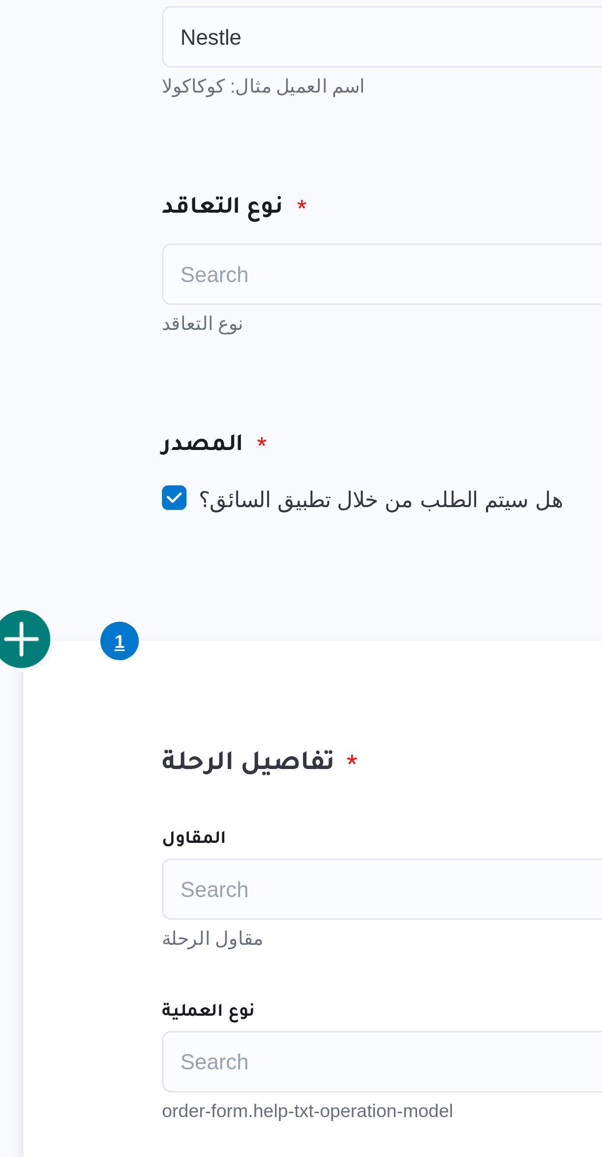
click at [256, 156] on div "Search" at bounding box center [258, 149] width 172 height 20
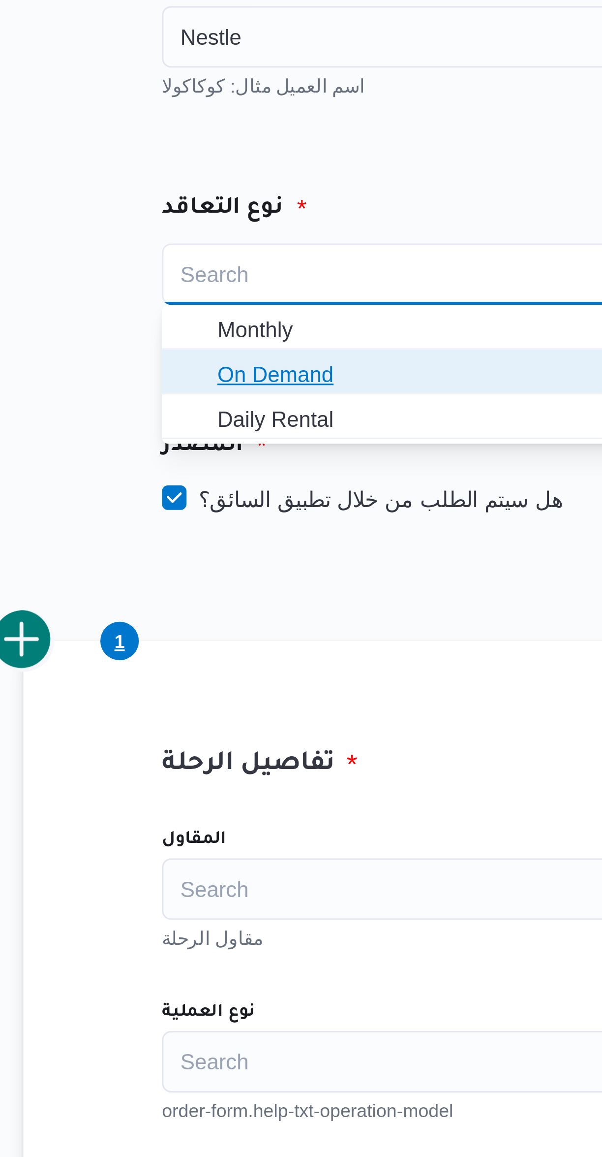
click at [249, 178] on span "On Demand" at bounding box center [264, 181] width 149 height 12
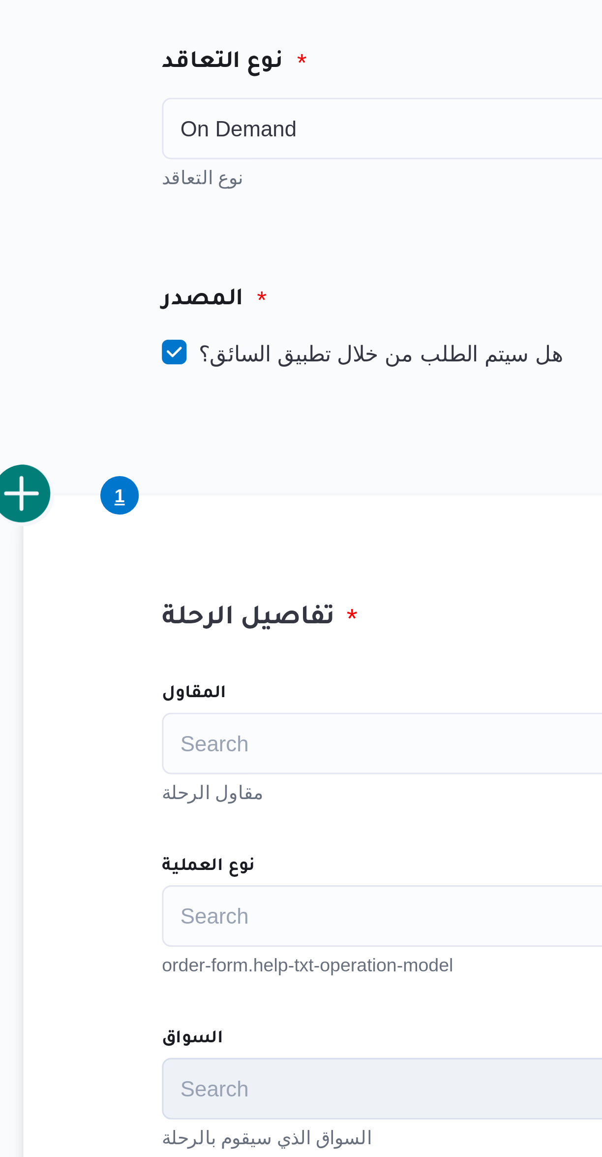
click at [268, 222] on label "هل سيتم الطلب من خلال تطبيق السائق؟" at bounding box center [236, 221] width 128 height 12
checkbox input "false"
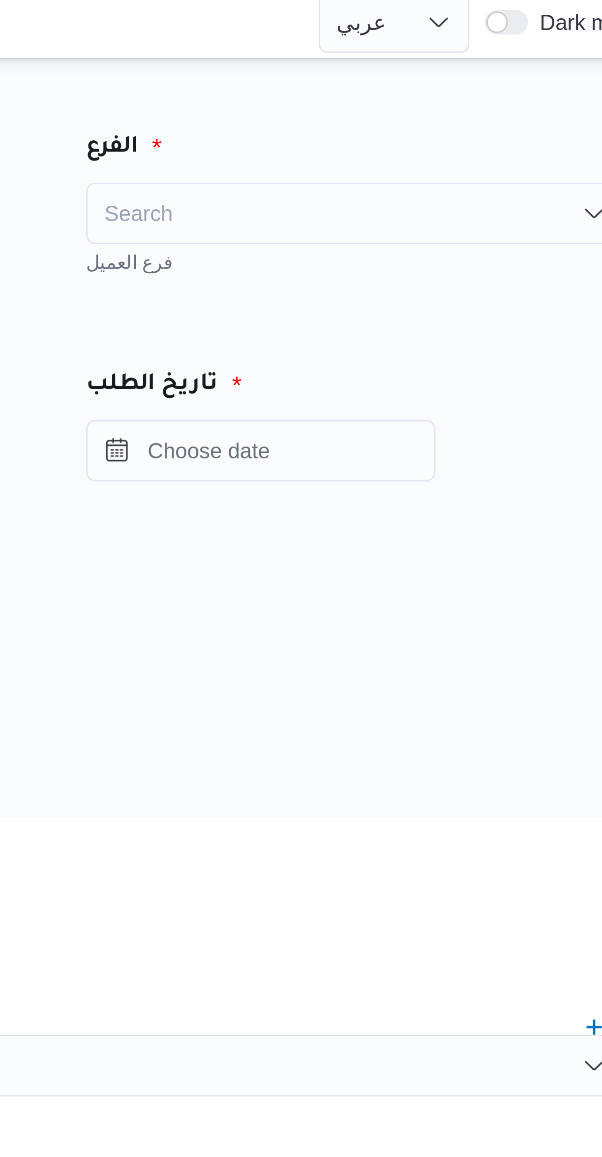
click at [474, 74] on div "Search" at bounding box center [460, 73] width 172 height 20
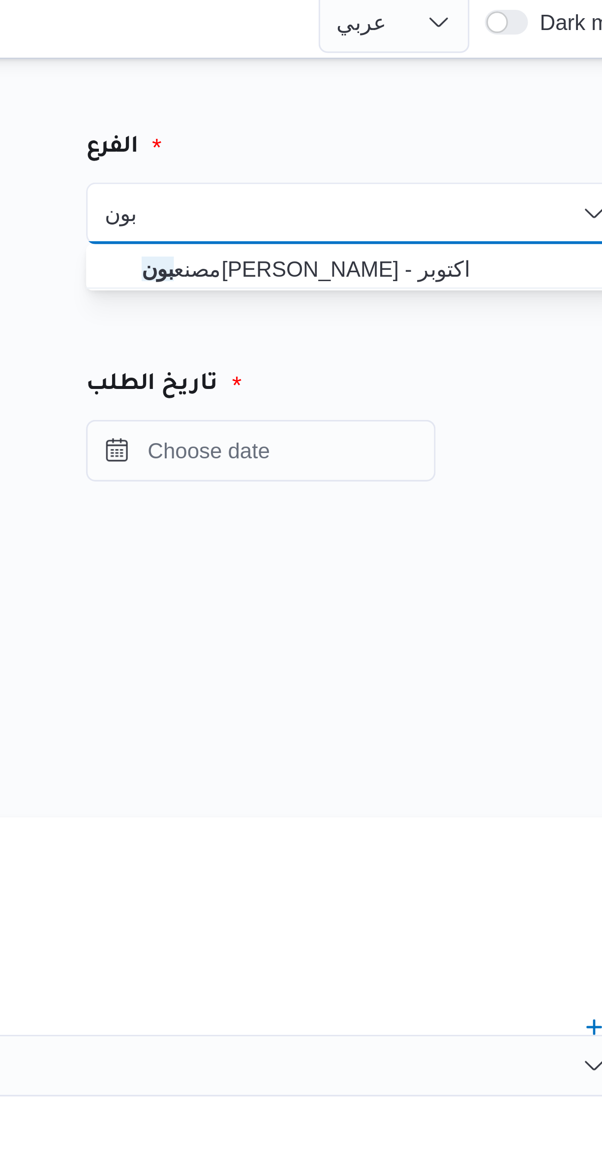
type input "بون"
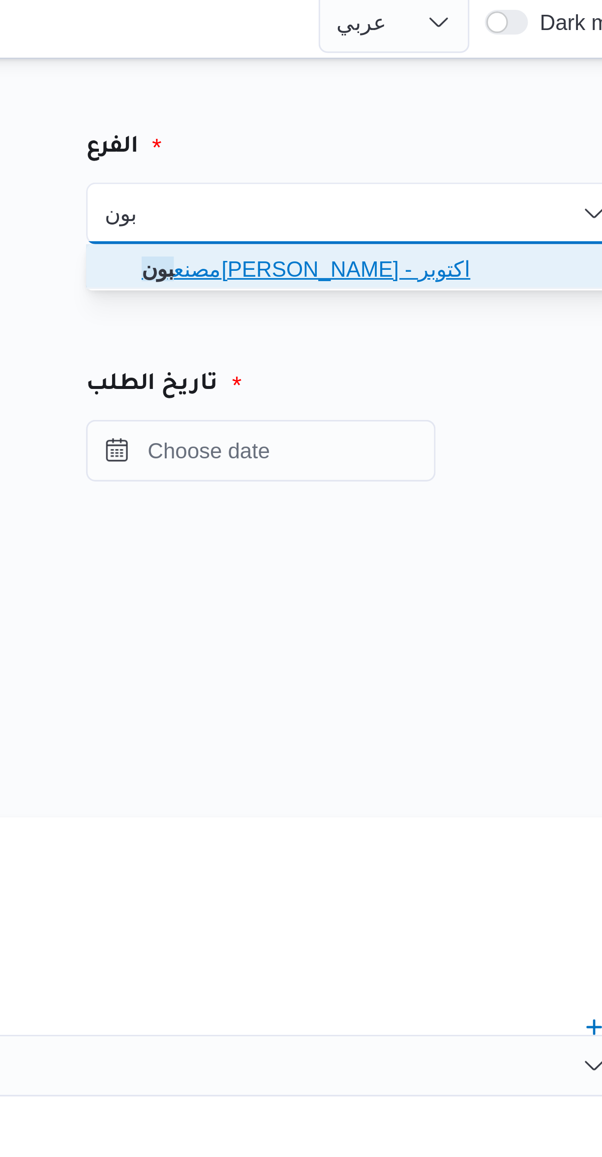
click at [481, 86] on span "مصنع بون جورنو لوجستيك - اكتوبر" at bounding box center [466, 91] width 149 height 12
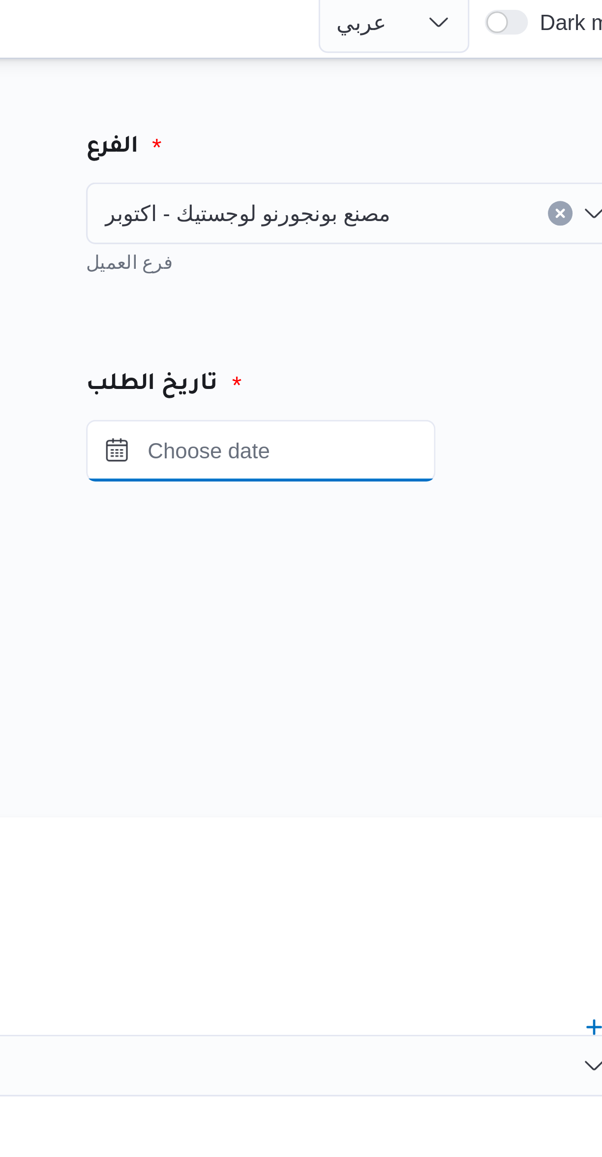
click at [459, 147] on input "Press the down key to open a popover containing a calendar." at bounding box center [430, 149] width 112 height 20
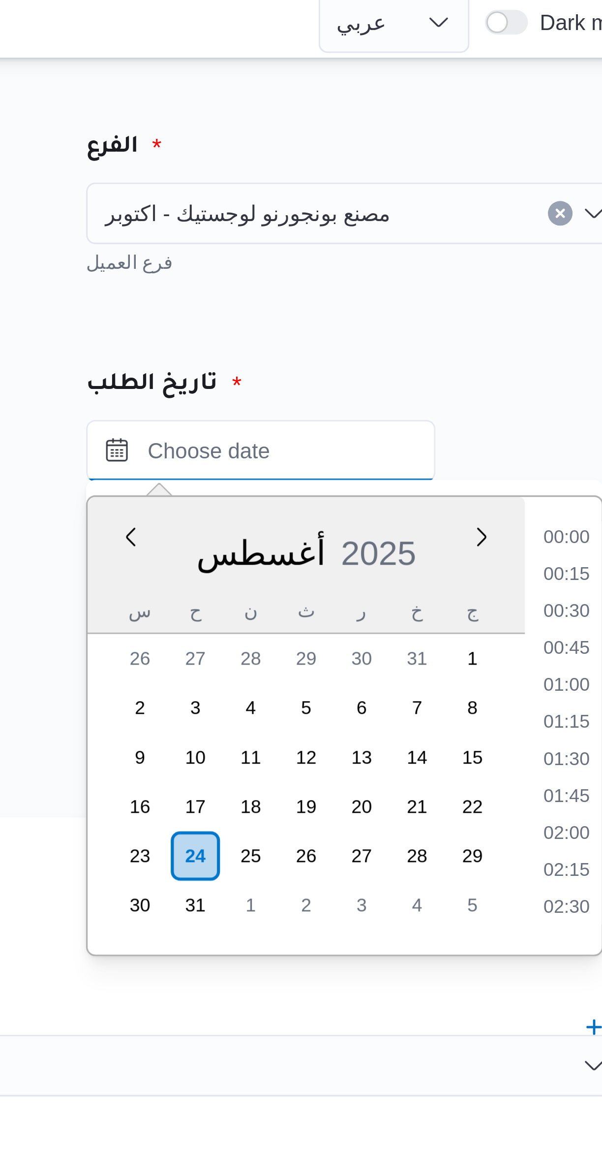
scroll to position [912, 0]
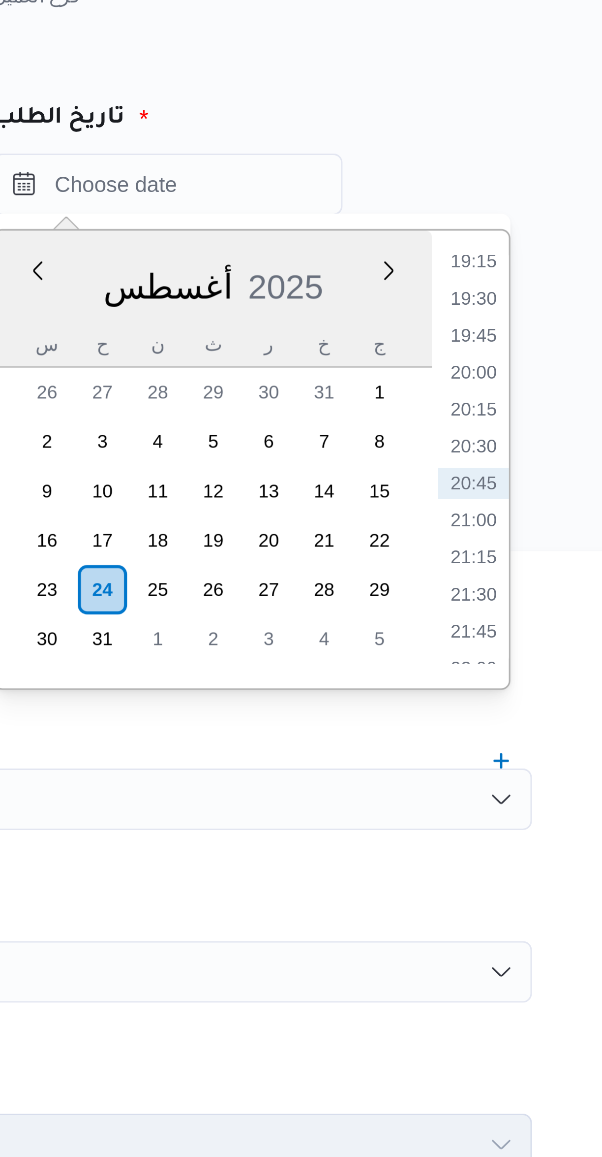
click at [528, 173] on li "19:15" at bounding box center [527, 173] width 23 height 10
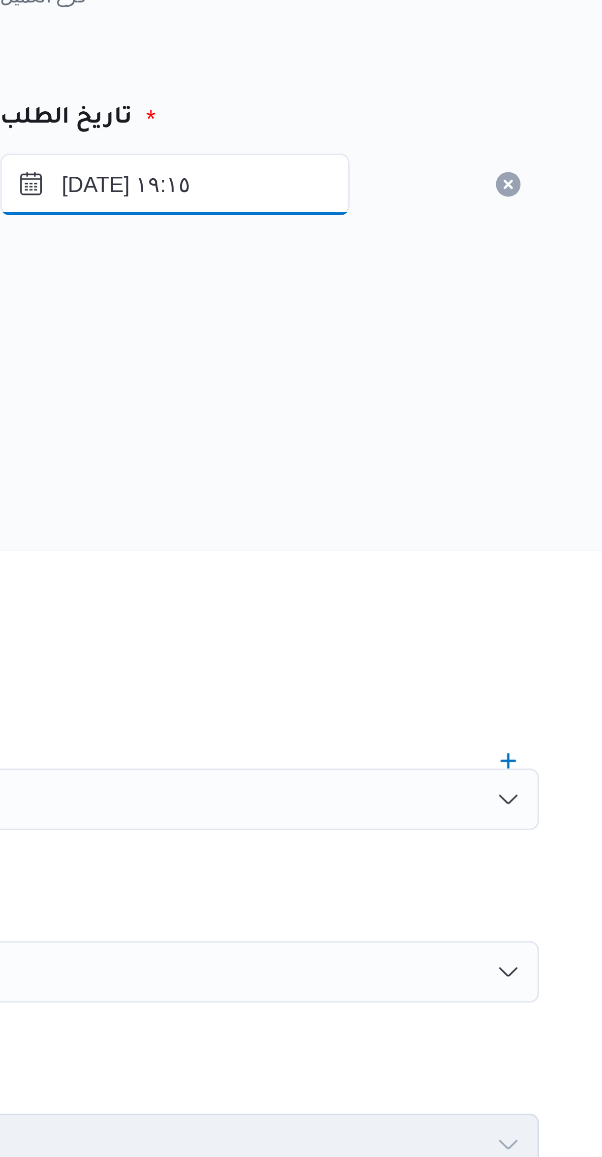
click at [468, 151] on input "٢٤/٠٨/٢٠٢٥ ١٩:١٥" at bounding box center [430, 149] width 112 height 20
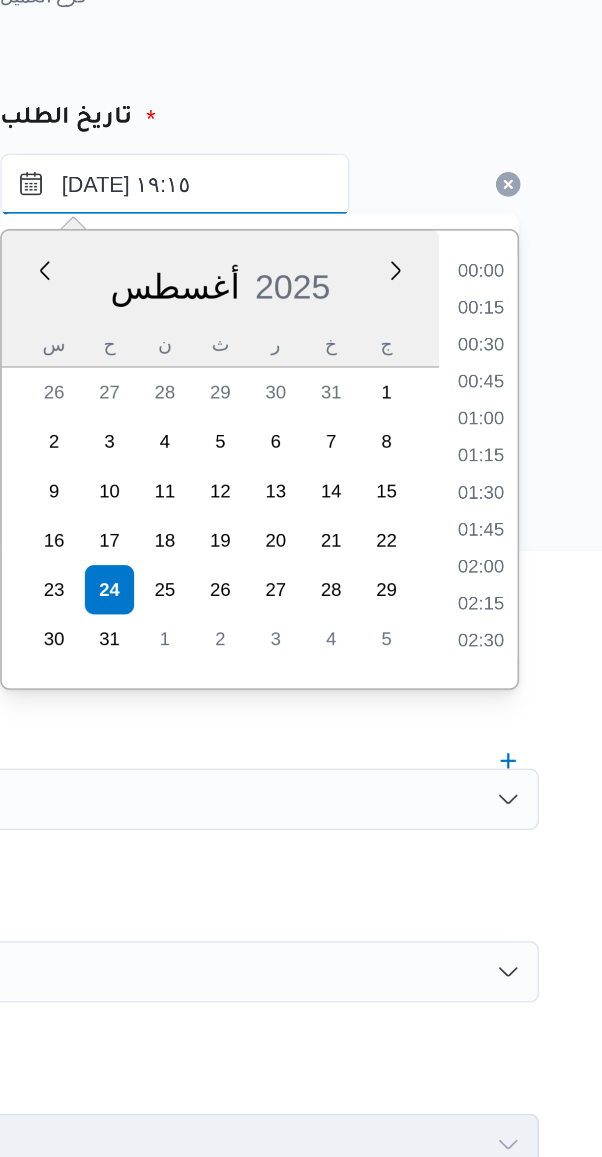
scroll to position [842, 0]
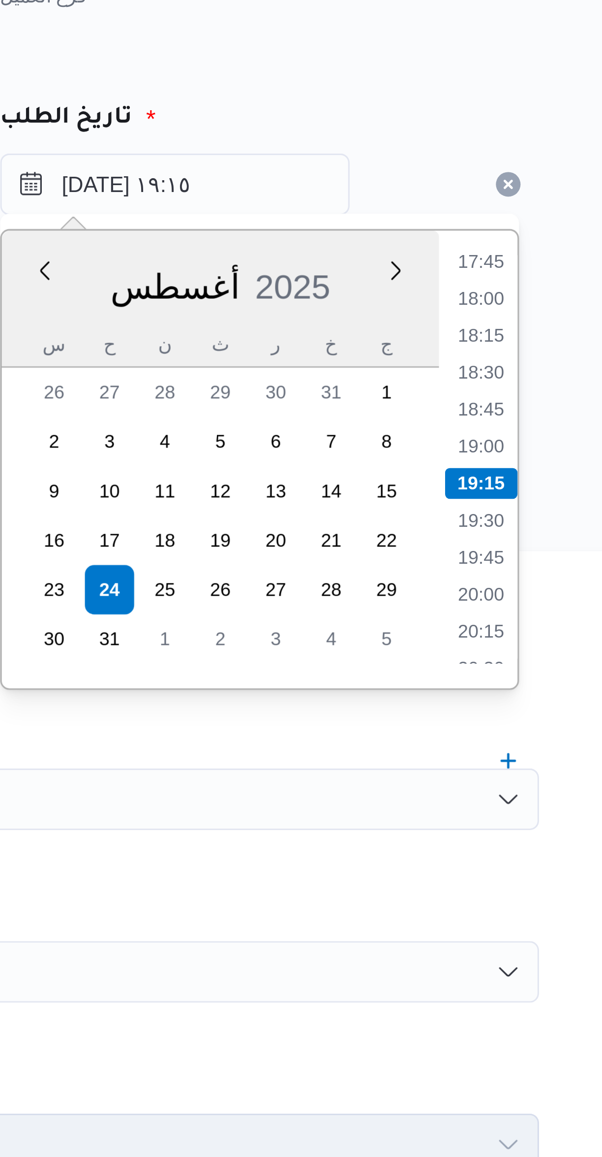
click at [533, 184] on li "18:00" at bounding box center [527, 185] width 23 height 10
type input "٢٤/٠٨/٢٠٢٥ ١٨:٠٠"
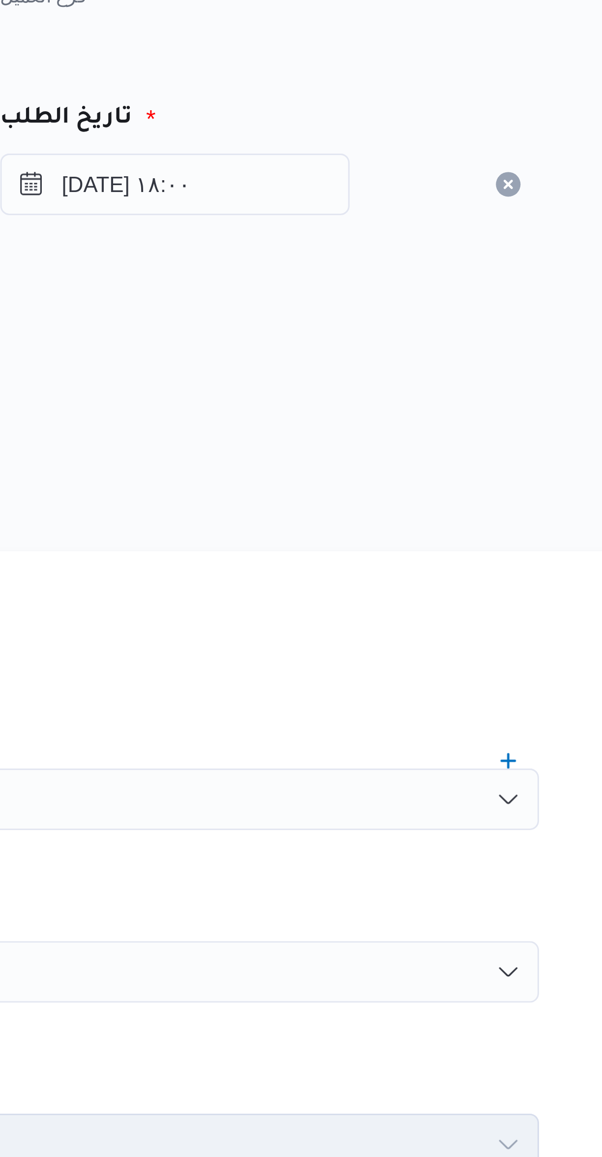
click at [482, 198] on div "المصدر" at bounding box center [359, 204] width 386 height 24
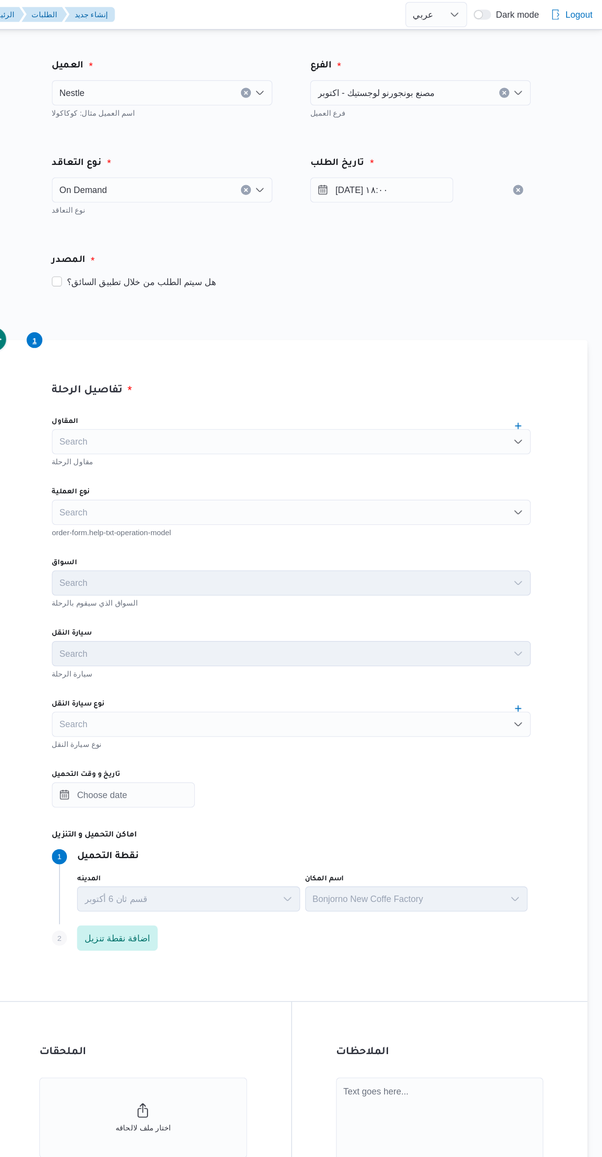
click at [211, 342] on div "Search" at bounding box center [359, 345] width 374 height 20
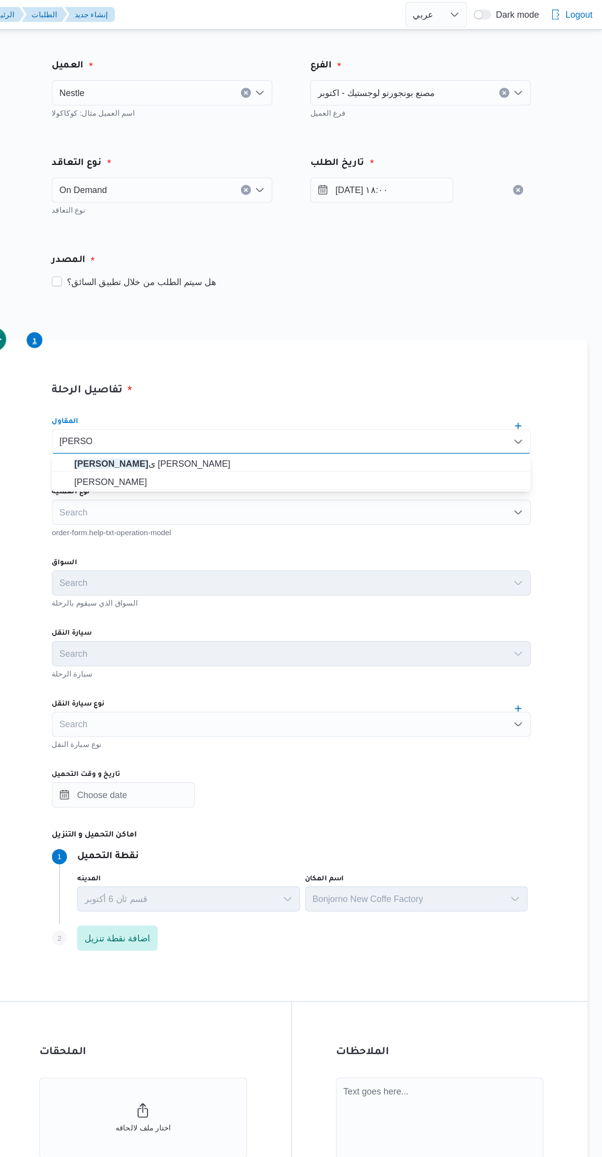
scroll to position [0, 0]
type input "هانى مجد"
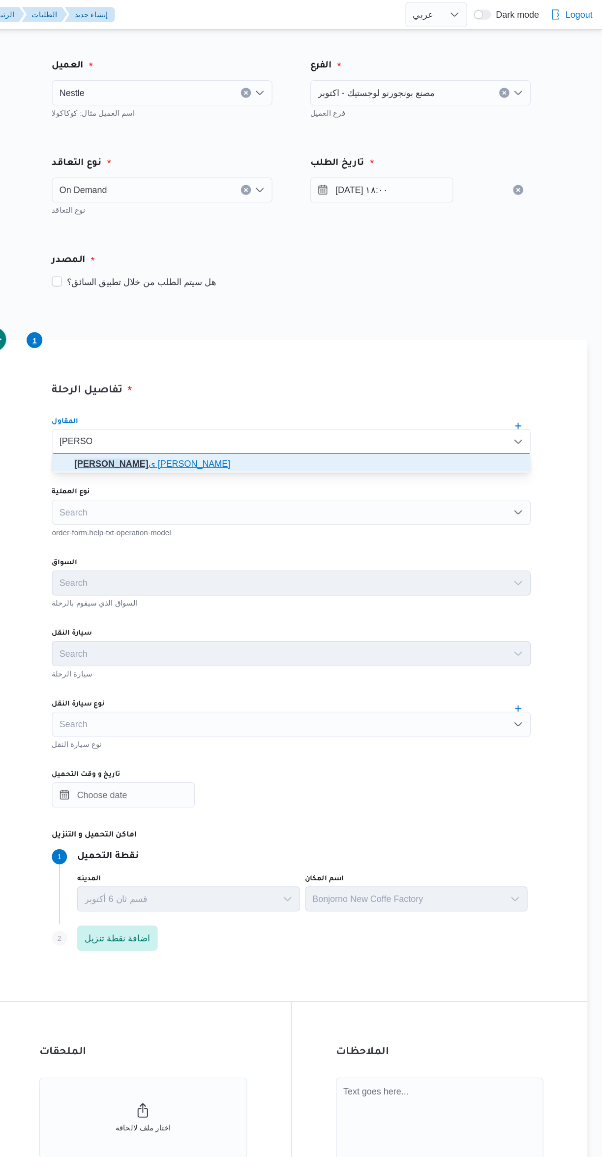
click at [203, 366] on span "هانى مجد ى رئيس احمد" at bounding box center [365, 362] width 350 height 12
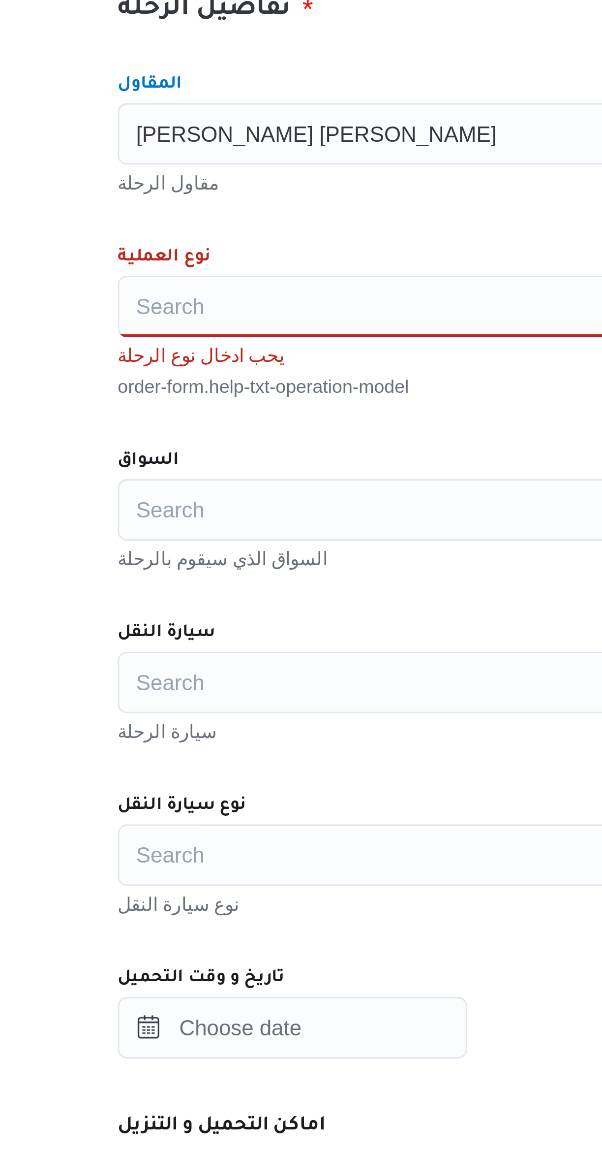
click at [268, 396] on div "Search" at bounding box center [359, 400] width 374 height 20
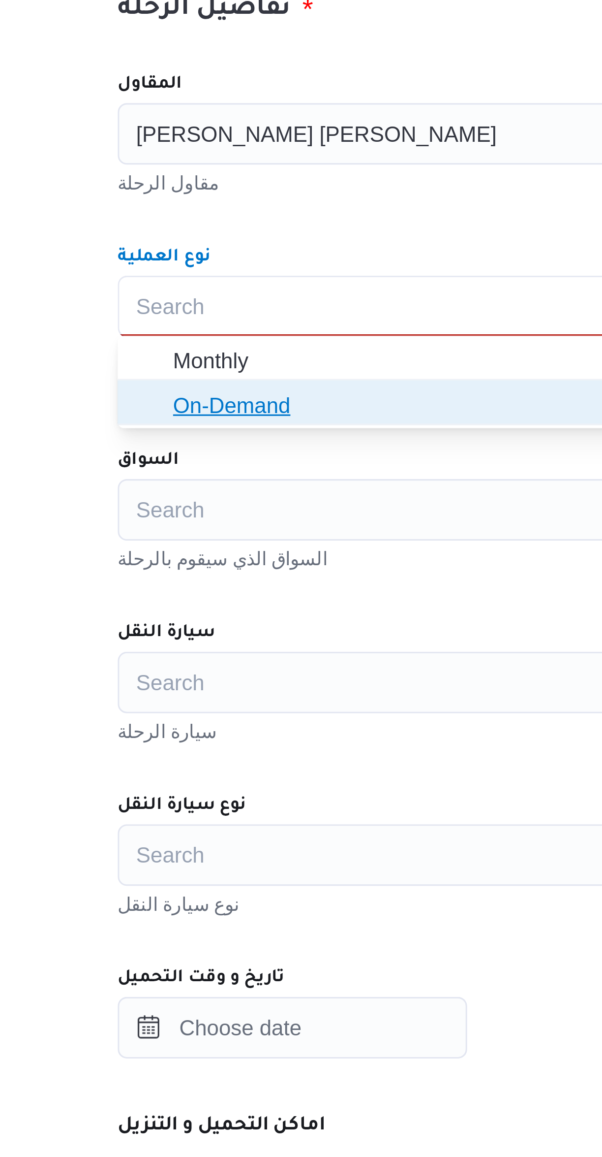
click at [271, 434] on span "On-Demand" at bounding box center [365, 432] width 350 height 12
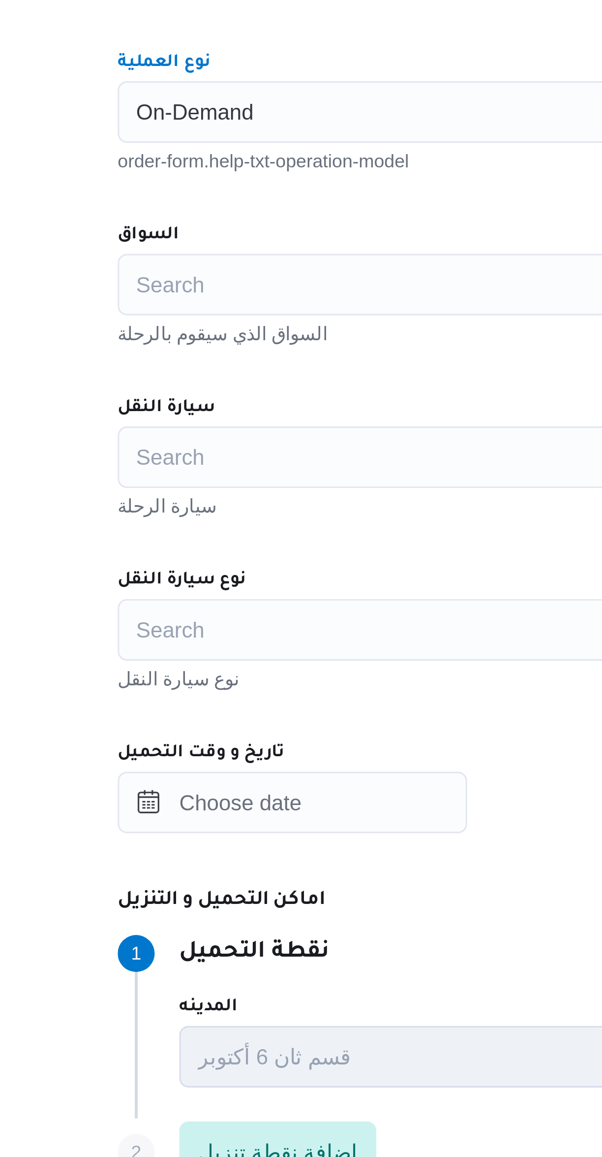
click at [272, 460] on div "Search" at bounding box center [359, 455] width 374 height 20
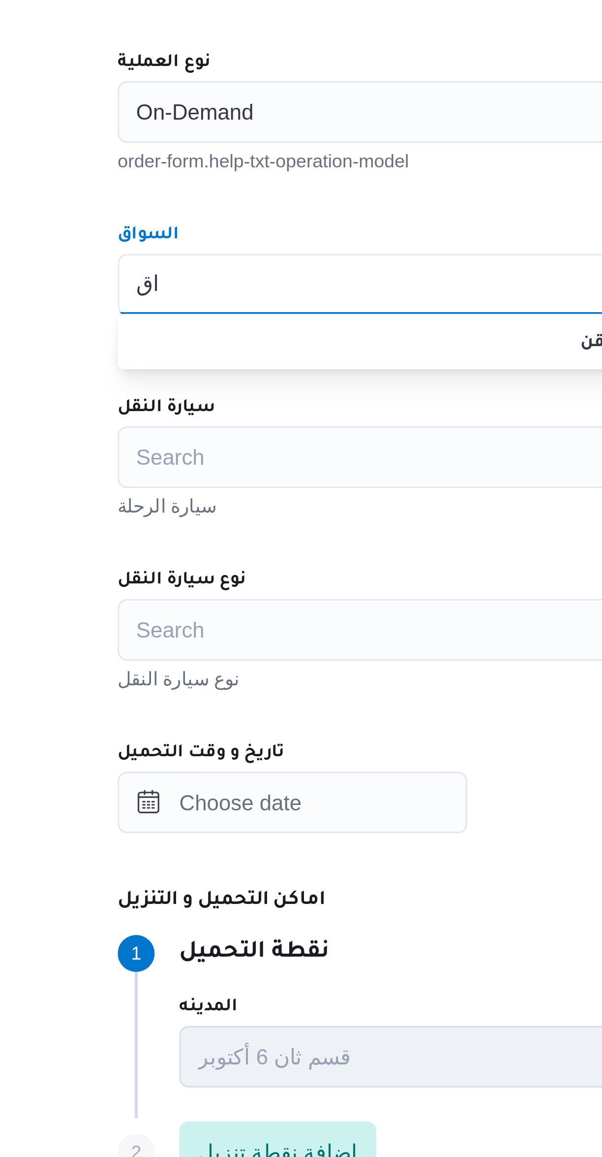
type input "ا"
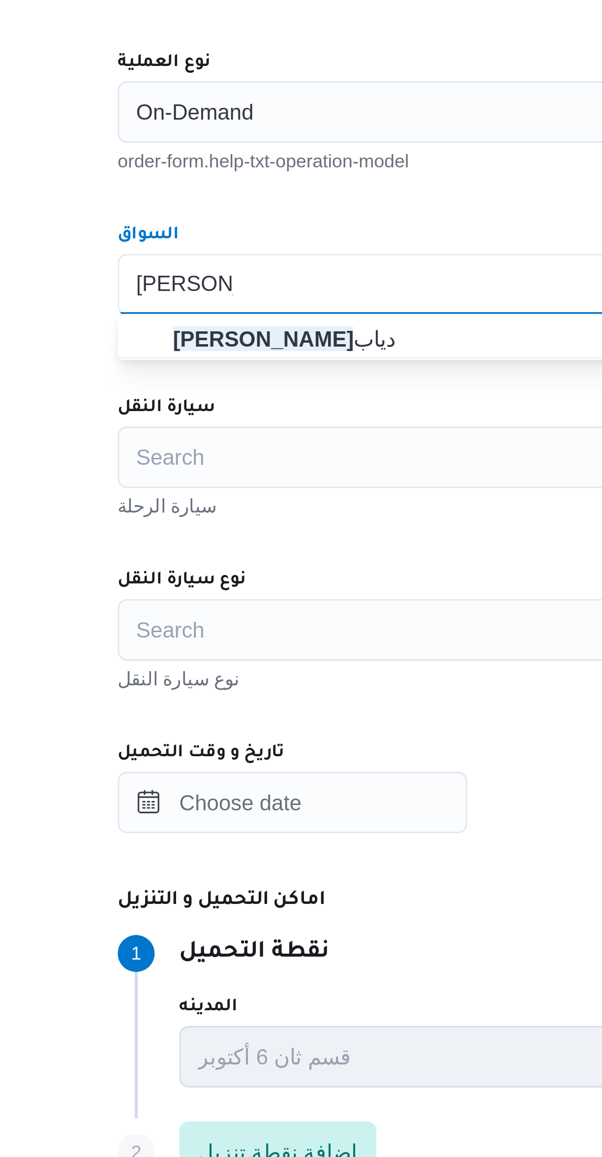
type input "محمد مروان"
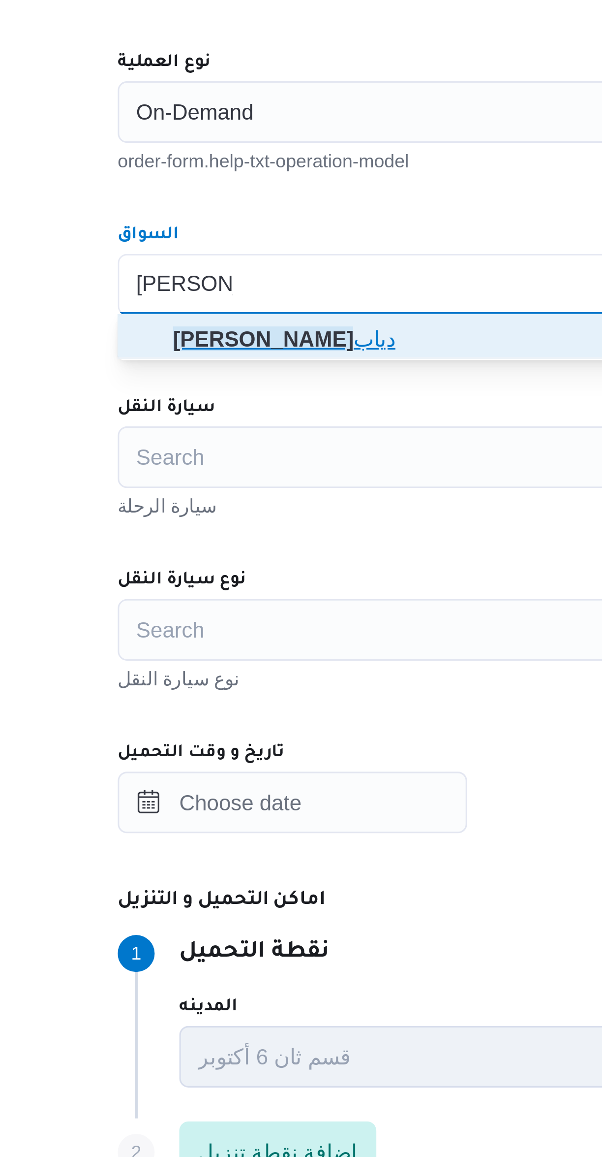
click at [279, 473] on span "محمد مروان دياب" at bounding box center [365, 473] width 350 height 12
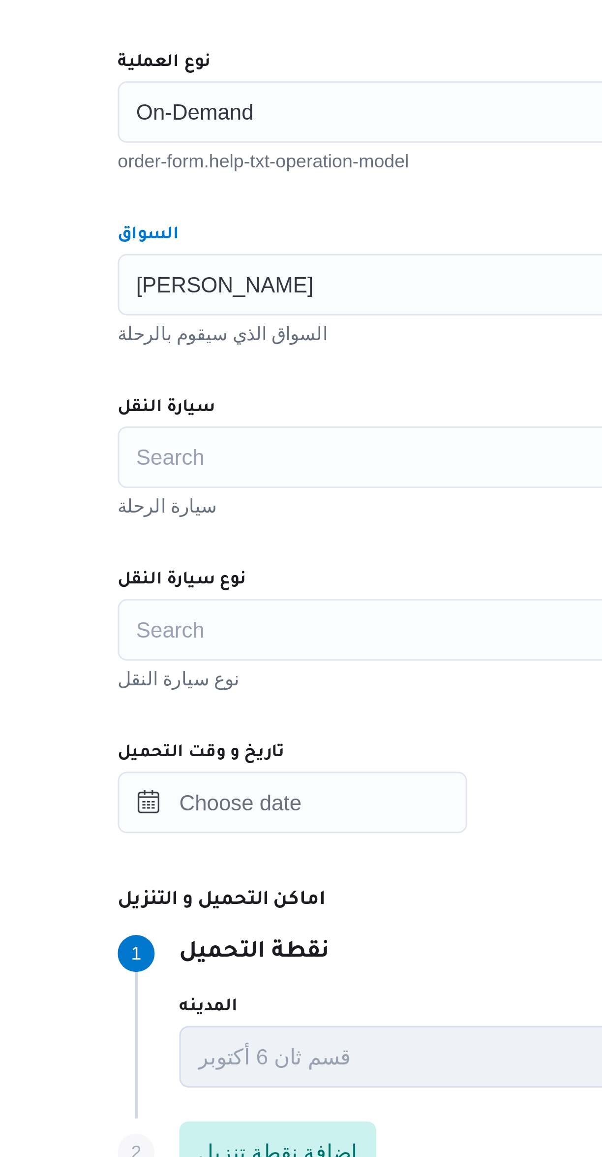
click at [252, 492] on div "سيارة النقل" at bounding box center [359, 495] width 374 height 8
click at [249, 504] on div "Search" at bounding box center [359, 511] width 374 height 20
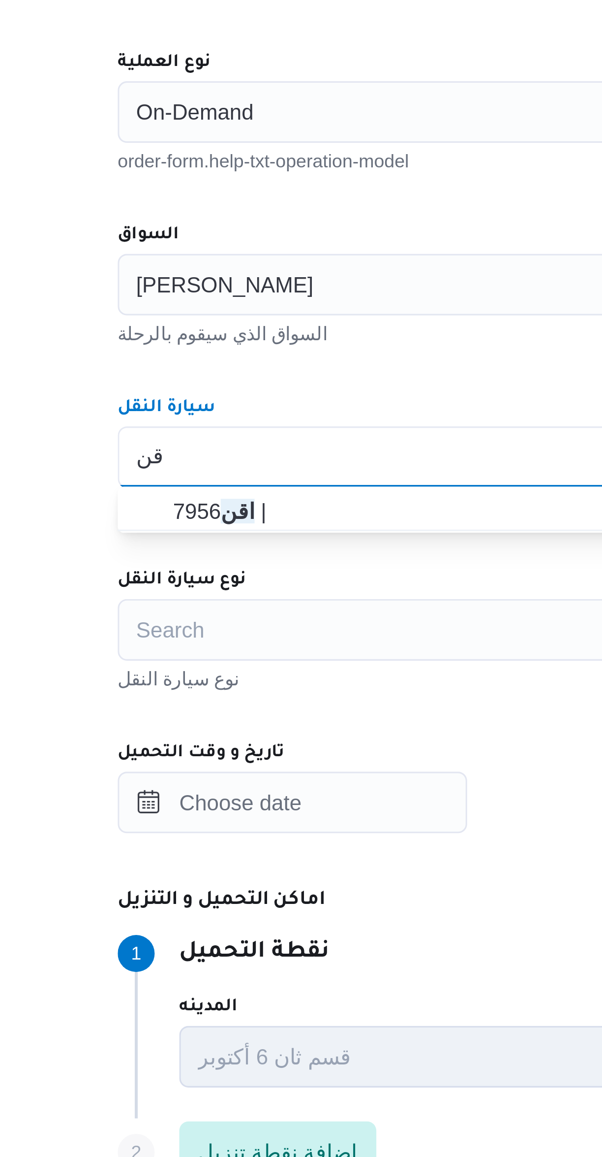
type input "اقن"
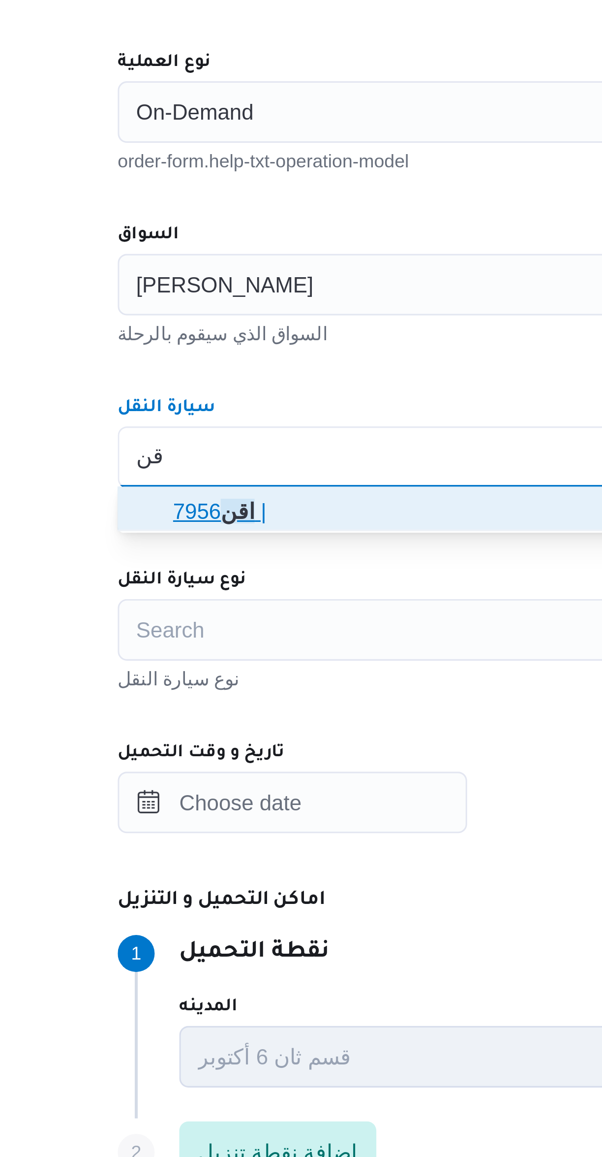
click at [250, 530] on span "اقن 7956 |" at bounding box center [365, 528] width 350 height 12
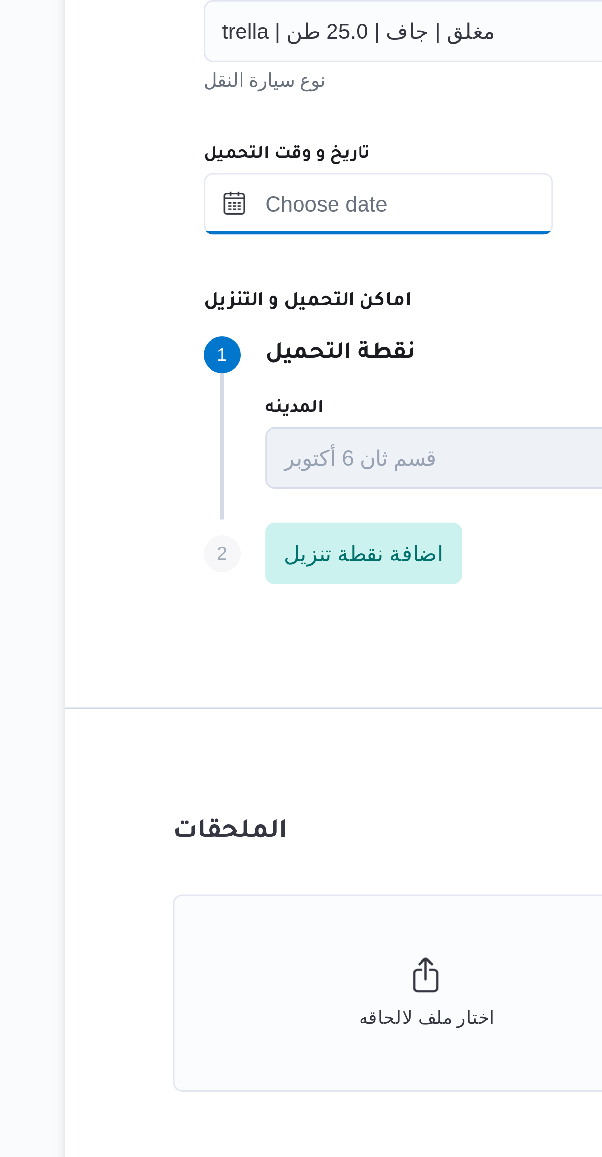
click at [258, 620] on input "تاريخ و وقت التحميل" at bounding box center [228, 621] width 112 height 20
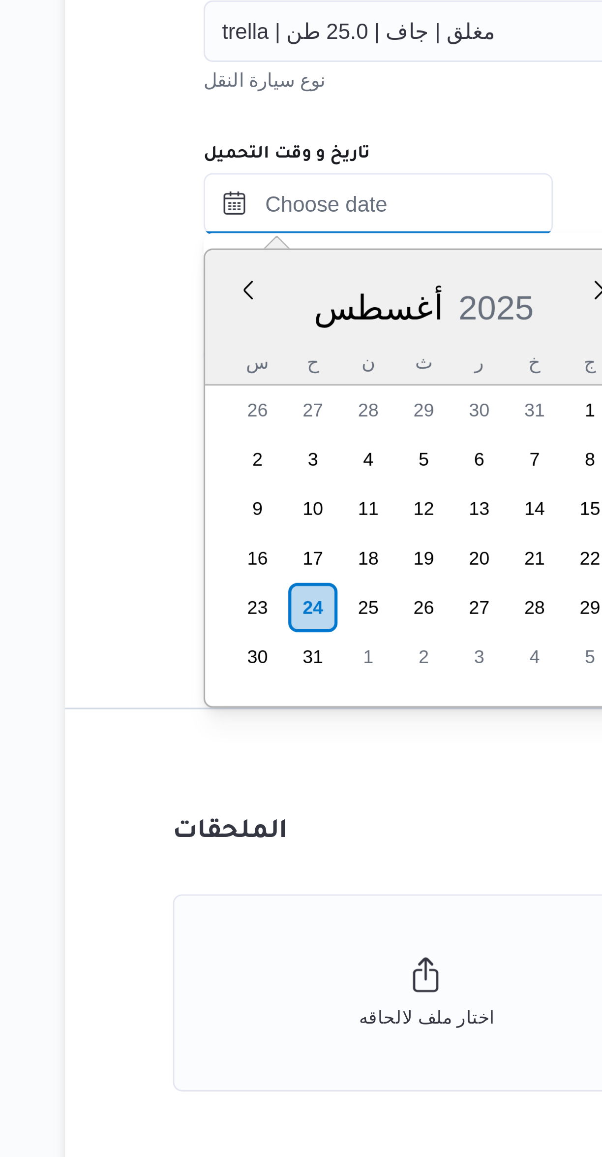
scroll to position [912, 0]
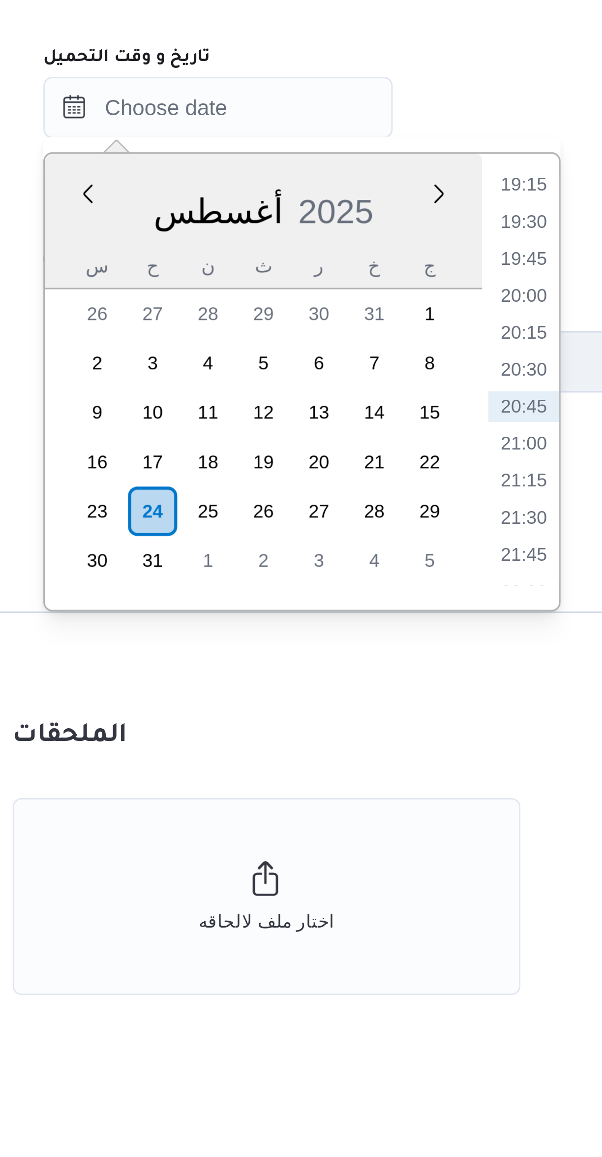
click at [329, 652] on li "19:30" at bounding box center [325, 657] width 23 height 10
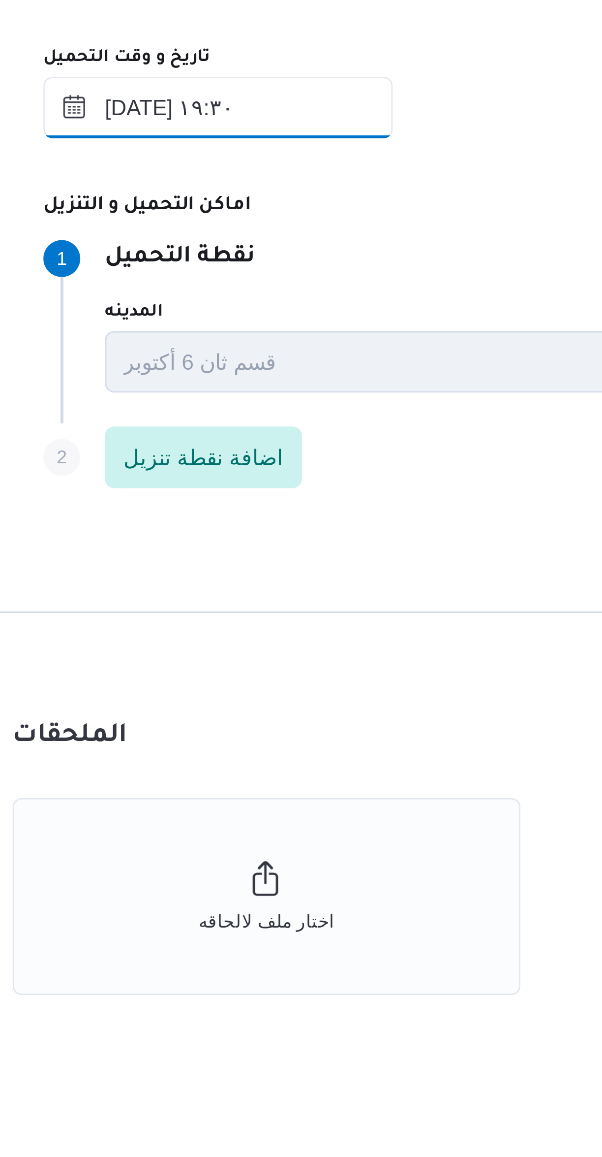
click at [267, 622] on input "٢٤/٠٨/٢٠٢٥ ١٩:٣٠" at bounding box center [228, 621] width 112 height 20
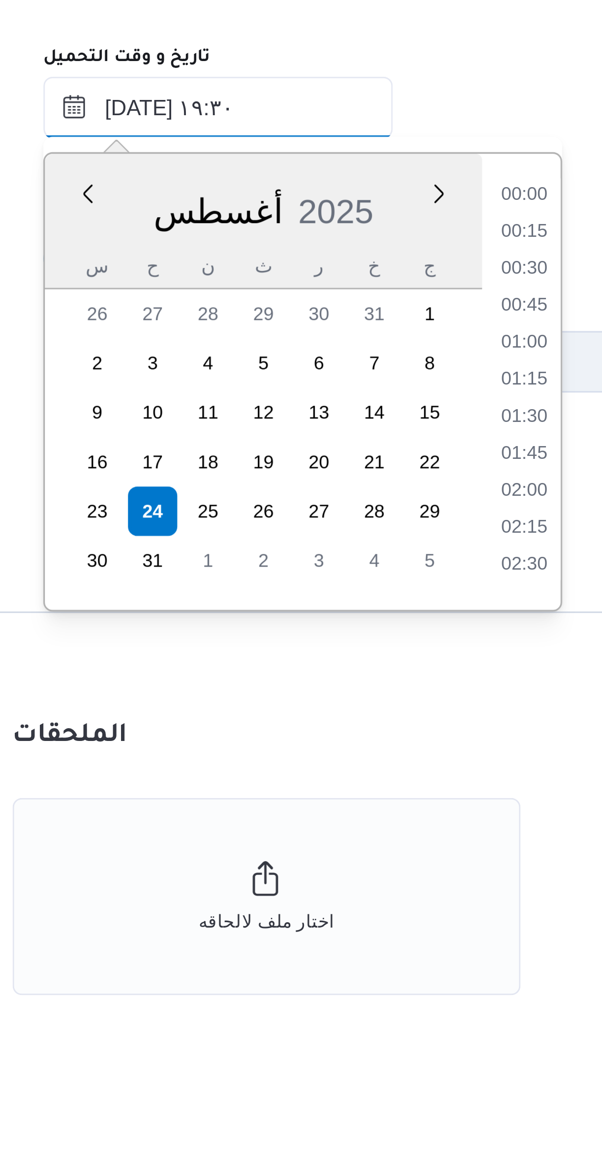
scroll to position [854, 0]
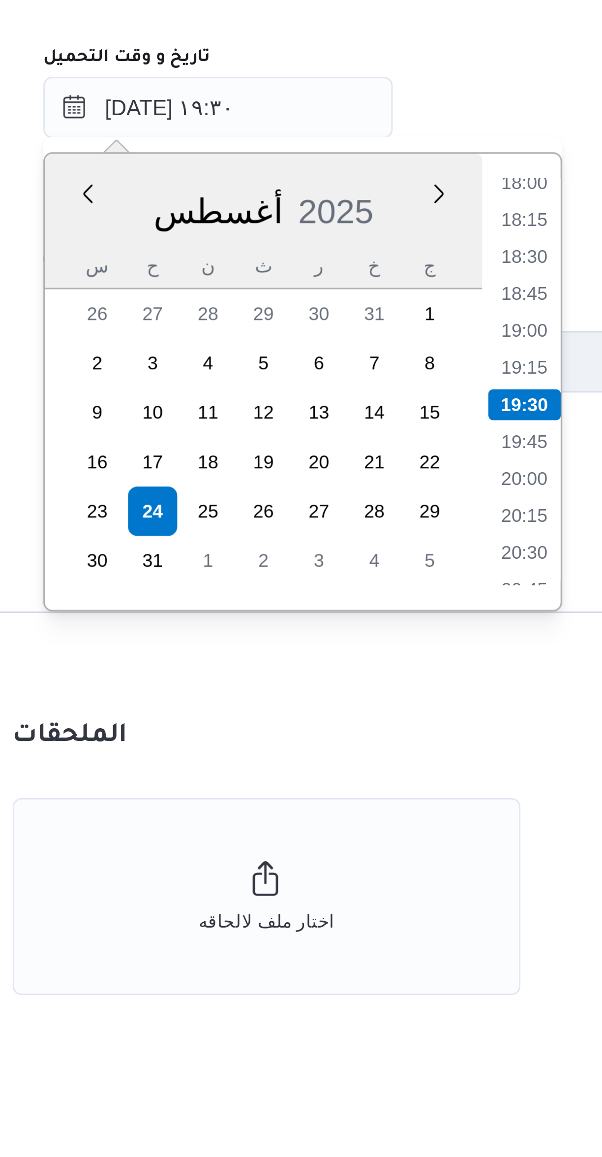
click at [327, 646] on li "18:00" at bounding box center [325, 645] width 23 height 10
type input "٢٤/٠٨/٢٠٢٥ ١٨:٠٠"
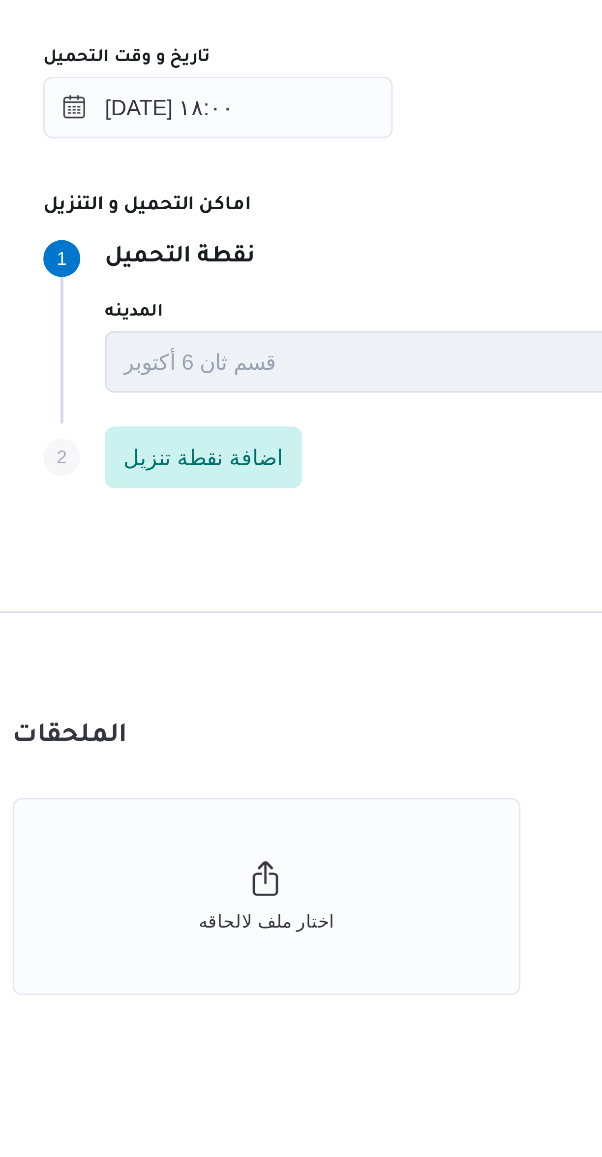
click at [313, 658] on div "Step 1 1 نقطة التحميل المدينه قسم ثان 6 أكتوبر اسم المكان Bonjorno New Coffe Fa…" at bounding box center [359, 689] width 374 height 63
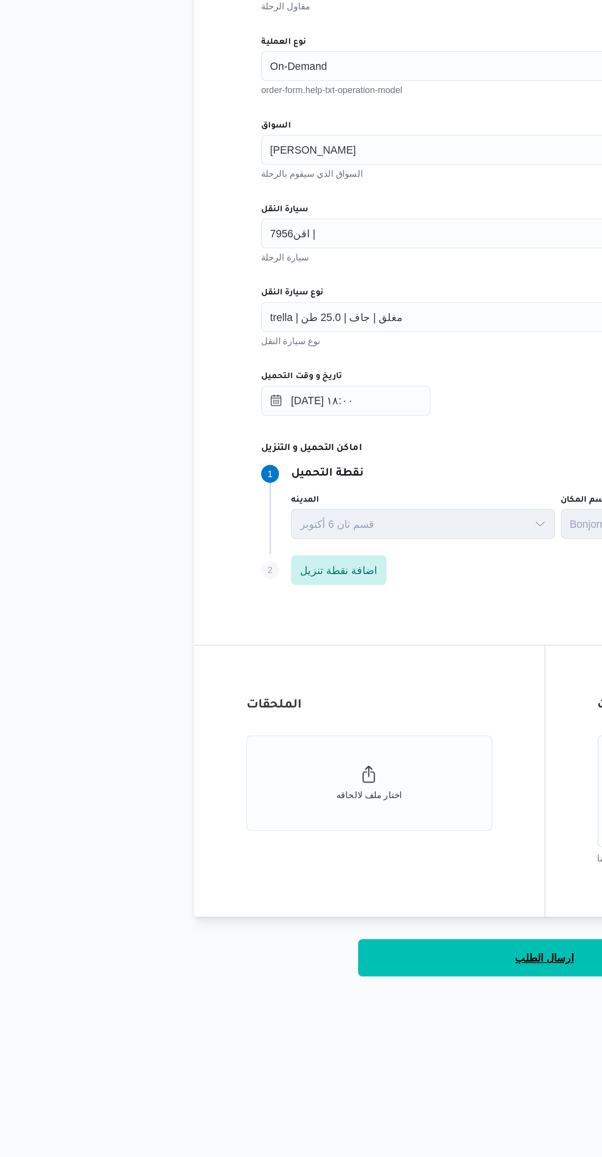
click at [319, 991] on button "ارسال الطلب" at bounding box center [359, 987] width 246 height 25
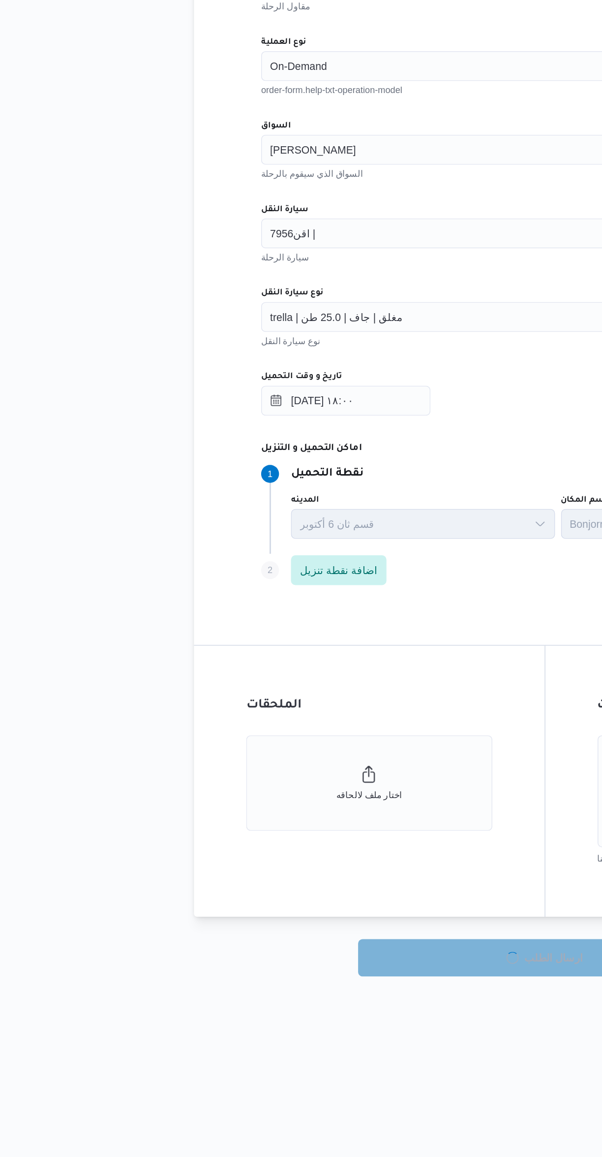
select select "ar"
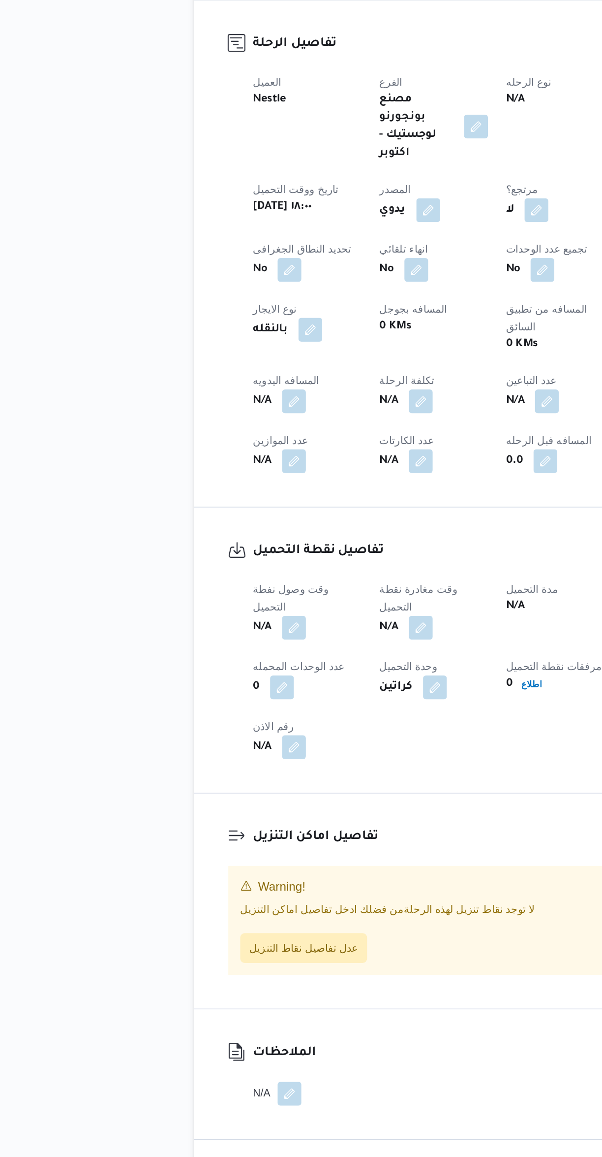
click at [199, 762] on button "button" at bounding box center [194, 770] width 16 height 16
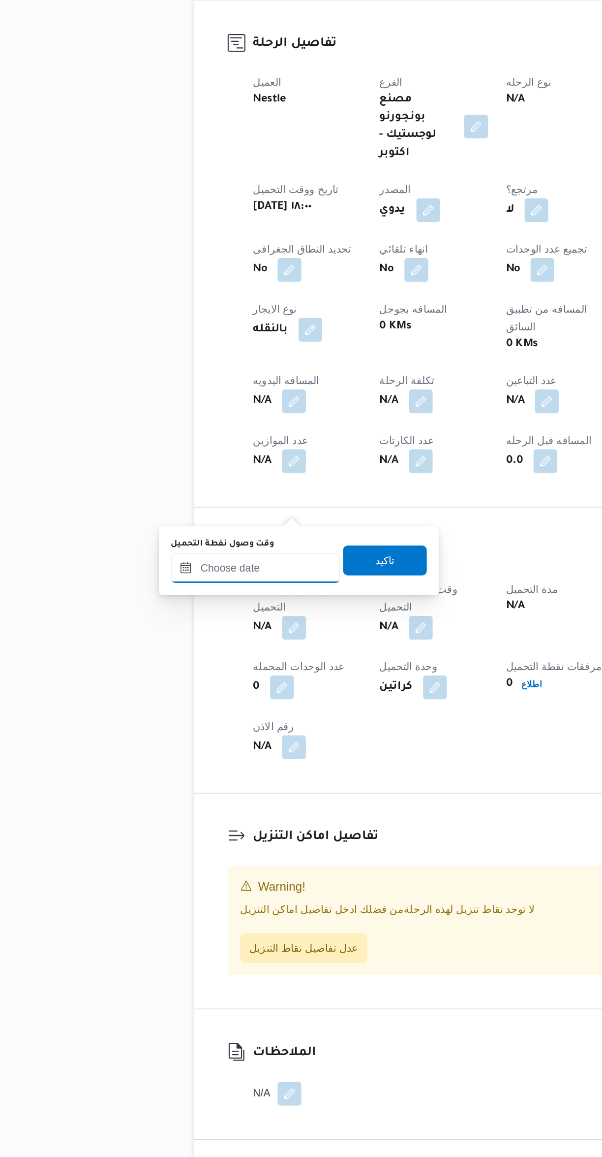
click at [186, 733] on input "وقت وصول نفطة التحميل" at bounding box center [169, 731] width 112 height 20
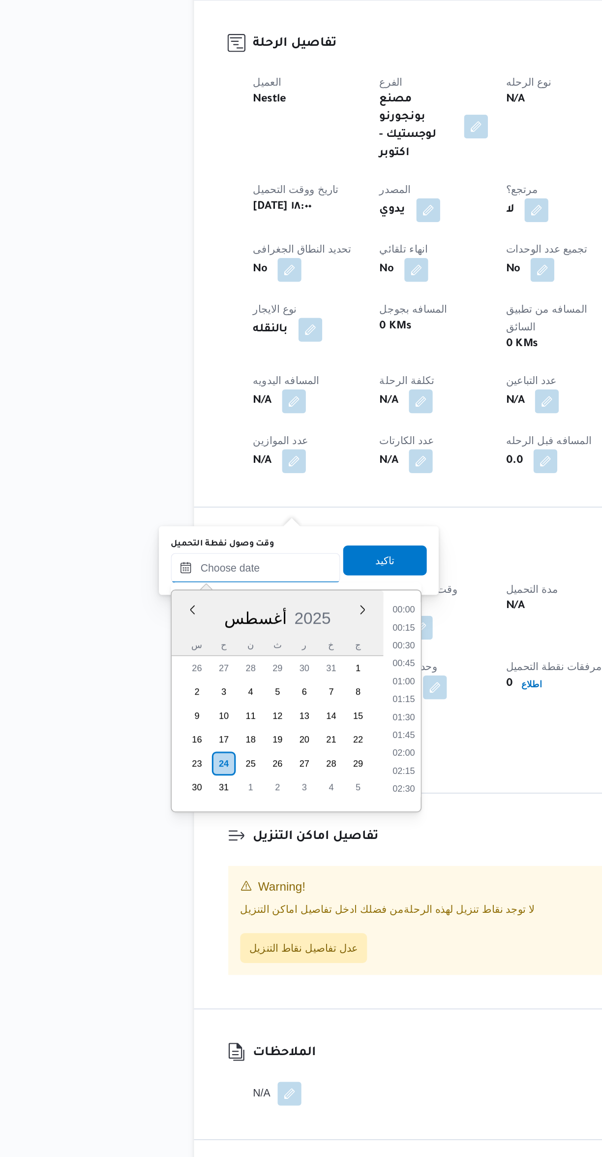
scroll to position [925, 0]
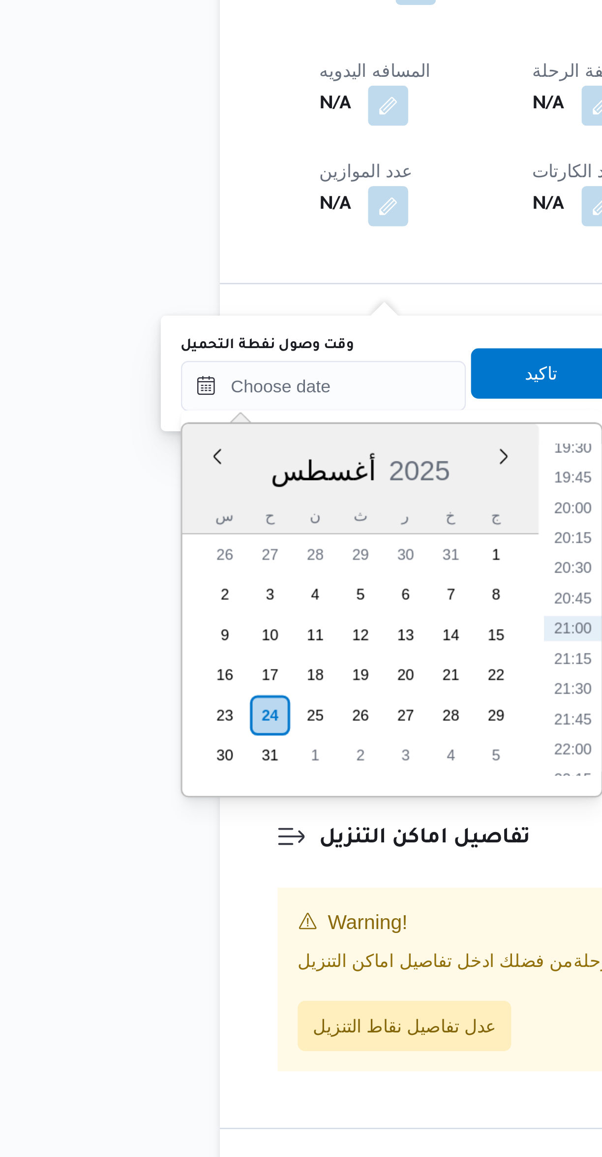
click at [262, 758] on li "19:30" at bounding box center [266, 755] width 23 height 10
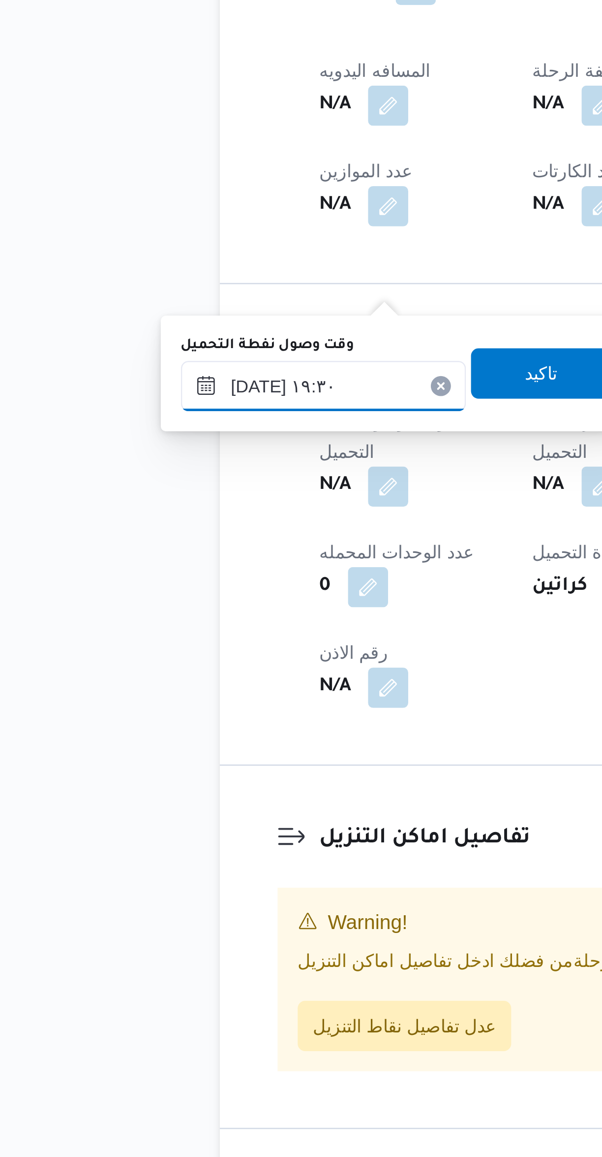
click at [181, 727] on input "٢٤/٠٨/٢٠٢٥ ١٩:٣٠" at bounding box center [169, 731] width 112 height 20
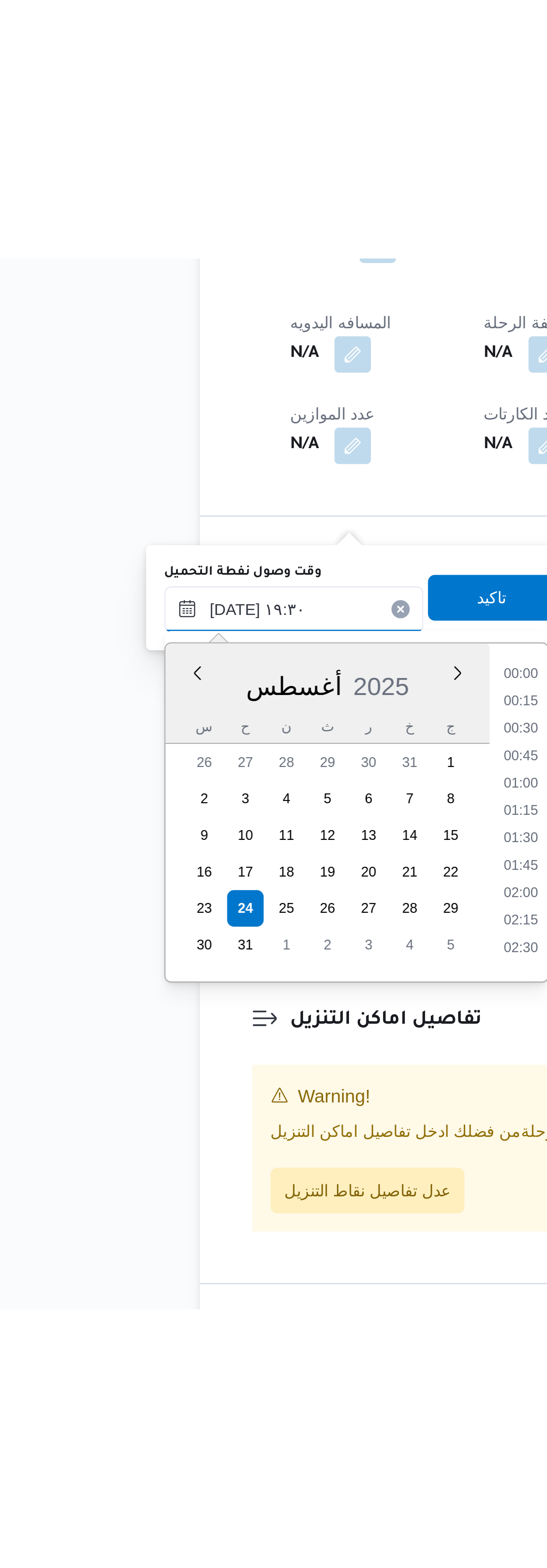
scroll to position [776, 0]
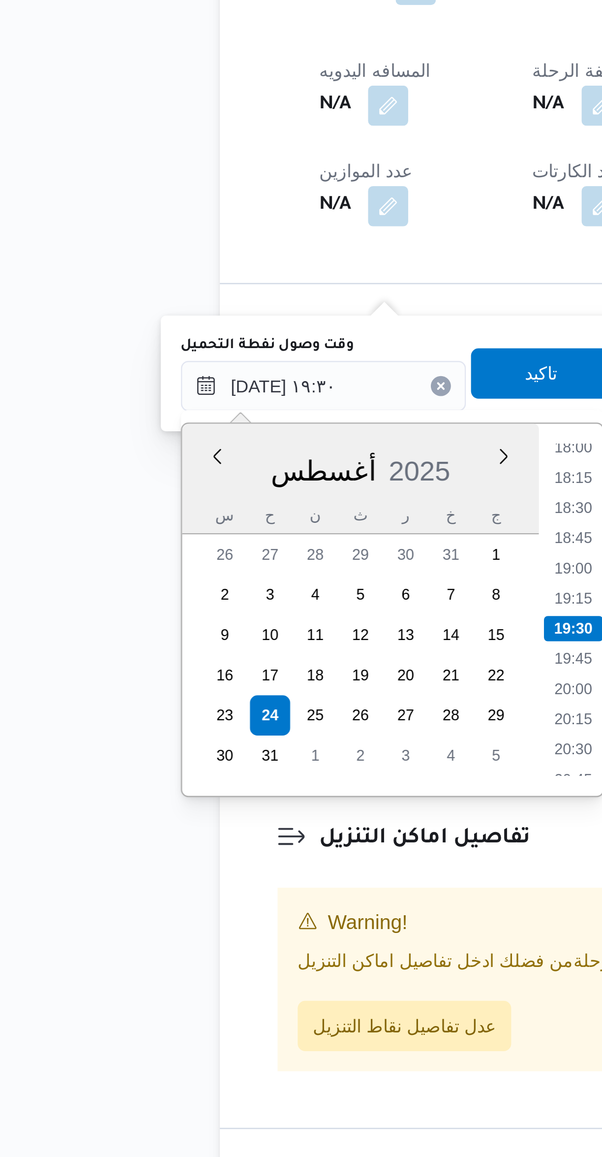
click at [265, 754] on li "18:00" at bounding box center [266, 755] width 23 height 10
type input "٢٤/٠٨/٢٠٢٥ ١٨:٠٠"
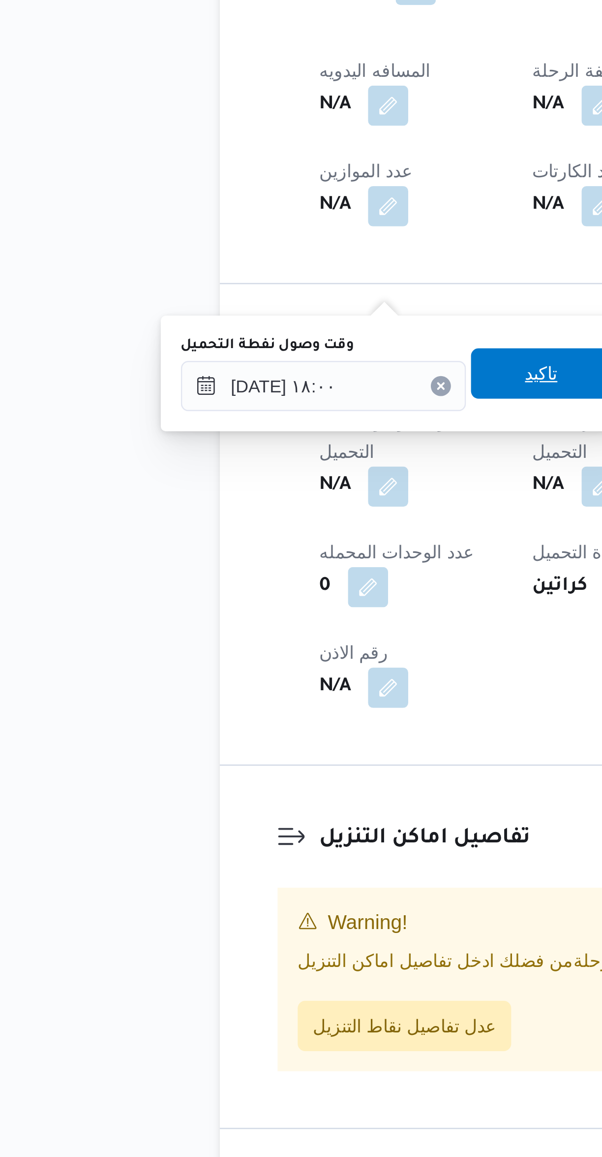
click at [256, 728] on span "تاكيد" at bounding box center [253, 726] width 55 height 20
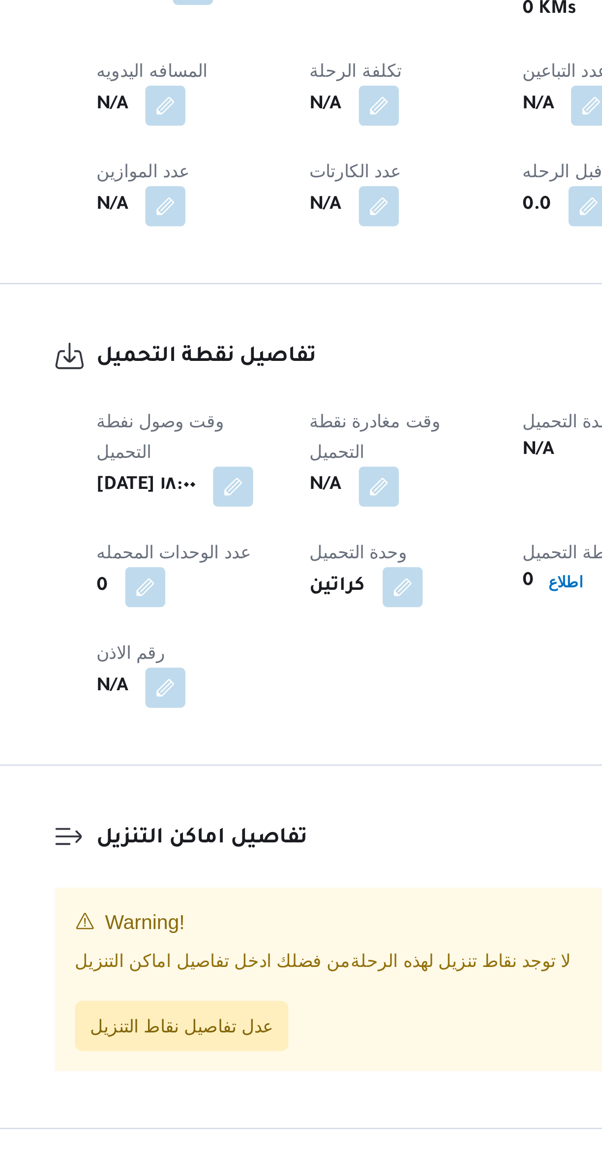
click at [284, 762] on button "button" at bounding box center [278, 770] width 16 height 16
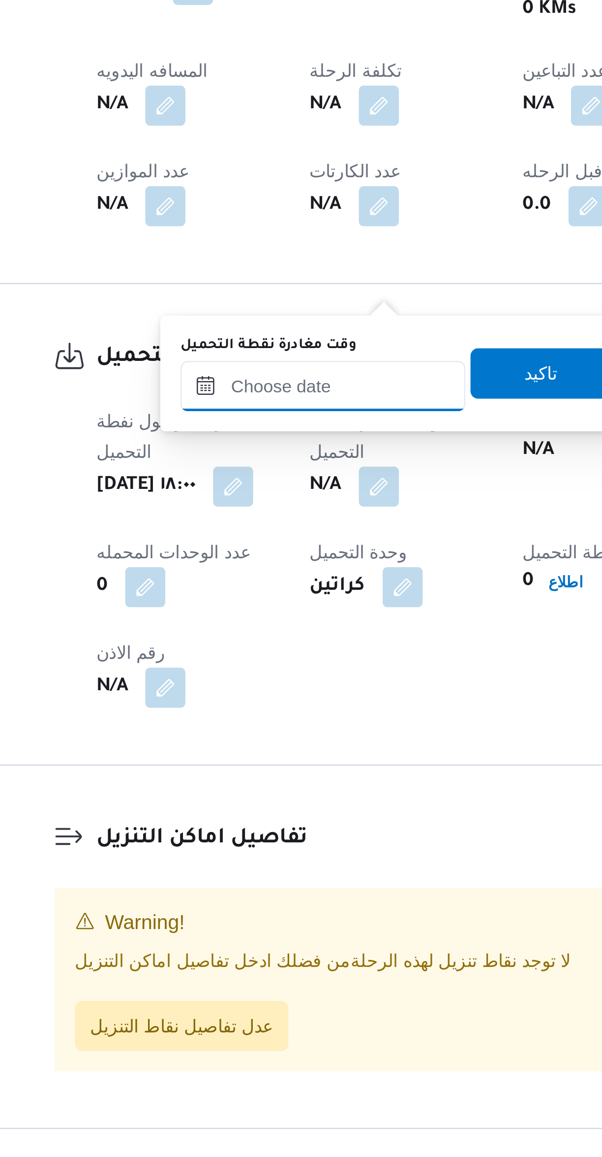
click at [265, 732] on input "وقت مغادرة نقطة التحميل" at bounding box center [256, 731] width 112 height 20
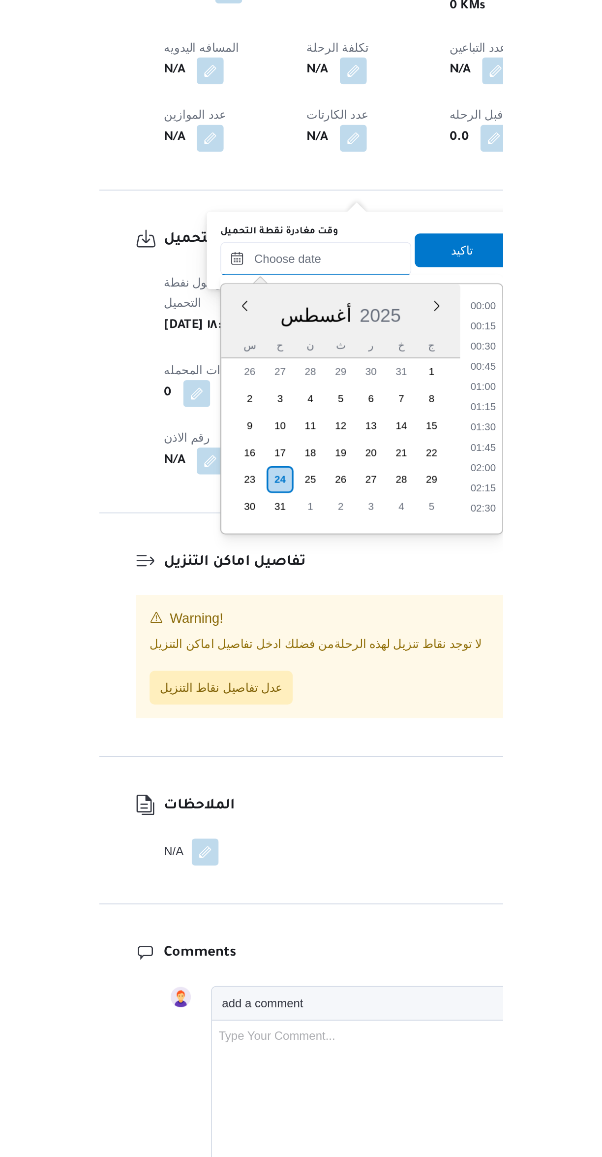
scroll to position [925, 0]
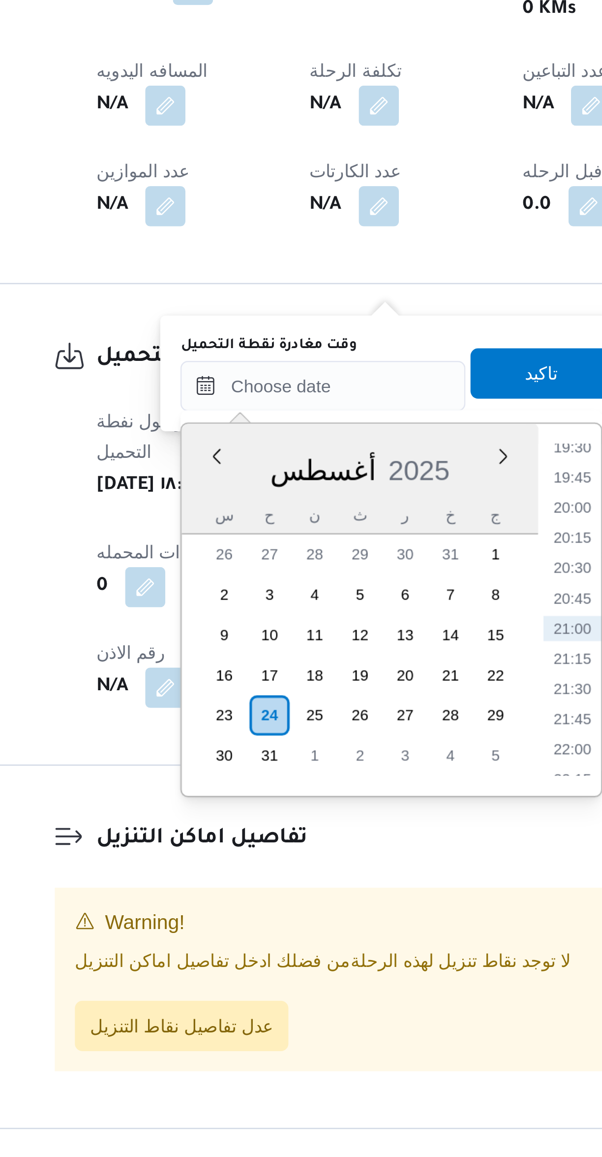
click at [353, 764] on li "19:45" at bounding box center [353, 767] width 23 height 10
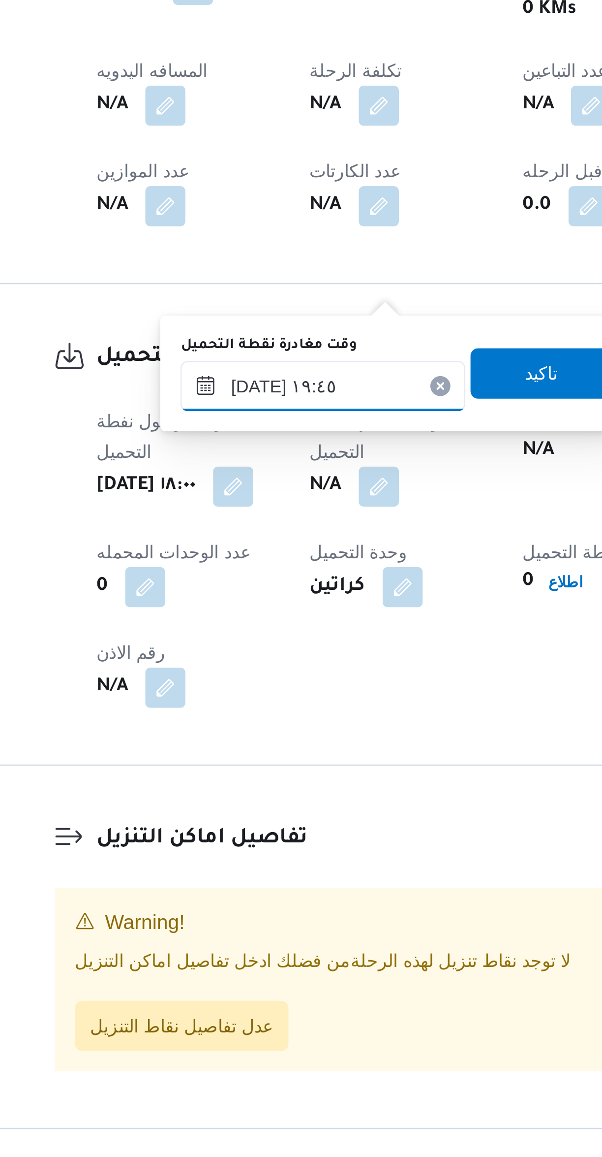
click at [273, 731] on input "٢٤/٠٨/٢٠٢٥ ١٩:٤٥" at bounding box center [256, 731] width 112 height 20
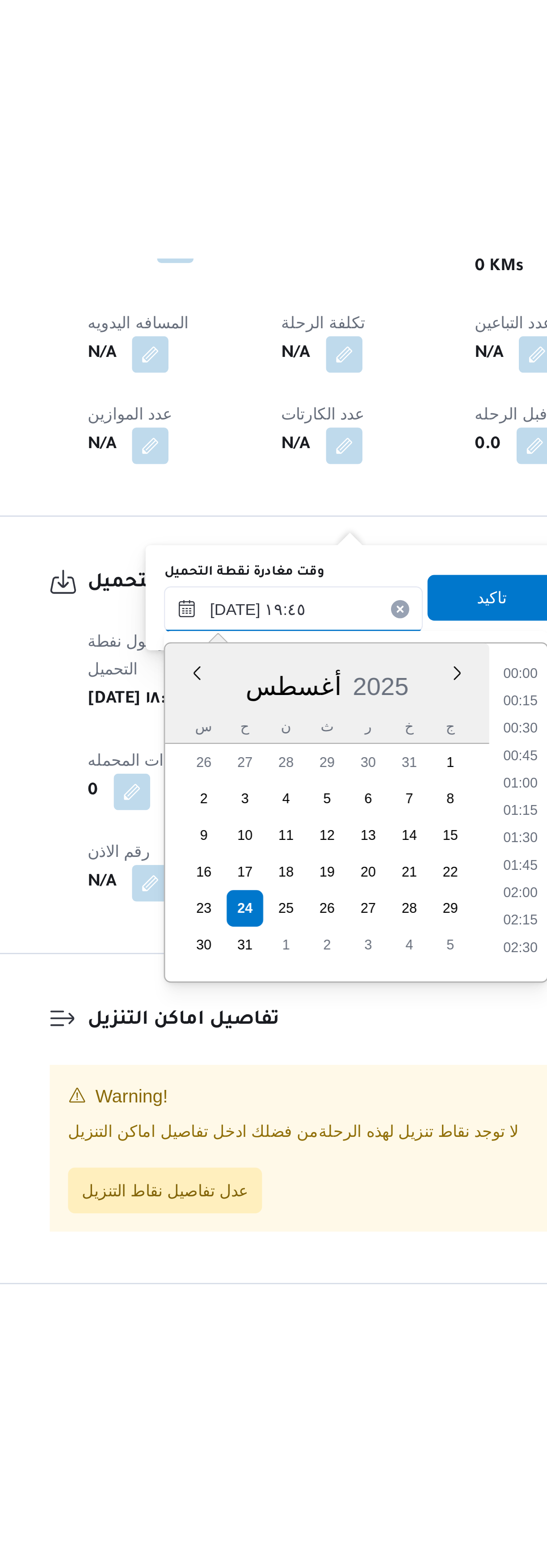
scroll to position [787, 0]
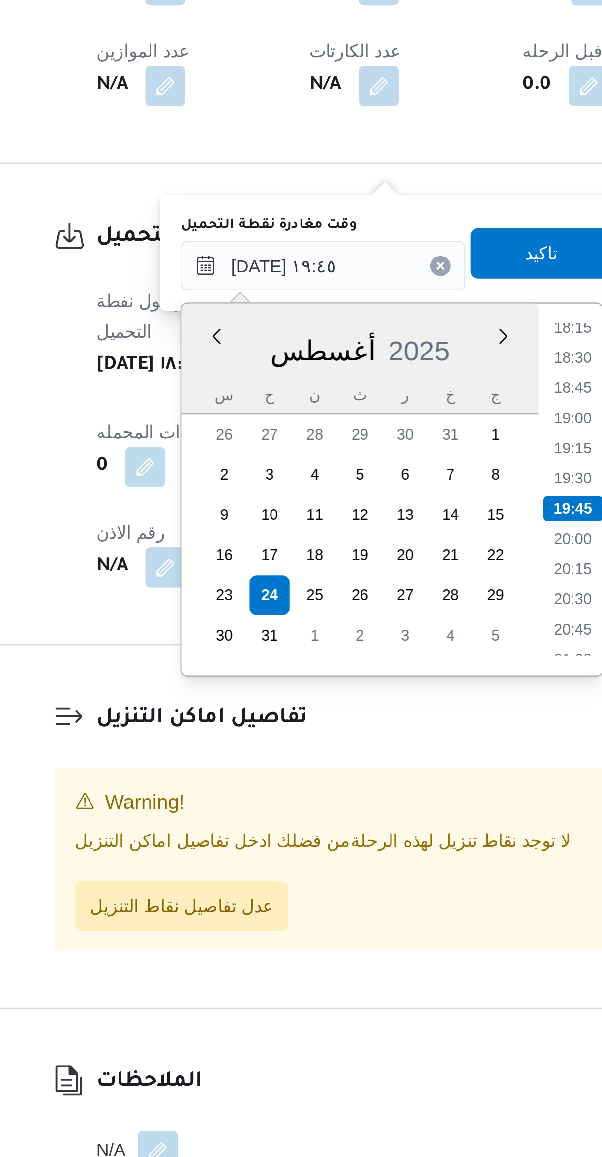
click at [352, 812] on li "19:30" at bounding box center [354, 814] width 23 height 10
type input "٢٤/٠٨/٢٠٢٥ ١٩:٣٠"
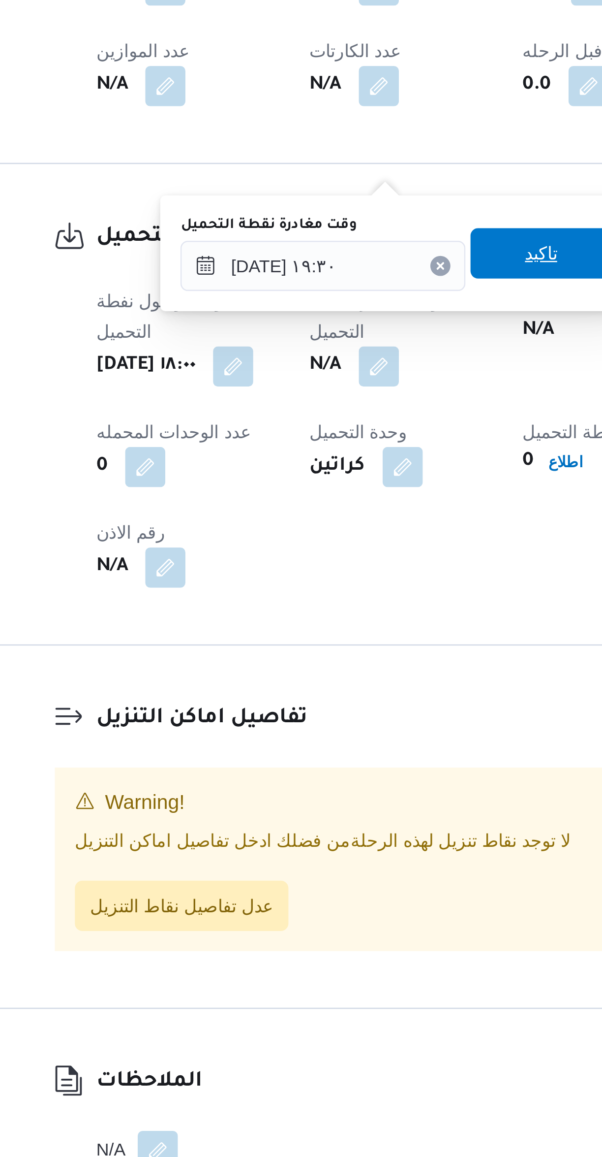
click at [345, 730] on span "تاكيد" at bounding box center [340, 726] width 55 height 20
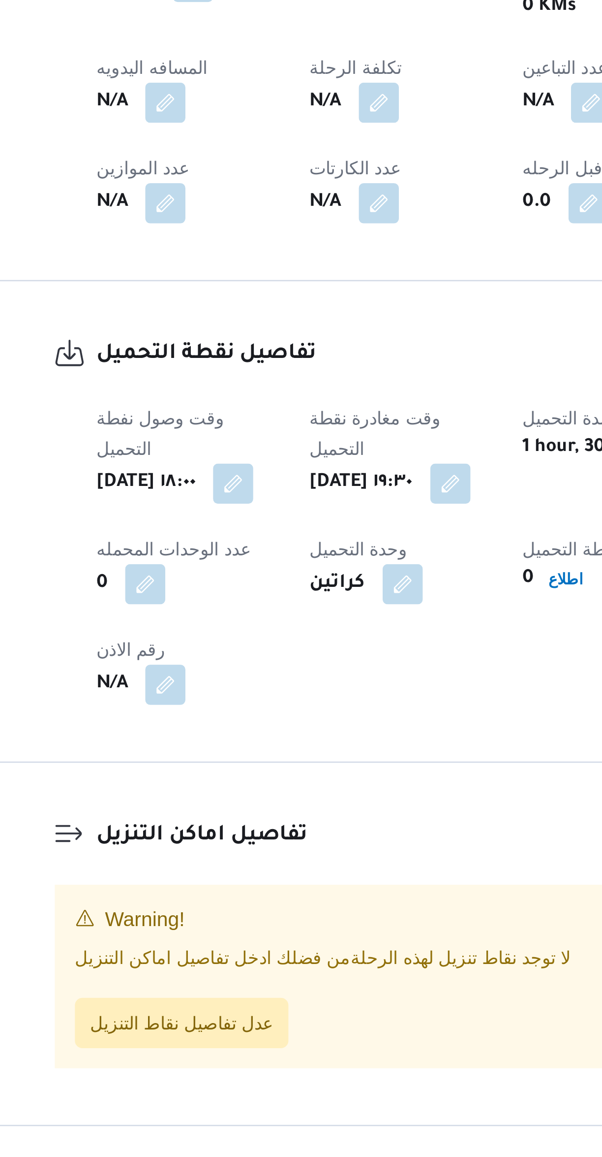
click at [313, 762] on button "button" at bounding box center [306, 770] width 16 height 16
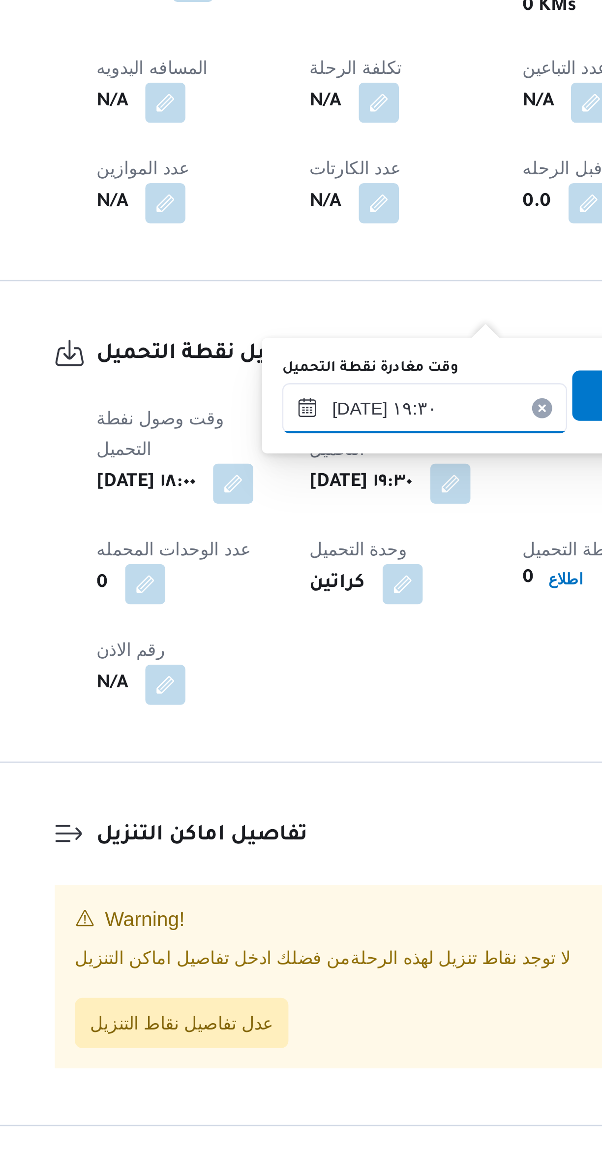
click at [302, 742] on input "٢٤/٠٨/٢٠٢٥ ١٩:٣٠" at bounding box center [296, 741] width 112 height 20
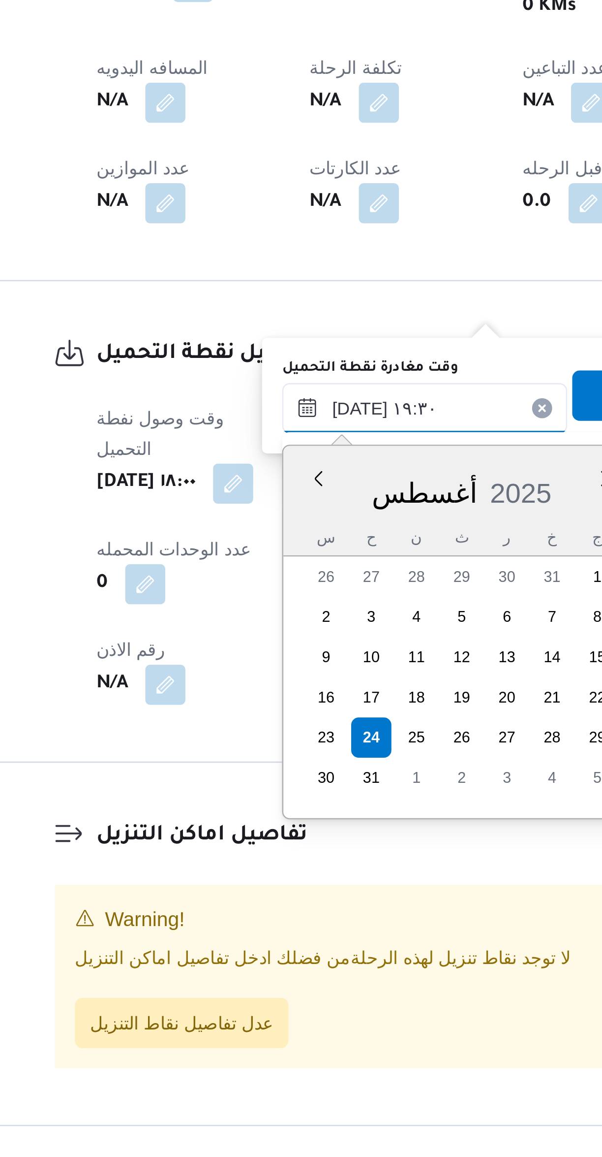
scroll to position [854, 0]
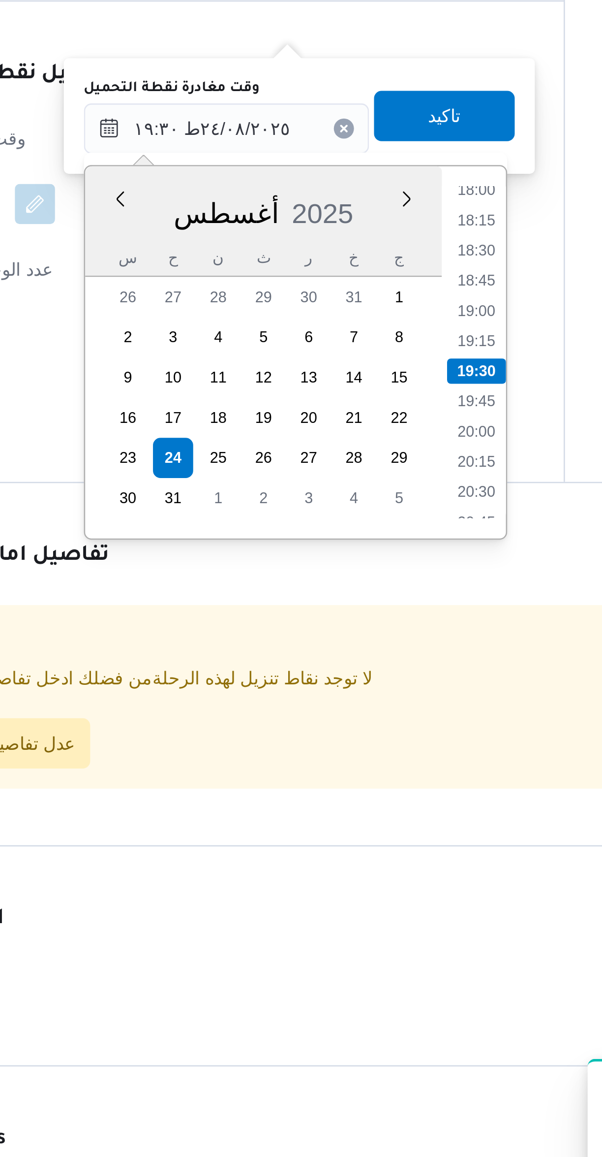
click at [392, 893] on div "Time 00:00 00:15 00:30 00:45 01:00 01:15 01:30 01:45 02:00 02:15 02:30 02:45 03…" at bounding box center [392, 828] width 25 height 146
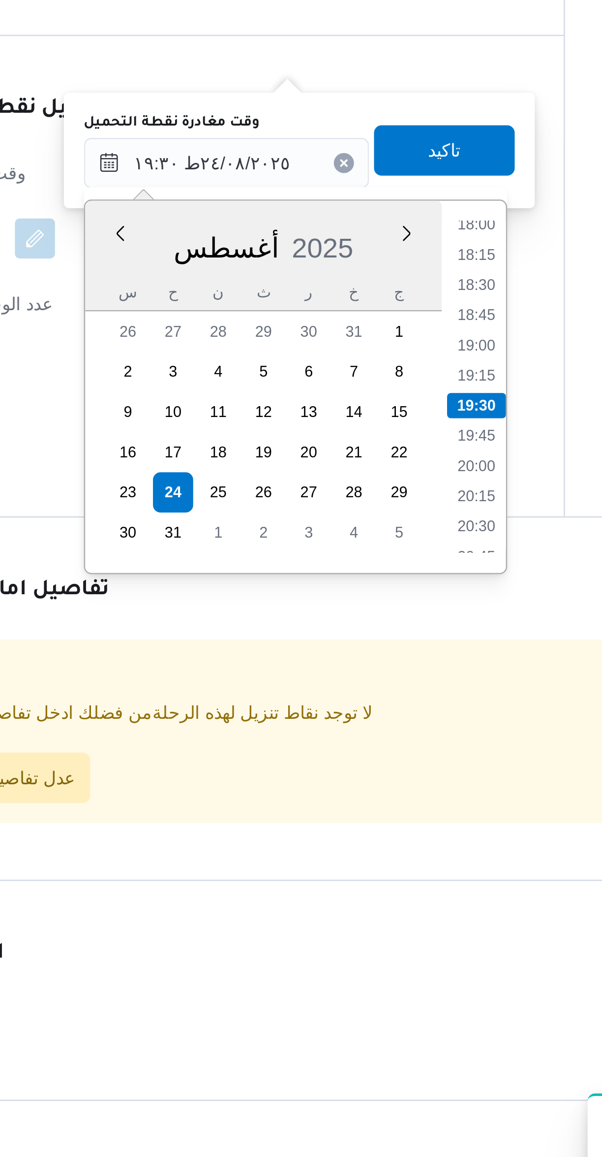
click at [390, 886] on li "20:30" at bounding box center [393, 883] width 23 height 10
type input "٢٤/٠٨/٢٠٢٥ ١٩:٣٠"
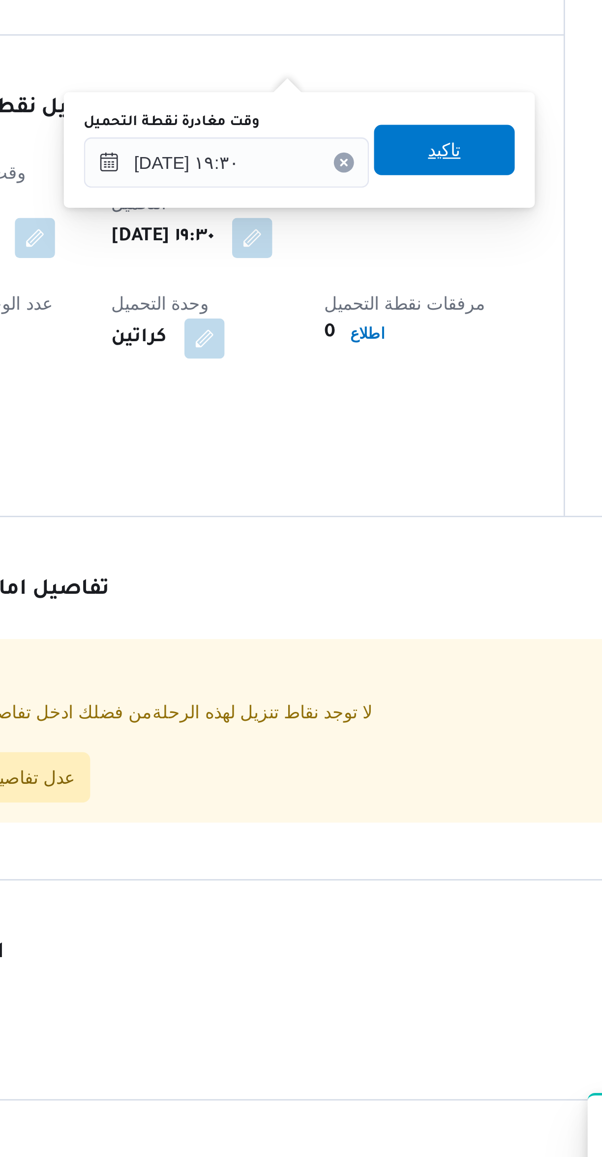
click at [397, 737] on span "تاكيد" at bounding box center [380, 736] width 55 height 20
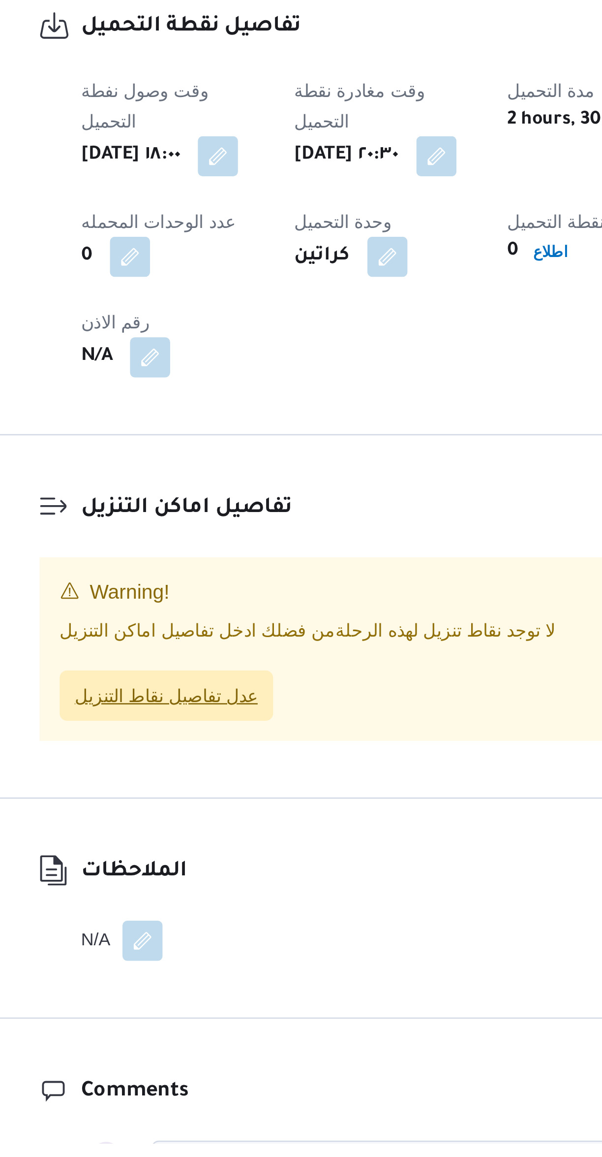
click at [228, 971] on span "عدل تفاصيل نقاط التنزيل" at bounding box center [200, 981] width 84 height 20
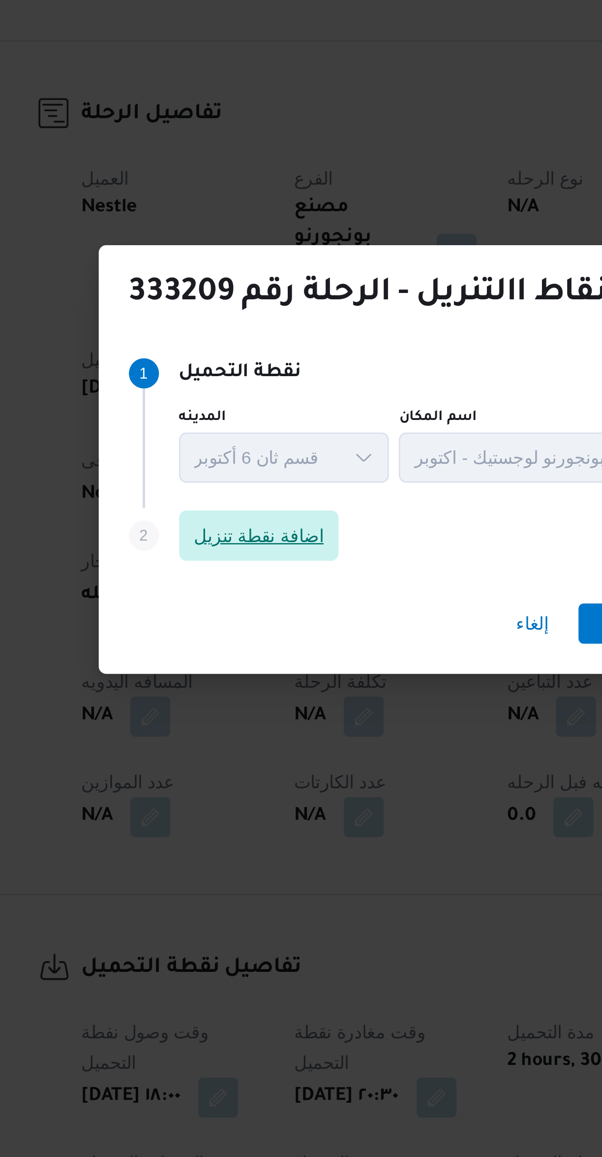
click at [252, 560] on span "اضافة نقطة تنزيل" at bounding box center [236, 550] width 63 height 20
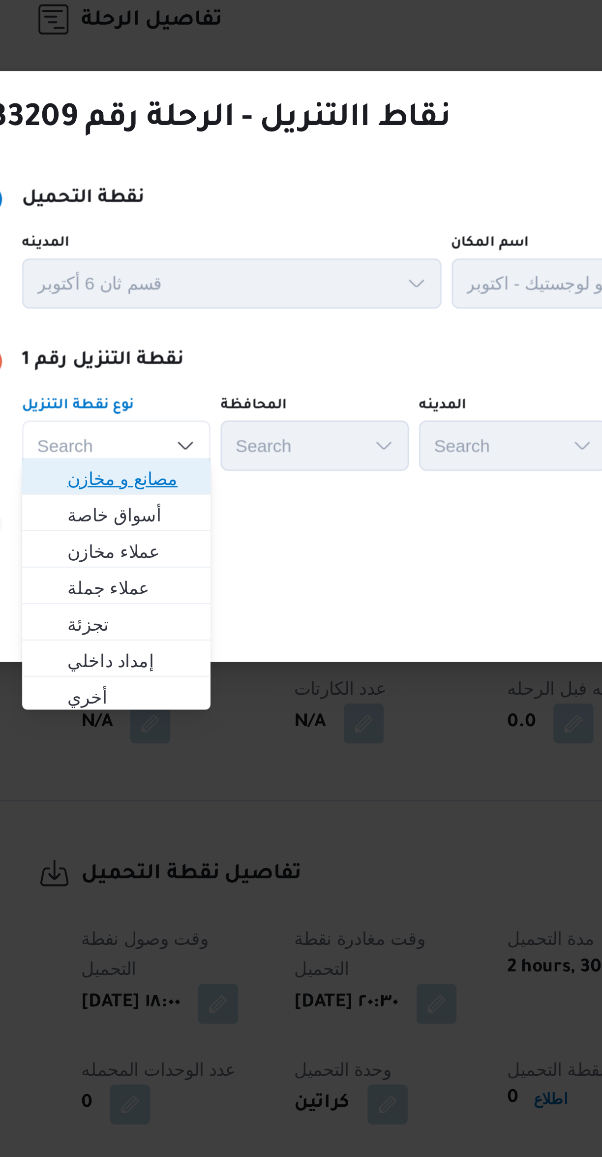
click at [204, 570] on span "مصانع و مخازن" at bounding box center [186, 565] width 50 height 12
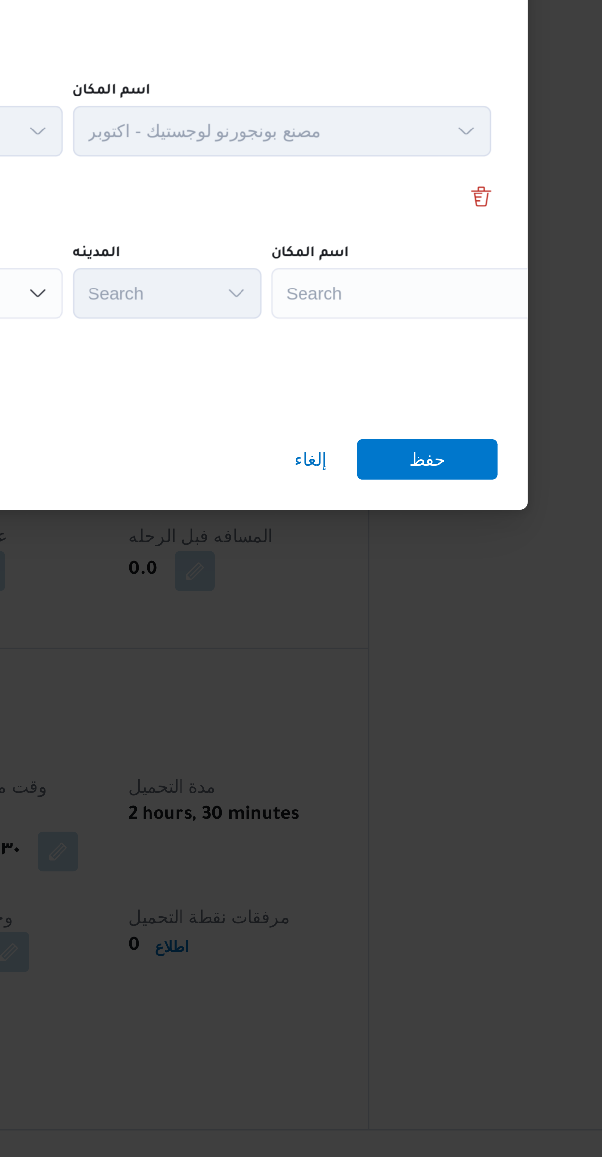
click at [453, 553] on div "Search" at bounding box center [451, 552] width 123 height 20
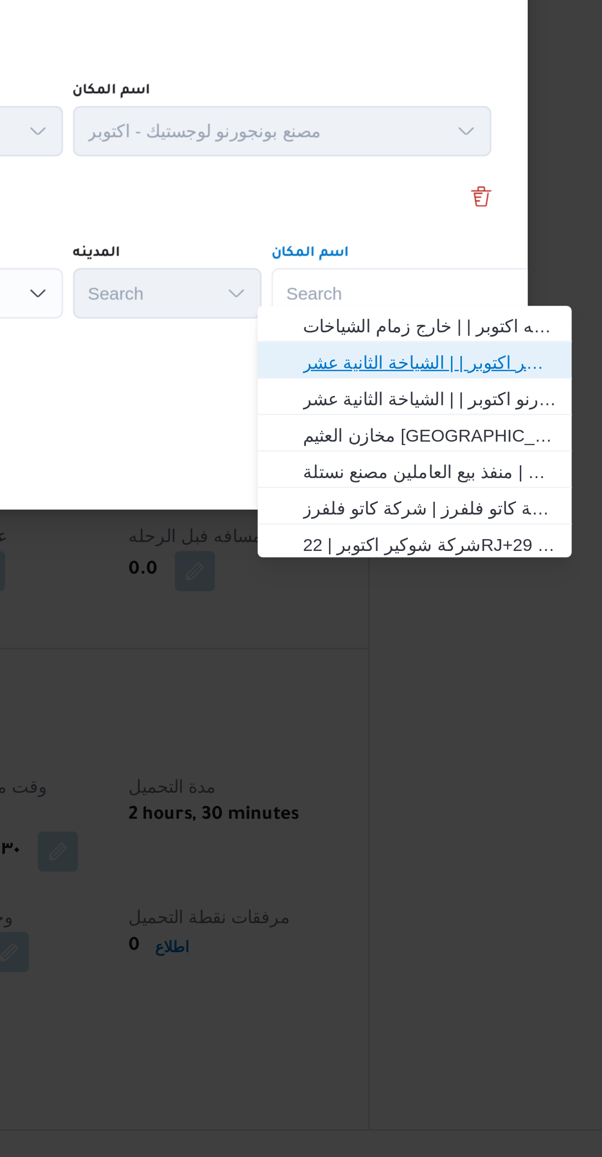
click at [475, 577] on span "اجيليتى لوجيستيكس مصر اكتوبر | | الشياخة الثانية عشر" at bounding box center [451, 579] width 99 height 12
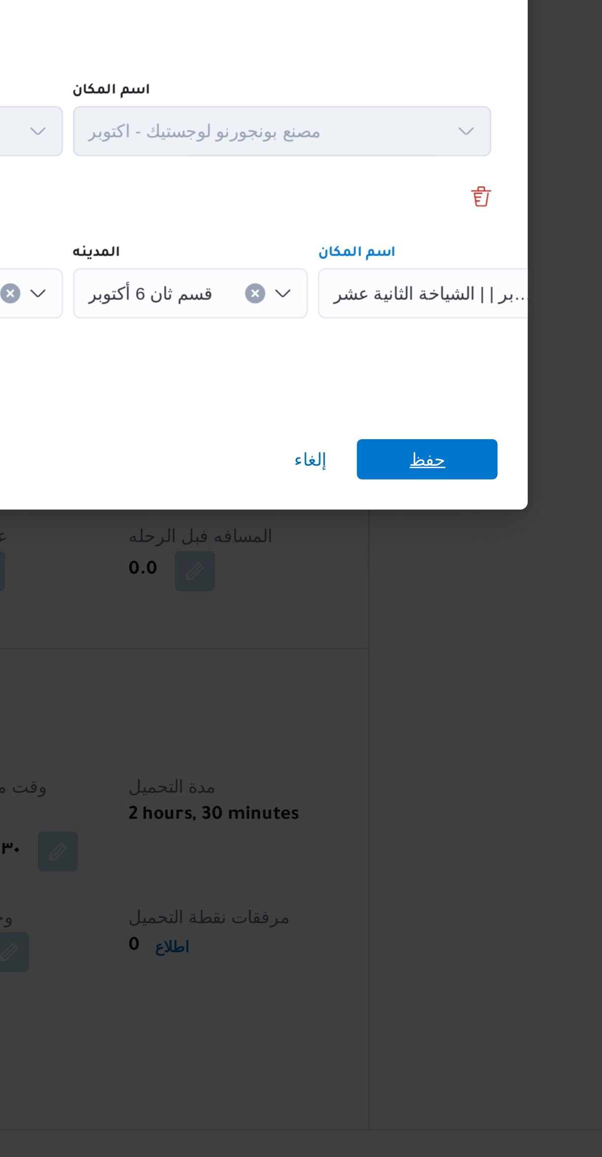
click at [470, 609] on span "حفظ" at bounding box center [450, 617] width 55 height 16
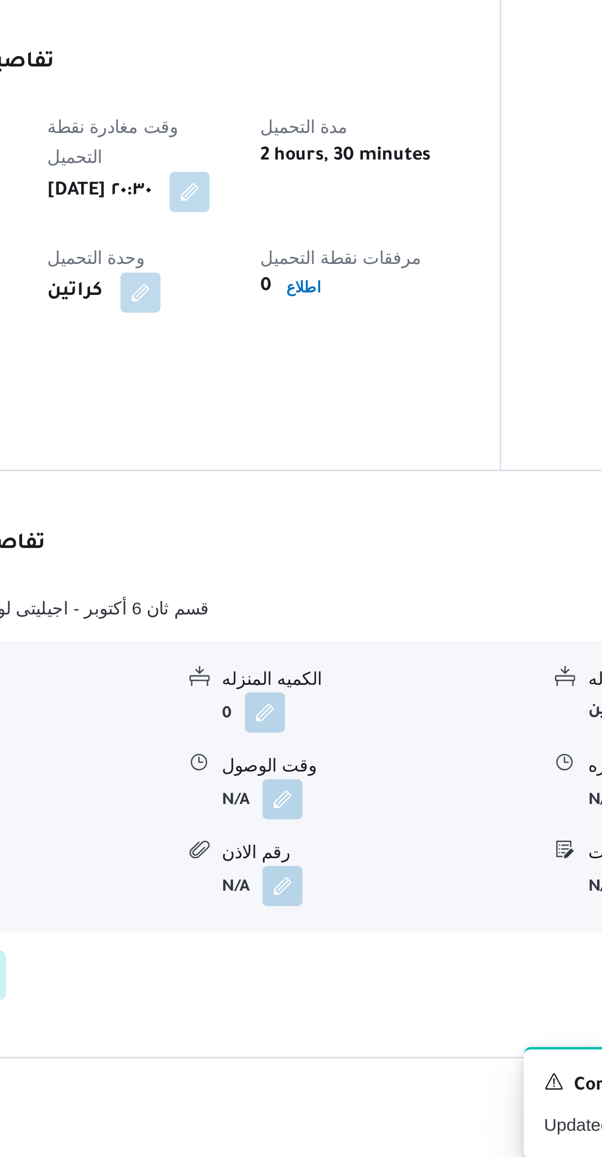
scroll to position [51, 0]
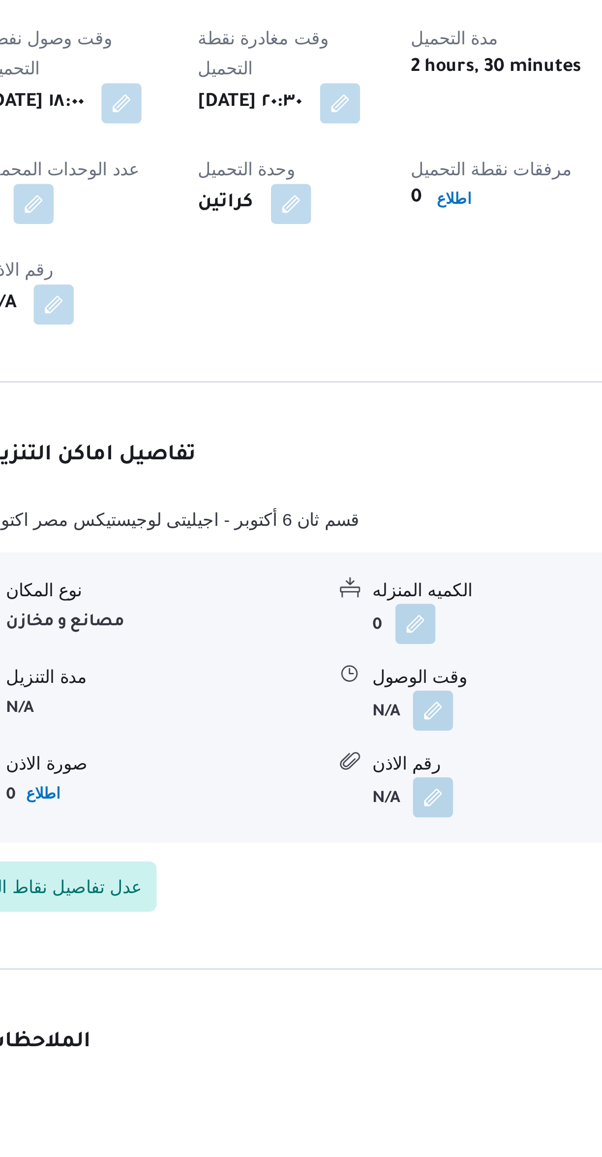
click at [342, 1000] on button "button" at bounding box center [343, 1008] width 16 height 16
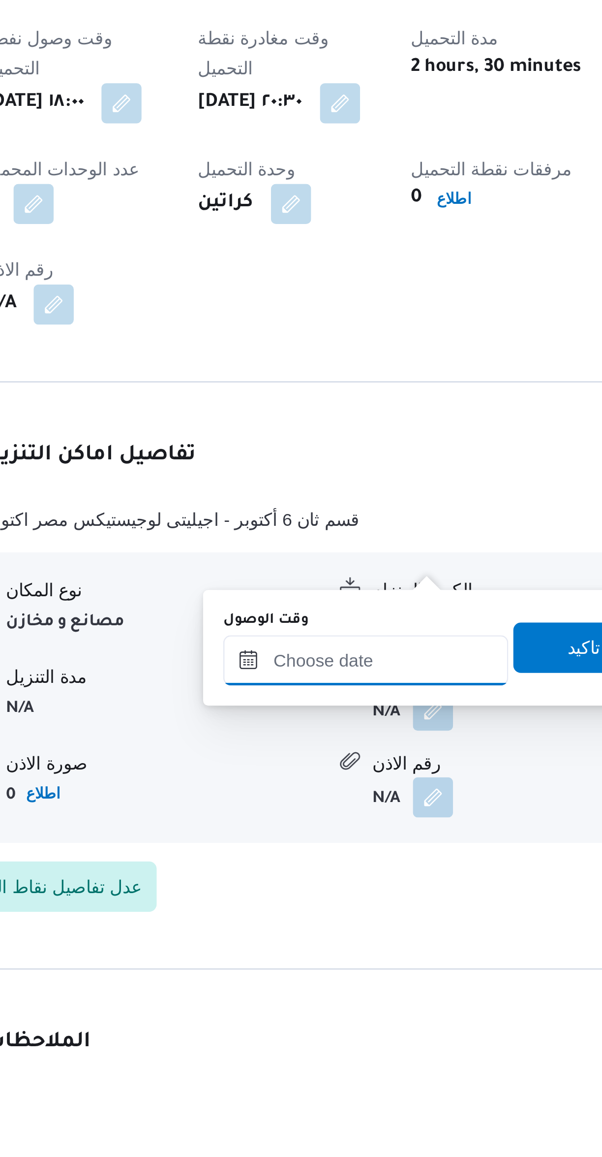
click at [311, 987] on input "وقت الوصول" at bounding box center [316, 988] width 112 height 20
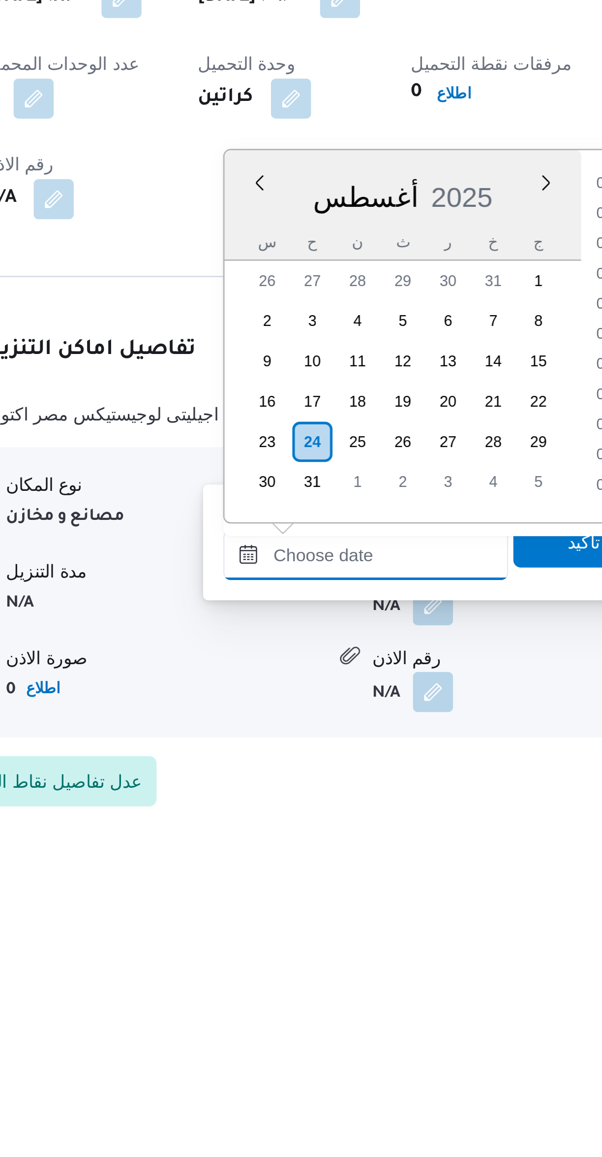
scroll to position [925, 0]
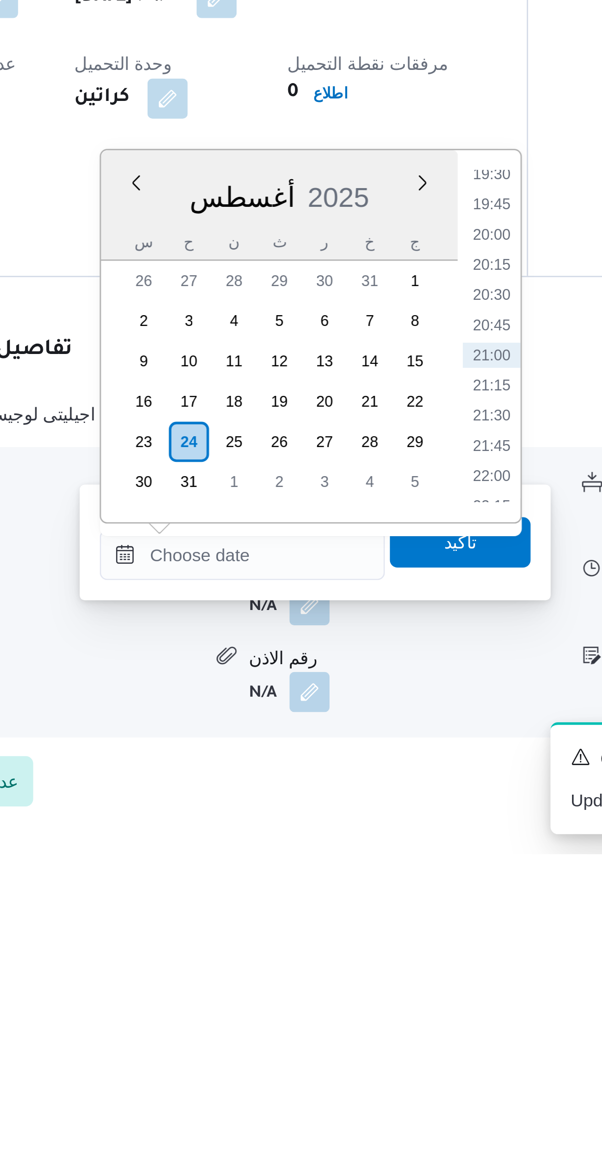
click at [416, 963] on li "21:00" at bounding box center [414, 961] width 23 height 10
type input "٢٤/٠٨/٢٠٢٥ ٢١:٠٠"
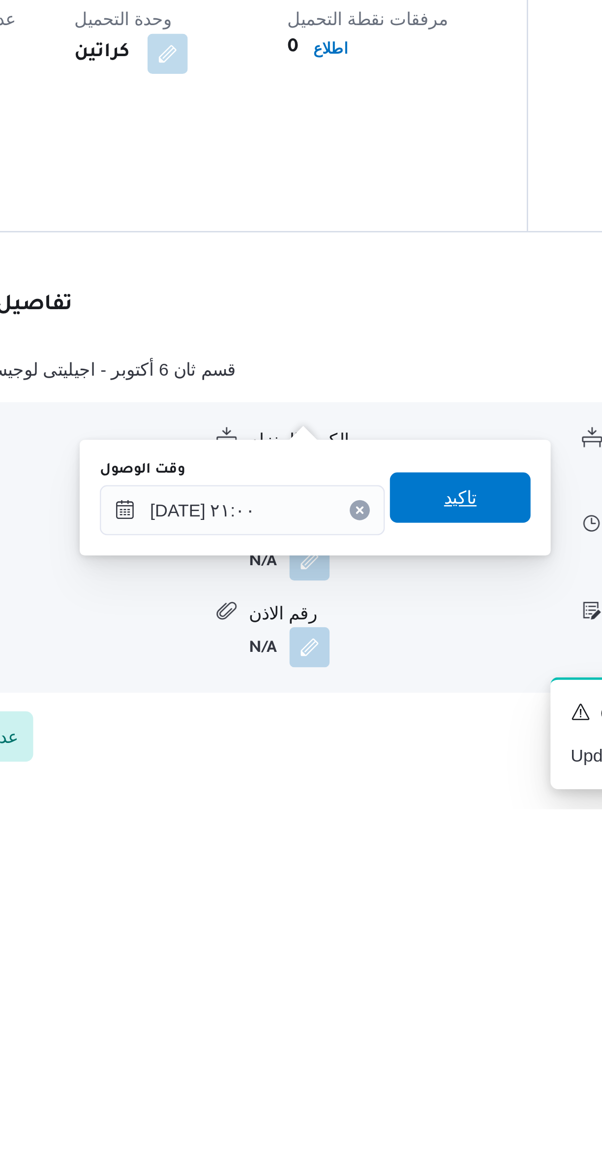
click at [406, 1038] on span "تاكيد" at bounding box center [401, 1035] width 55 height 20
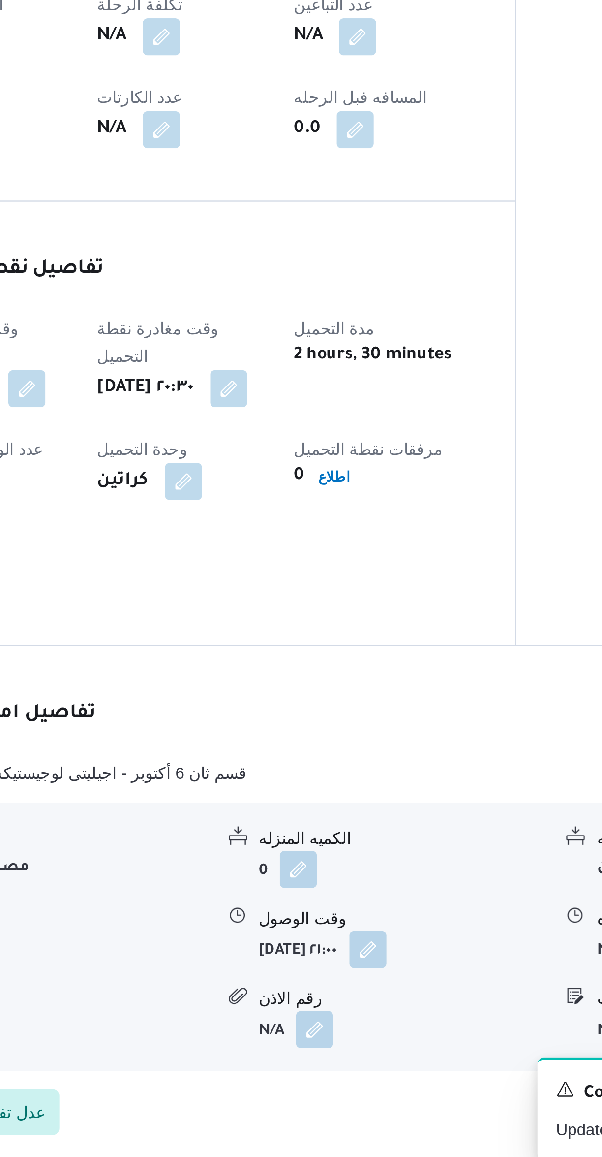
scroll to position [0, 0]
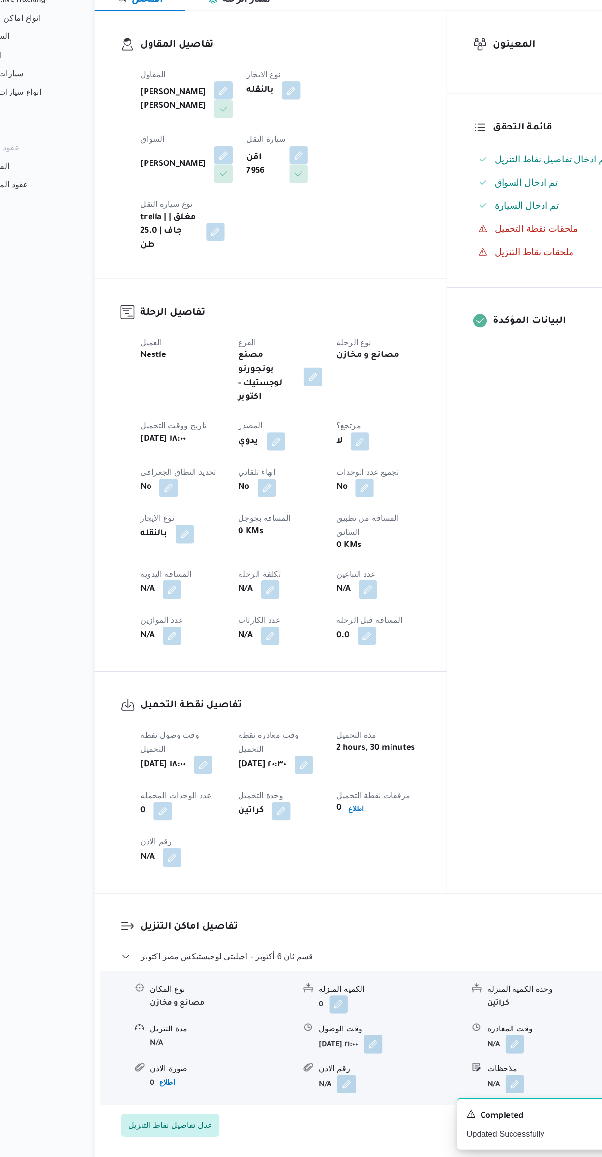
click at [197, 664] on button "button" at bounding box center [194, 672] width 16 height 16
click at [178, 647] on input "المسافه اليدويه" at bounding box center [169, 645] width 98 height 20
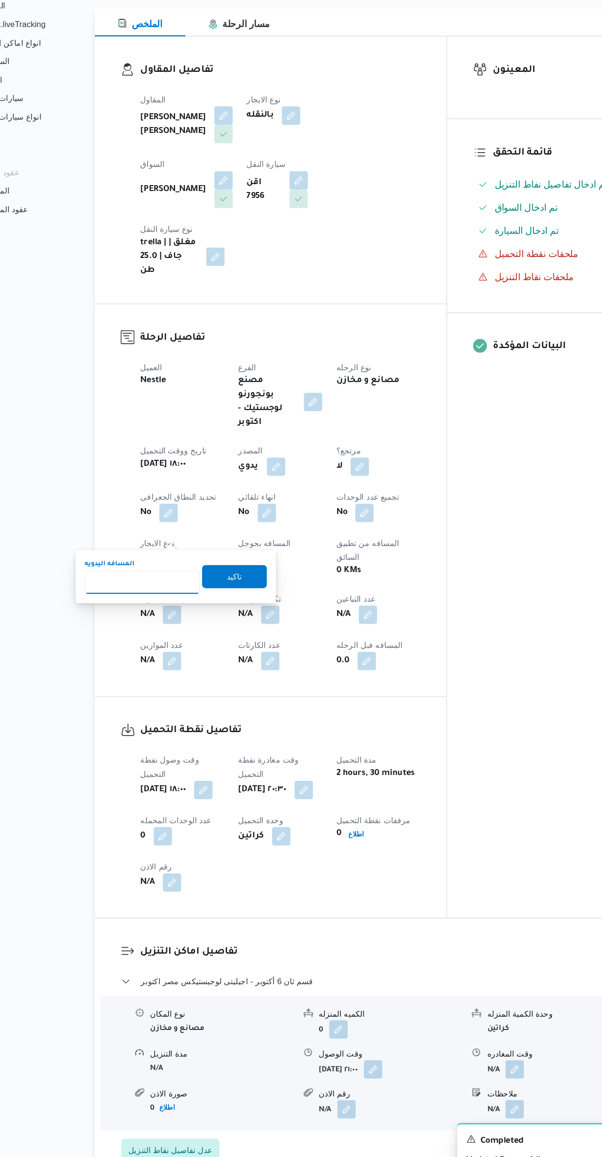
type input "8"
click at [226, 633] on span "تاكيد" at bounding box center [246, 640] width 55 height 20
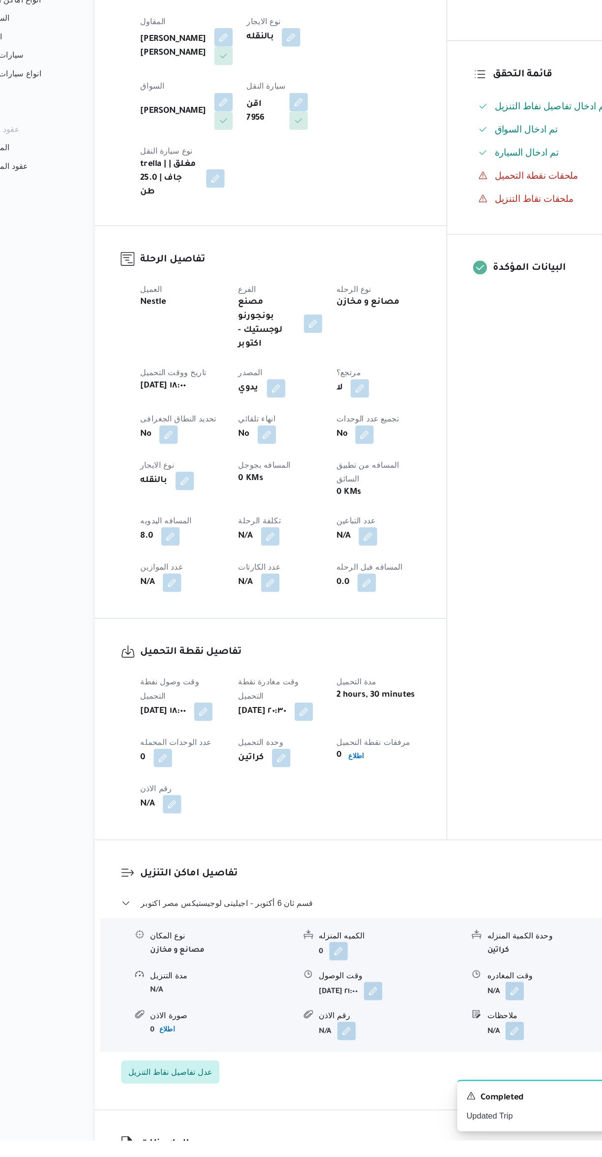
scroll to position [140, 0]
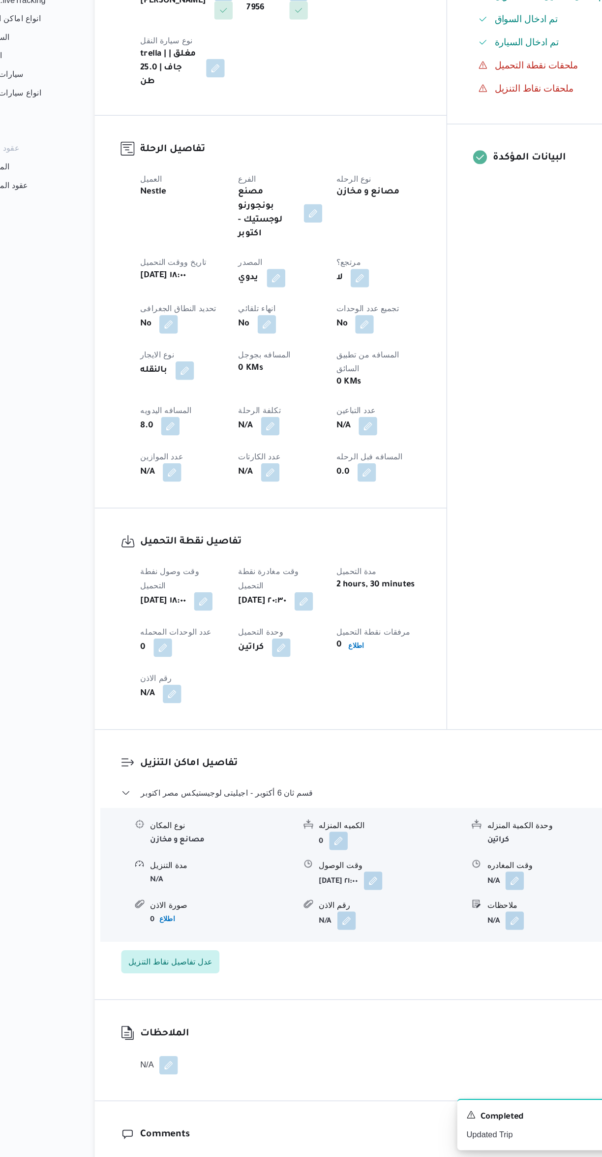
click at [194, 752] on button "button" at bounding box center [194, 760] width 16 height 16
click at [181, 744] on input "رقم الاذن" at bounding box center [169, 741] width 98 height 20
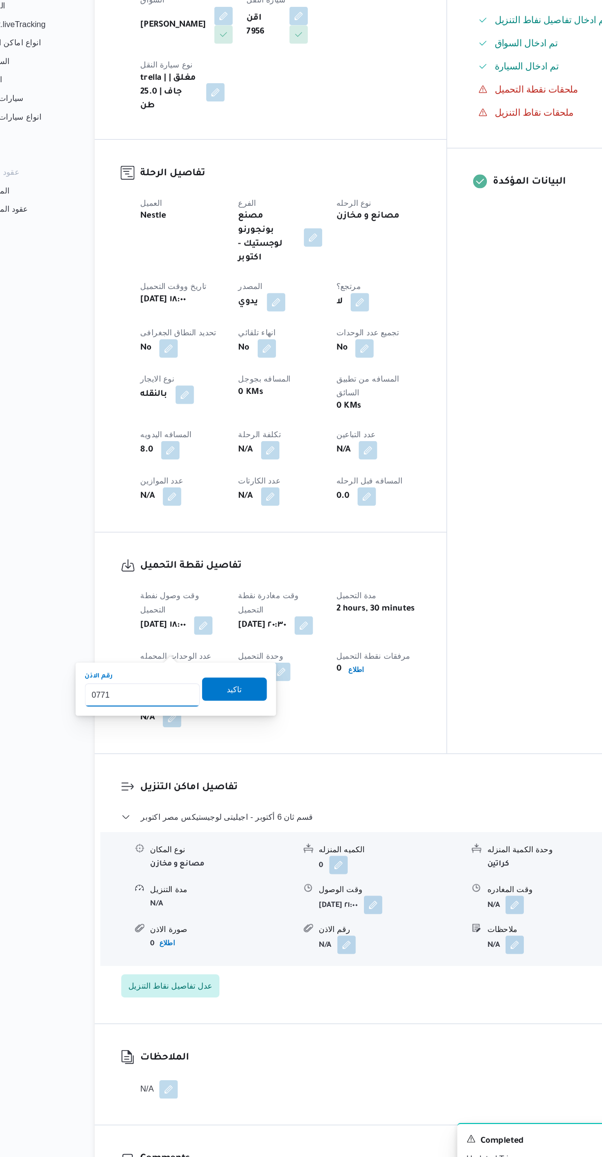
type input "07719"
click at [224, 727] on span "تاكيد" at bounding box center [246, 736] width 55 height 20
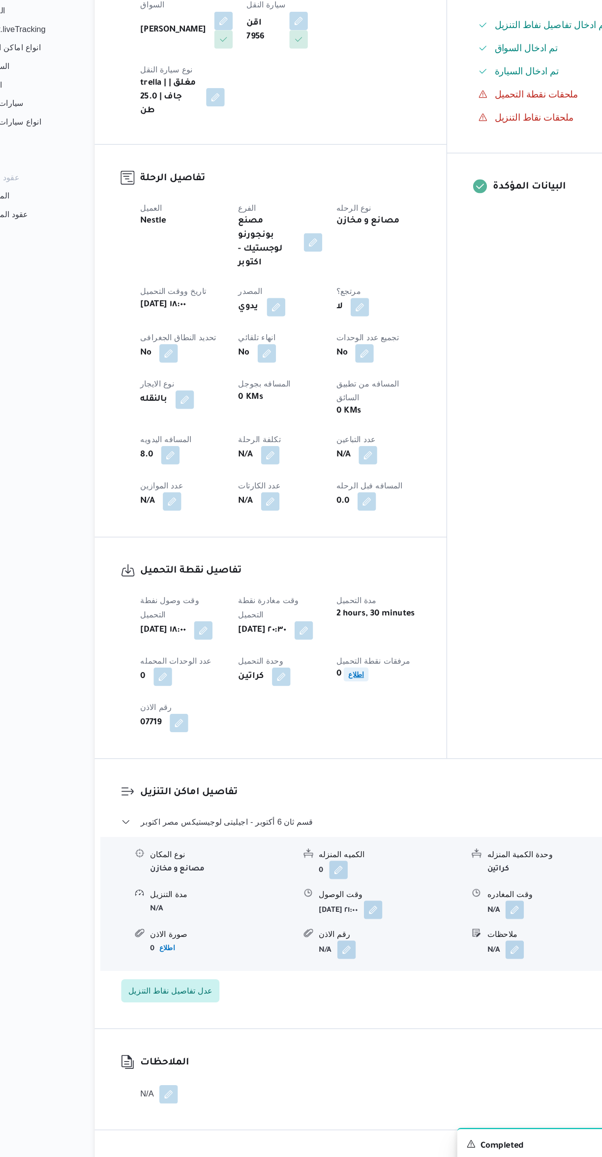
click at [357, 716] on b "اطلاع" at bounding box center [350, 719] width 13 height 7
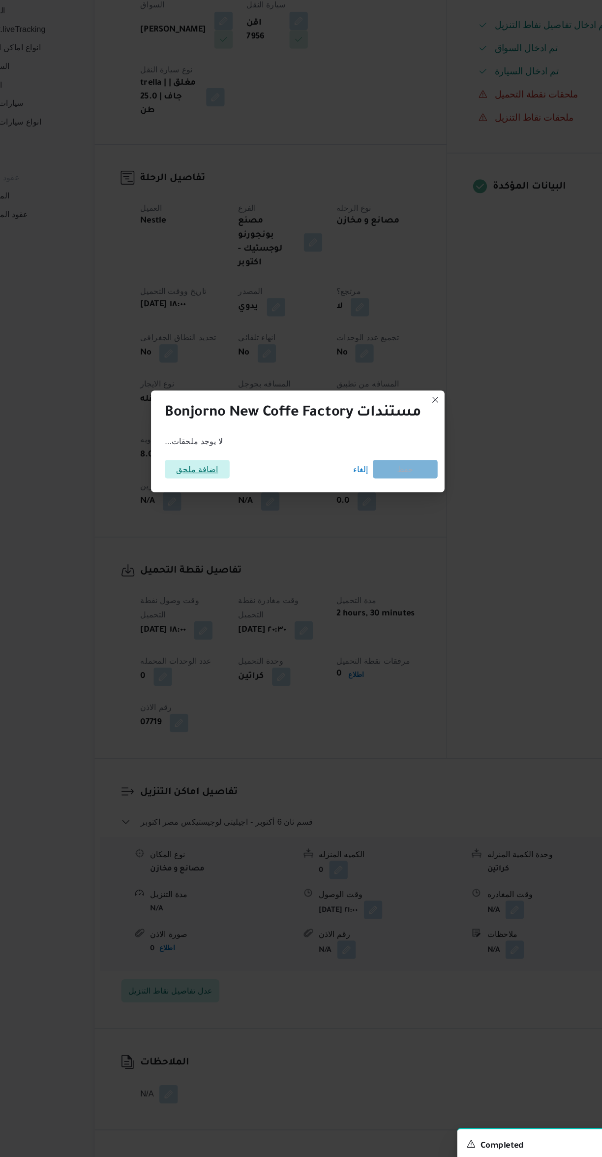
click at [192, 537] on span "اضافة ملحق" at bounding box center [215, 544] width 55 height 16
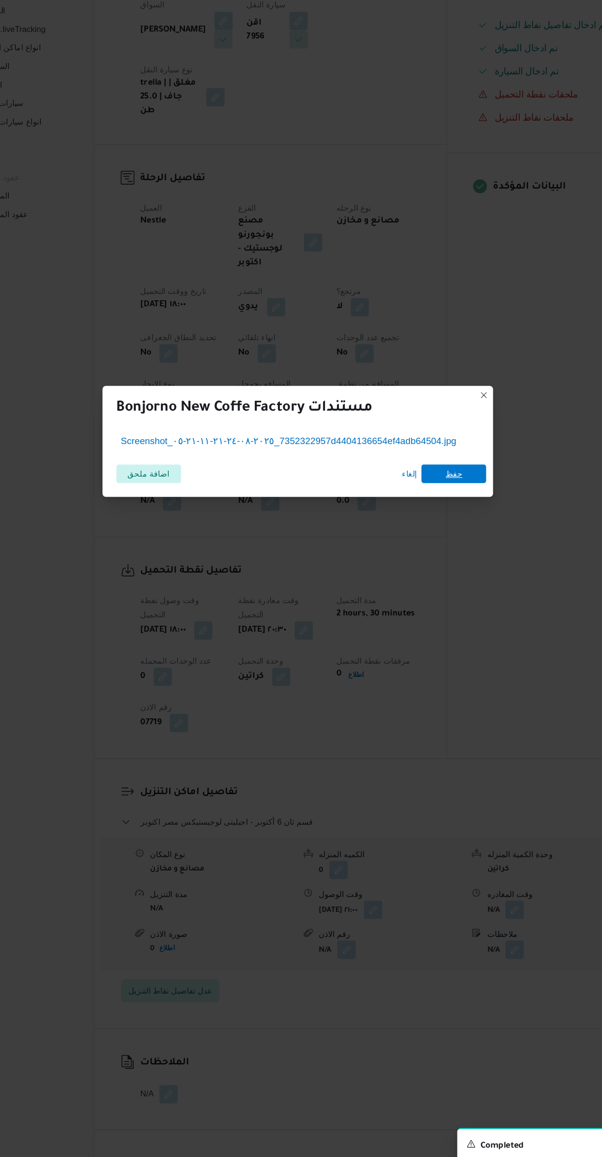
click at [440, 541] on span "حفظ" at bounding box center [434, 548] width 55 height 16
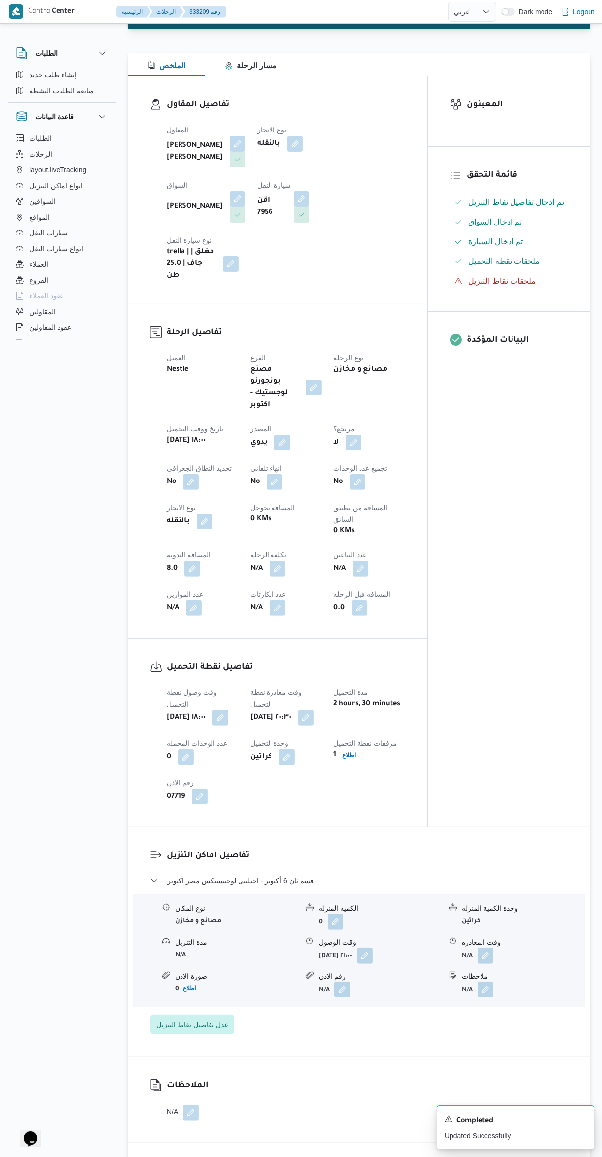
scroll to position [98, 0]
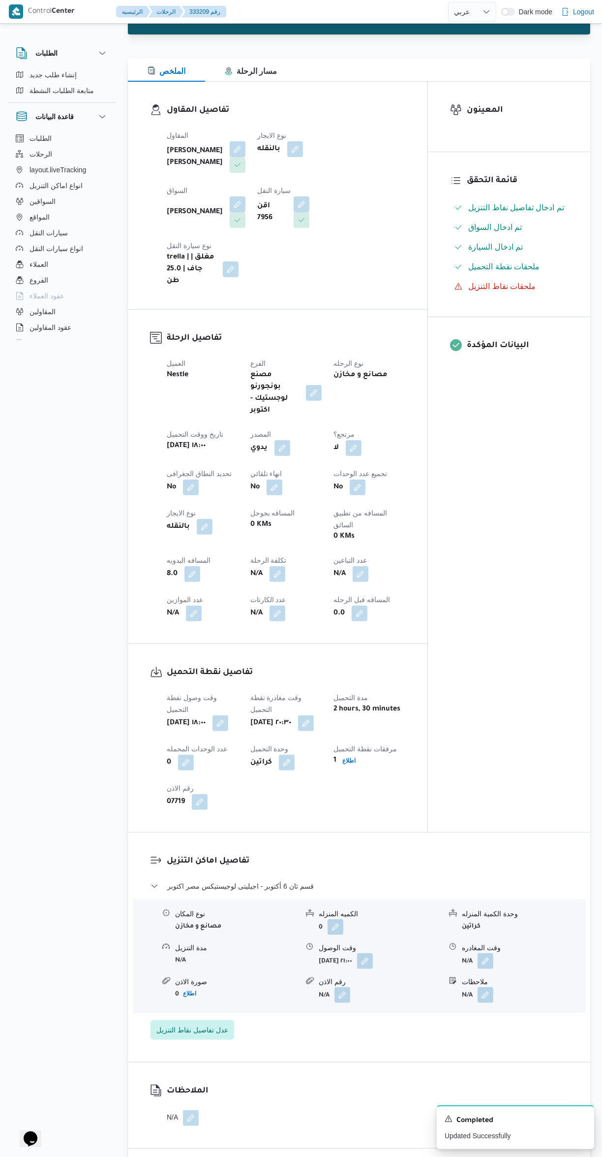
select select "ar"
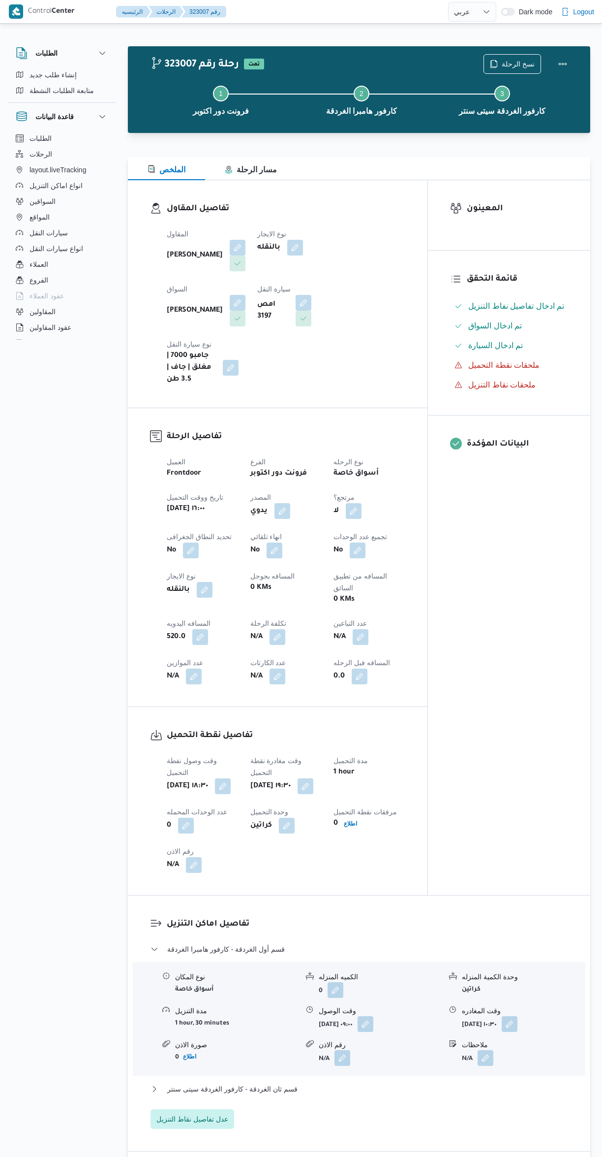
select select "ar"
